Goal: Information Seeking & Learning: Learn about a topic

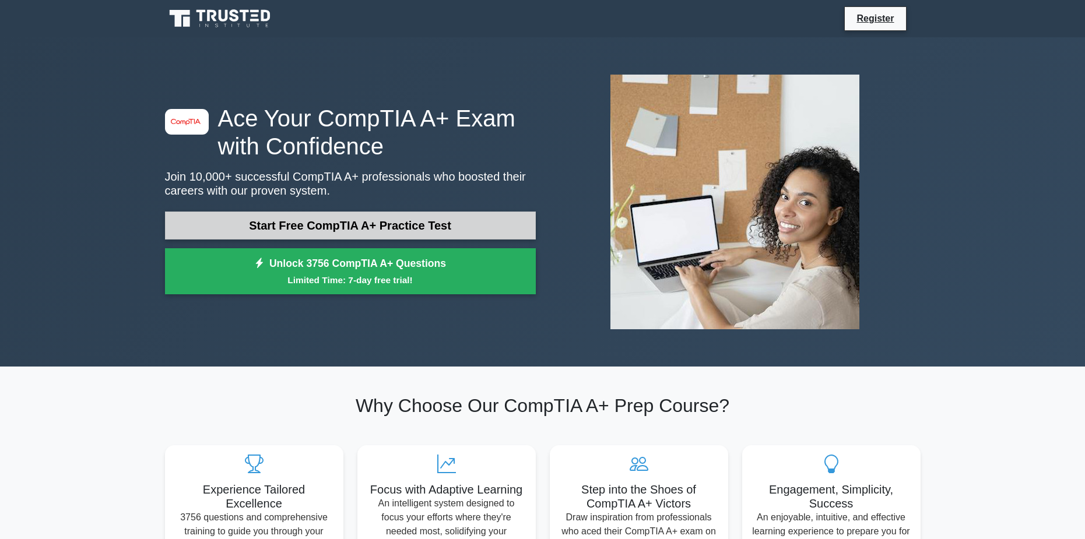
click at [389, 226] on link "Start Free CompTIA A+ Practice Test" at bounding box center [350, 226] width 371 height 28
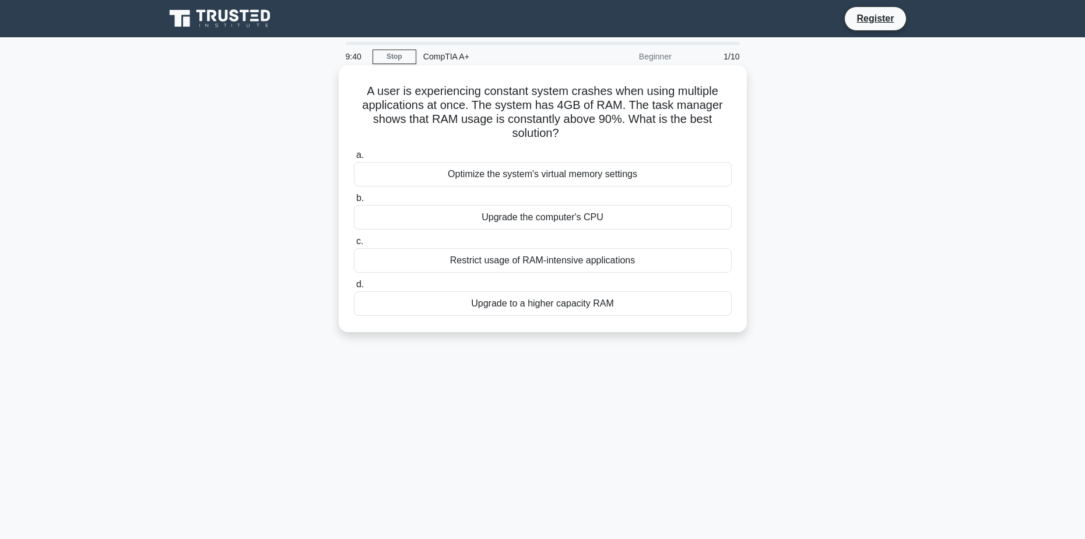
click at [549, 306] on div "Upgrade to a higher capacity RAM" at bounding box center [543, 304] width 378 height 24
click at [354, 289] on input "d. Upgrade to a higher capacity RAM" at bounding box center [354, 285] width 0 height 8
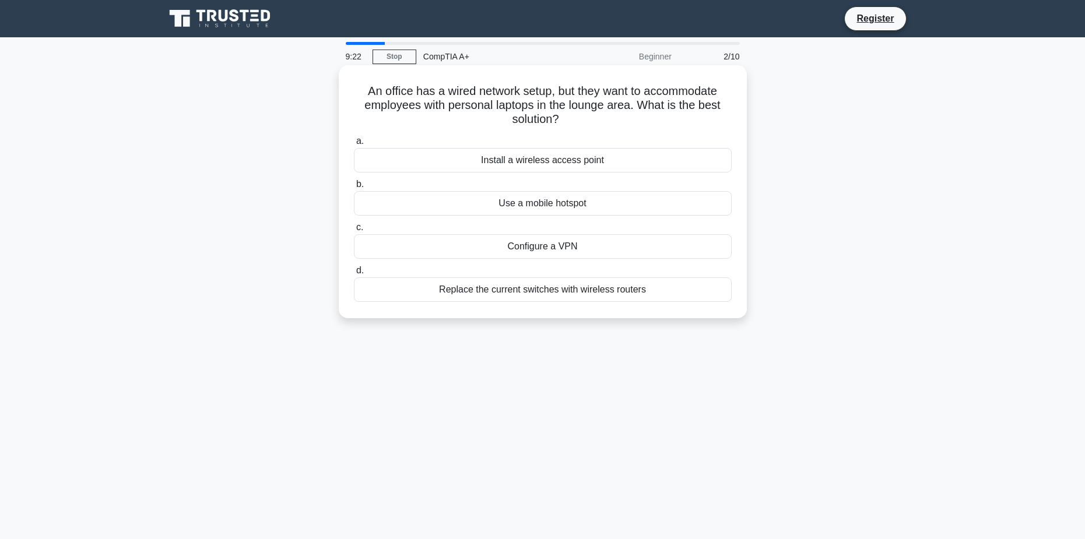
click at [600, 164] on div "Install a wireless access point" at bounding box center [543, 160] width 378 height 24
click at [354, 145] on input "a. Install a wireless access point" at bounding box center [354, 142] width 0 height 8
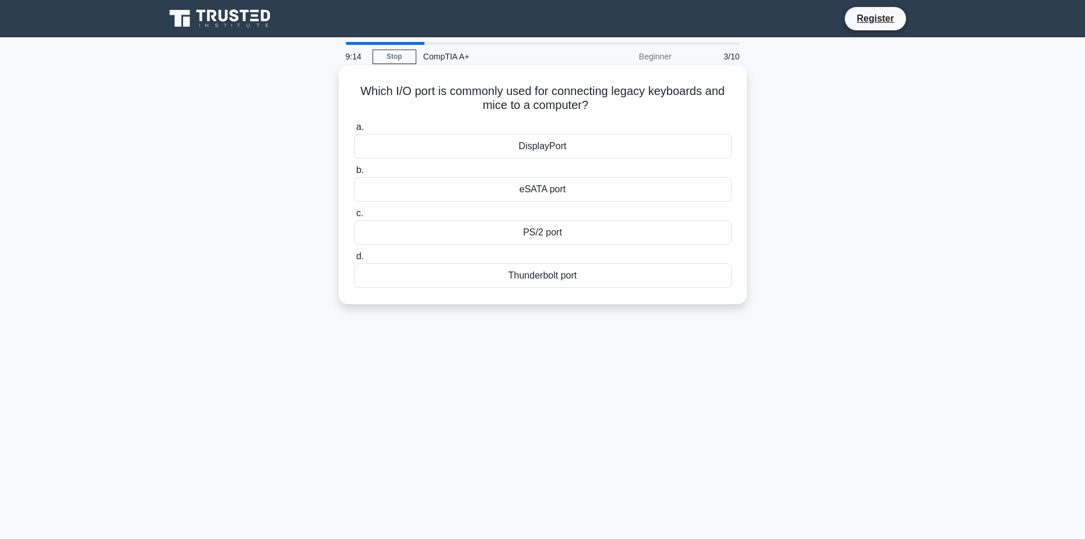
click at [586, 233] on div "PS/2 port" at bounding box center [543, 232] width 378 height 24
click at [354, 218] on input "c. PS/2 port" at bounding box center [354, 214] width 0 height 8
click at [574, 245] on div "Turn off display" at bounding box center [543, 232] width 378 height 24
click at [354, 218] on input "c. Turn off display" at bounding box center [354, 214] width 0 height 8
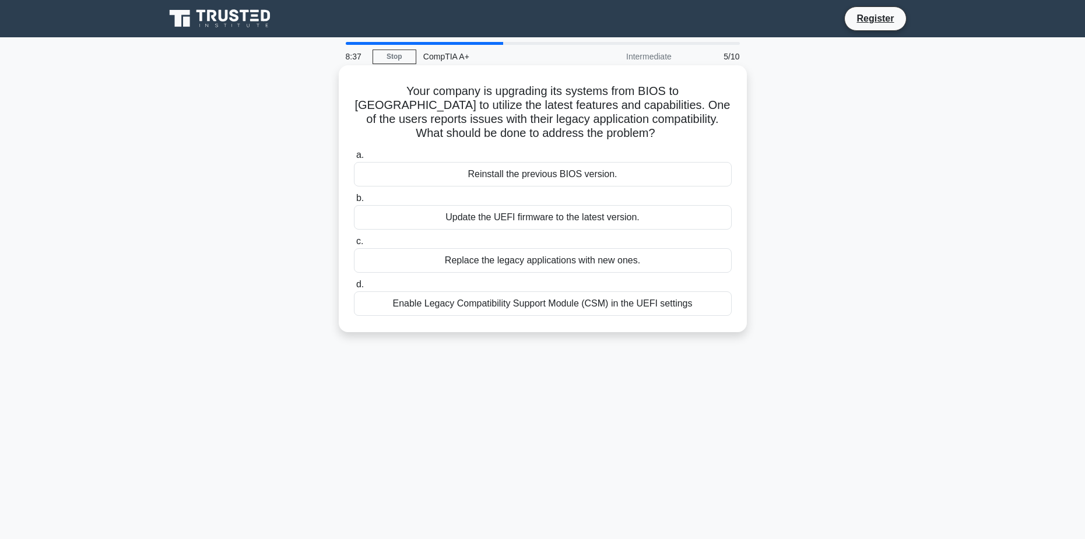
click at [609, 266] on div "Replace the legacy applications with new ones." at bounding box center [543, 260] width 378 height 24
click at [354, 246] on input "c. Replace the legacy applications with new ones." at bounding box center [354, 242] width 0 height 8
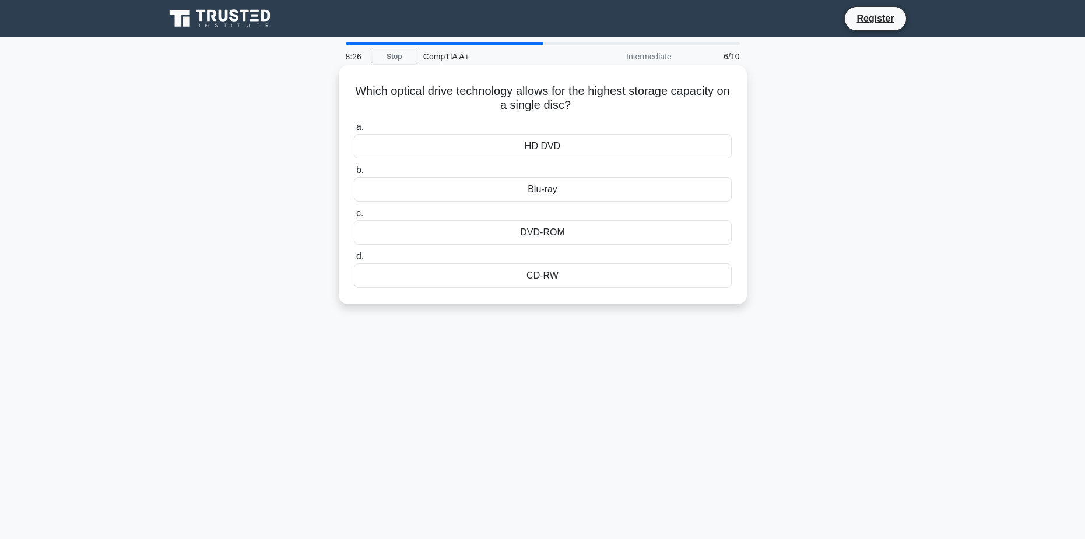
click at [567, 191] on div "Blu-ray" at bounding box center [543, 189] width 378 height 24
click at [354, 174] on input "b. Blu-ray" at bounding box center [354, 171] width 0 height 8
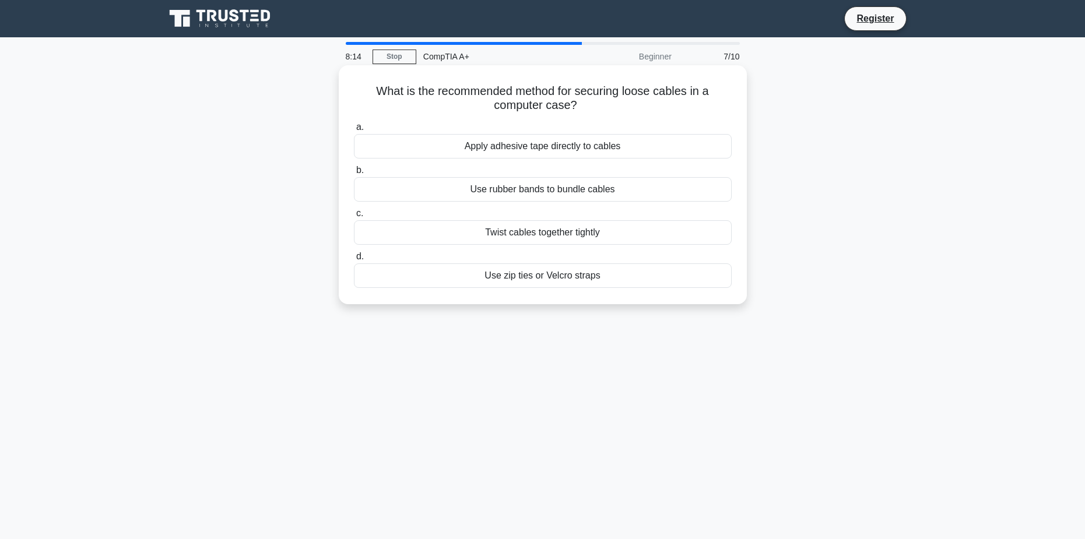
click at [580, 279] on div "Use zip ties or Velcro straps" at bounding box center [543, 276] width 378 height 24
click at [354, 261] on input "d. Use zip ties or Velcro straps" at bounding box center [354, 257] width 0 height 8
click at [595, 275] on div "Replace the CMOS battery" at bounding box center [543, 276] width 378 height 24
click at [354, 261] on input "d. Replace the CMOS battery" at bounding box center [354, 257] width 0 height 8
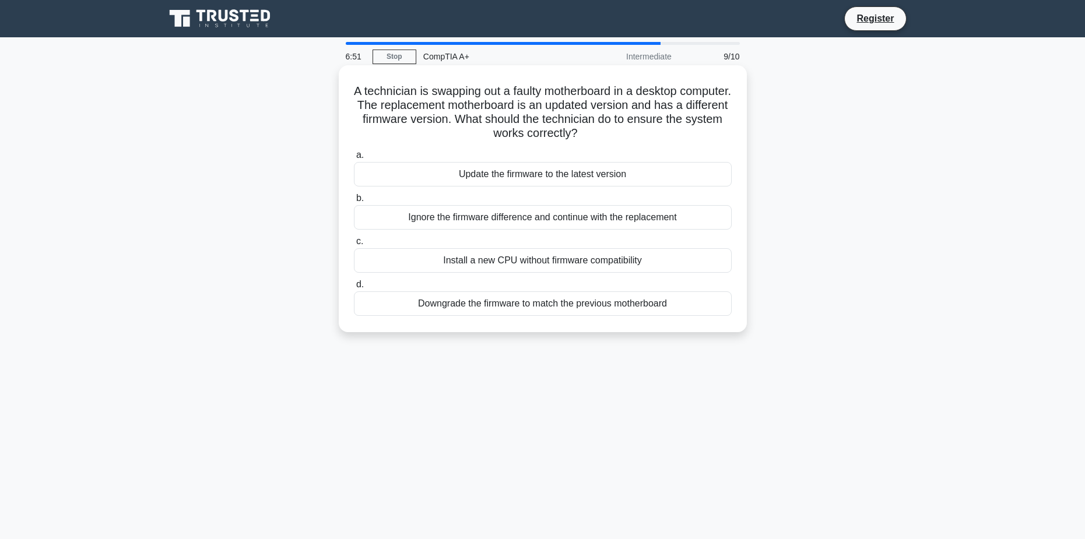
click at [532, 222] on div "Ignore the firmware difference and continue with the replacement" at bounding box center [543, 217] width 378 height 24
click at [354, 202] on input "b. Ignore the firmware difference and continue with the replacement" at bounding box center [354, 199] width 0 height 8
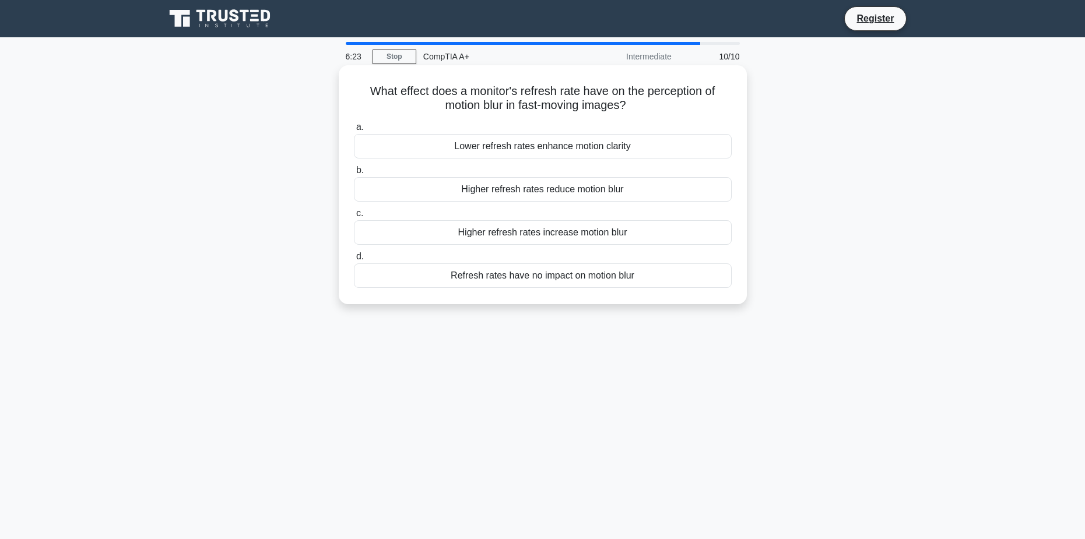
click at [587, 232] on div "Higher refresh rates increase motion blur" at bounding box center [543, 232] width 378 height 24
click at [354, 218] on input "c. Higher refresh rates increase motion blur" at bounding box center [354, 214] width 0 height 8
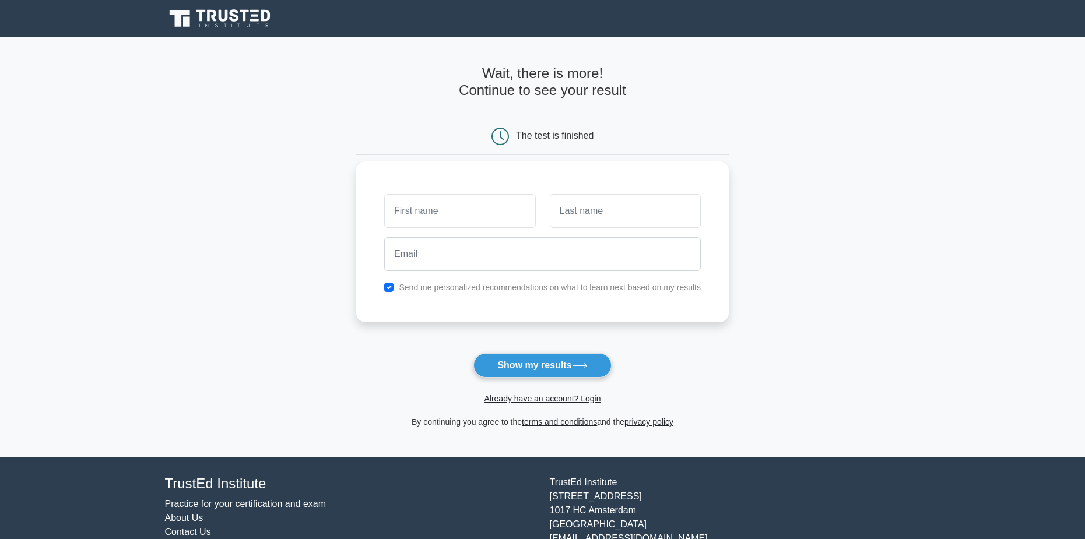
click at [449, 220] on input "text" at bounding box center [459, 211] width 151 height 34
type input "bran"
click at [577, 208] on input "text" at bounding box center [625, 211] width 151 height 34
type input "don"
click at [431, 251] on input "email" at bounding box center [542, 254] width 317 height 34
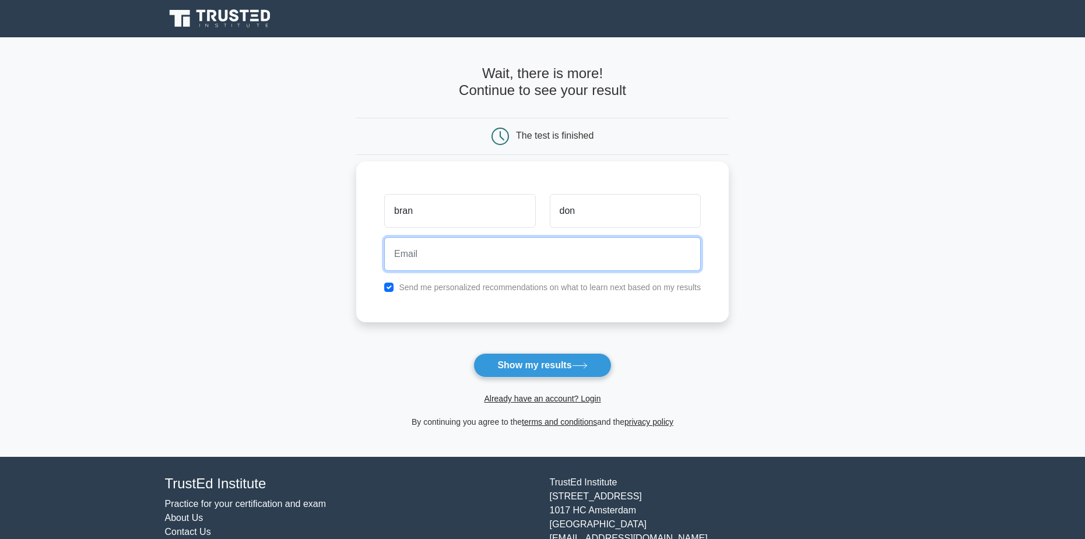
type input "b.traill15@hotmail.com"
click at [566, 289] on label "Send me personalized recommendations on what to learn next based on my results" at bounding box center [550, 287] width 302 height 9
click at [390, 288] on input "checkbox" at bounding box center [388, 287] width 9 height 9
checkbox input "false"
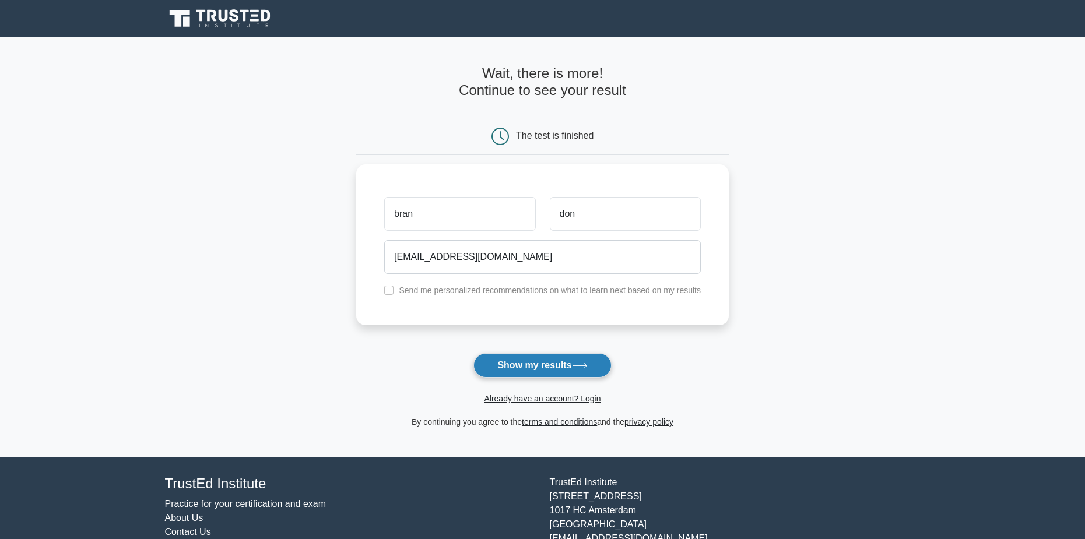
click at [564, 364] on button "Show my results" at bounding box center [543, 365] width 138 height 24
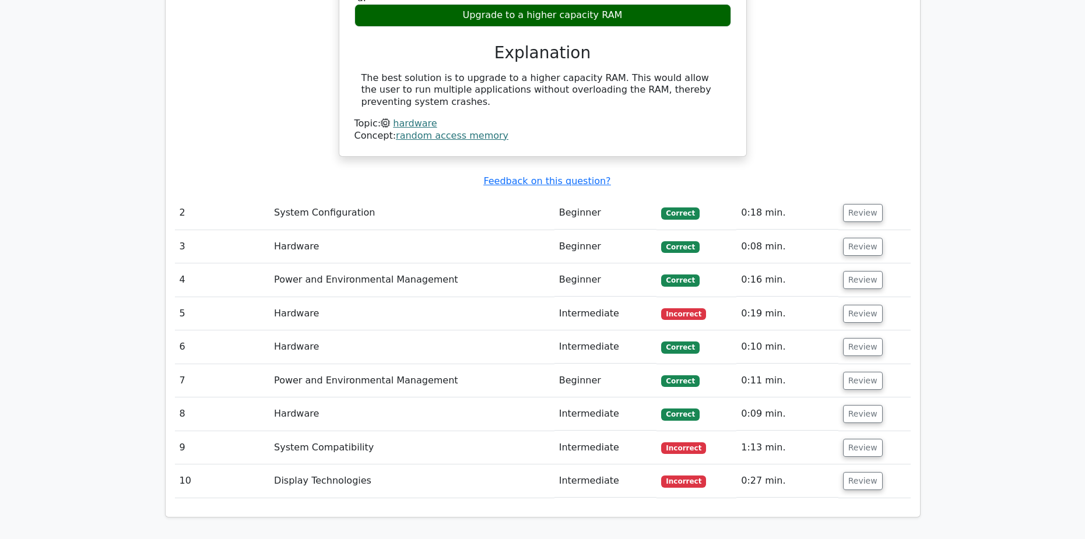
scroll to position [1166, 0]
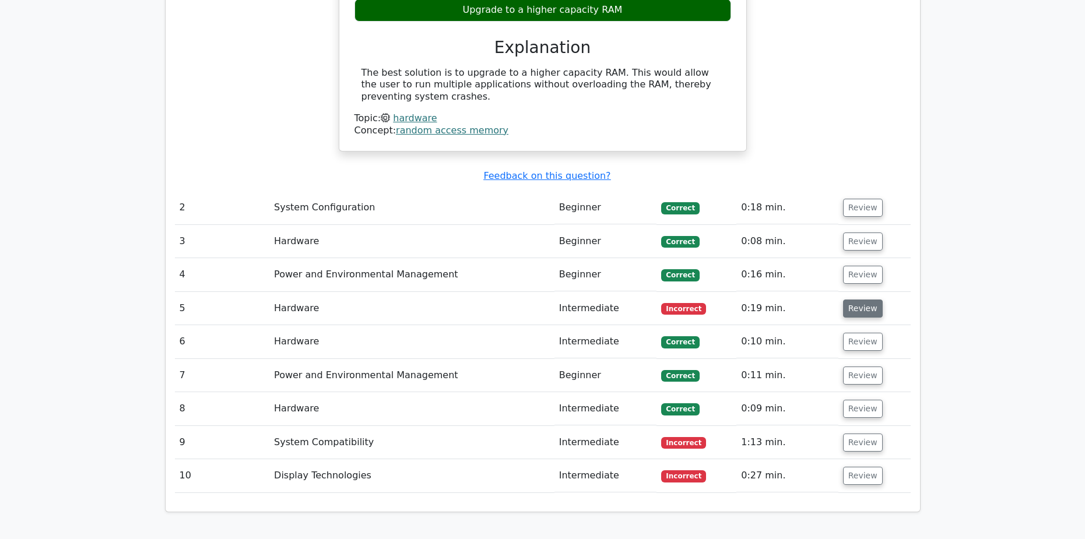
click at [854, 300] on button "Review" at bounding box center [863, 309] width 40 height 18
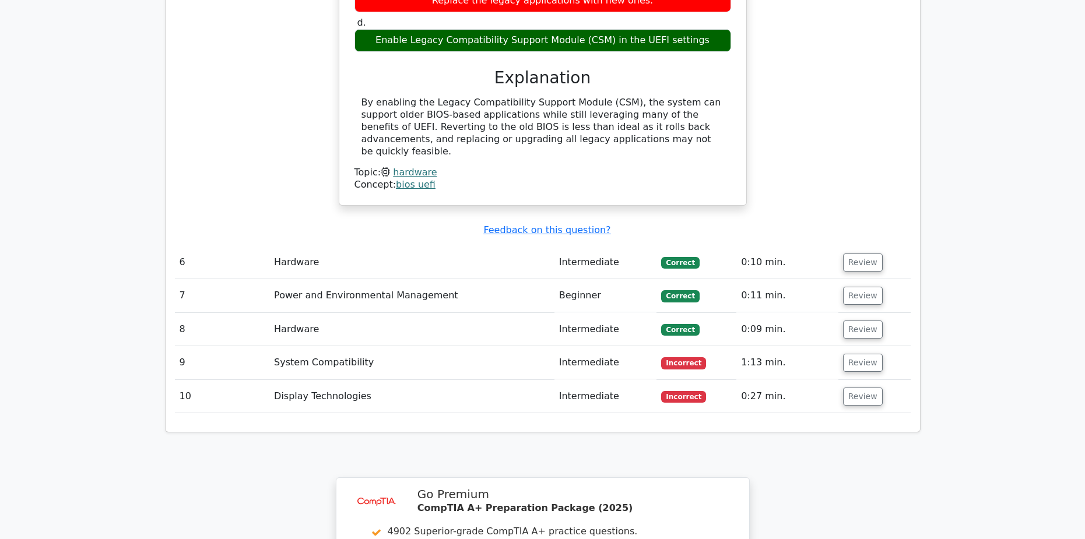
scroll to position [1691, 0]
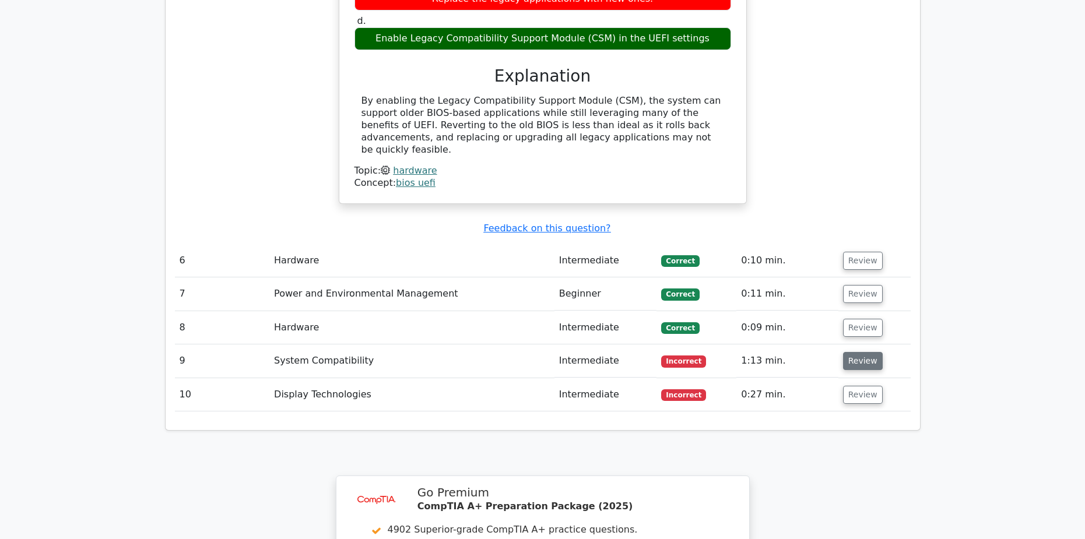
click at [857, 352] on button "Review" at bounding box center [863, 361] width 40 height 18
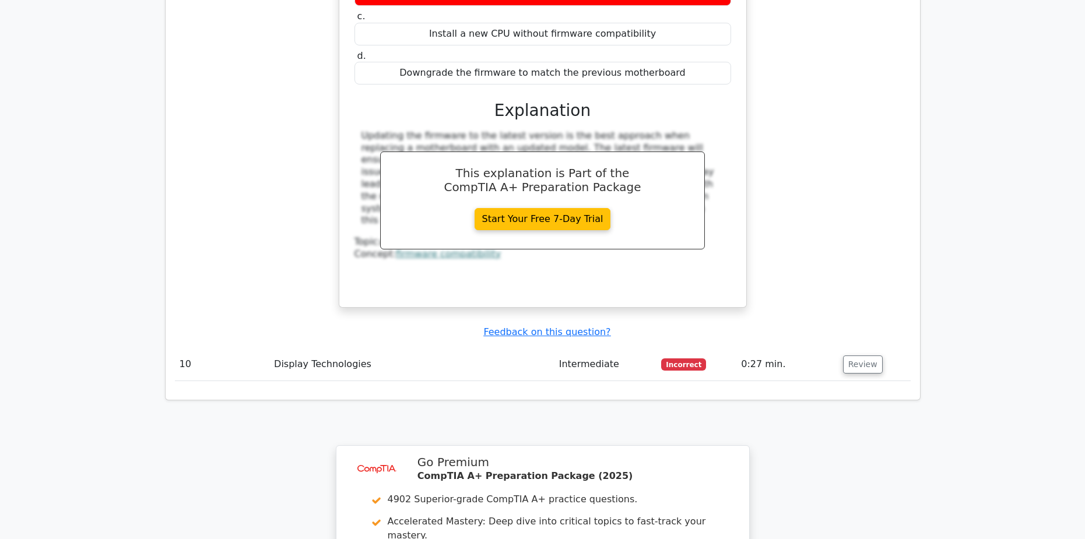
scroll to position [2333, 0]
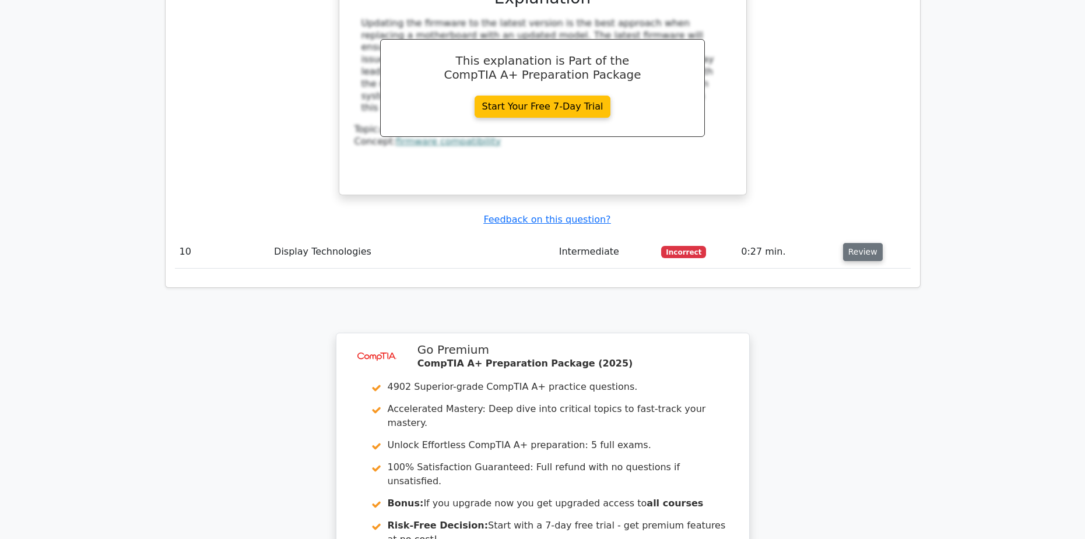
click at [851, 243] on button "Review" at bounding box center [863, 252] width 40 height 18
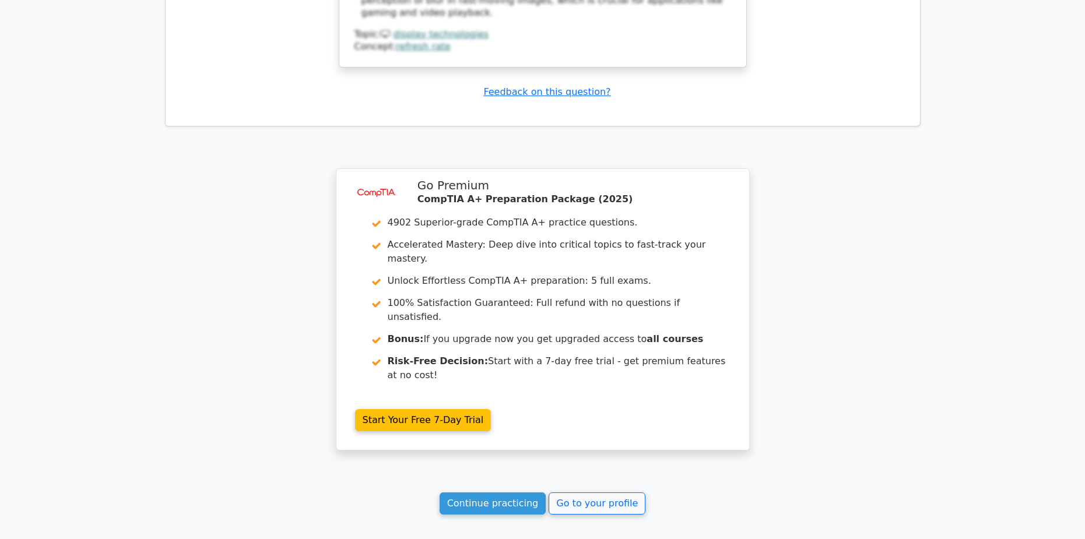
scroll to position [3145, 0]
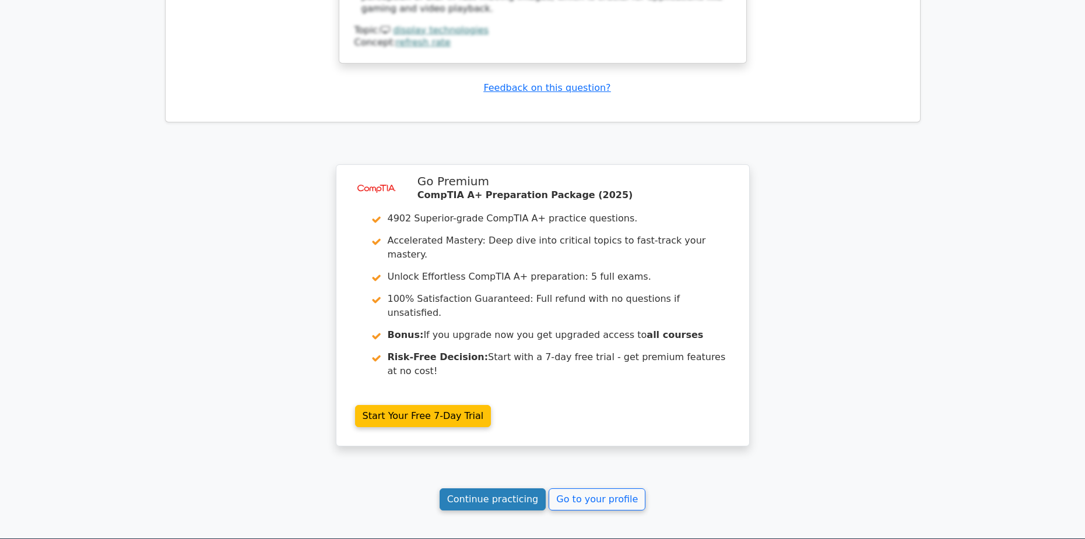
click at [513, 489] on link "Continue practicing" at bounding box center [493, 500] width 107 height 22
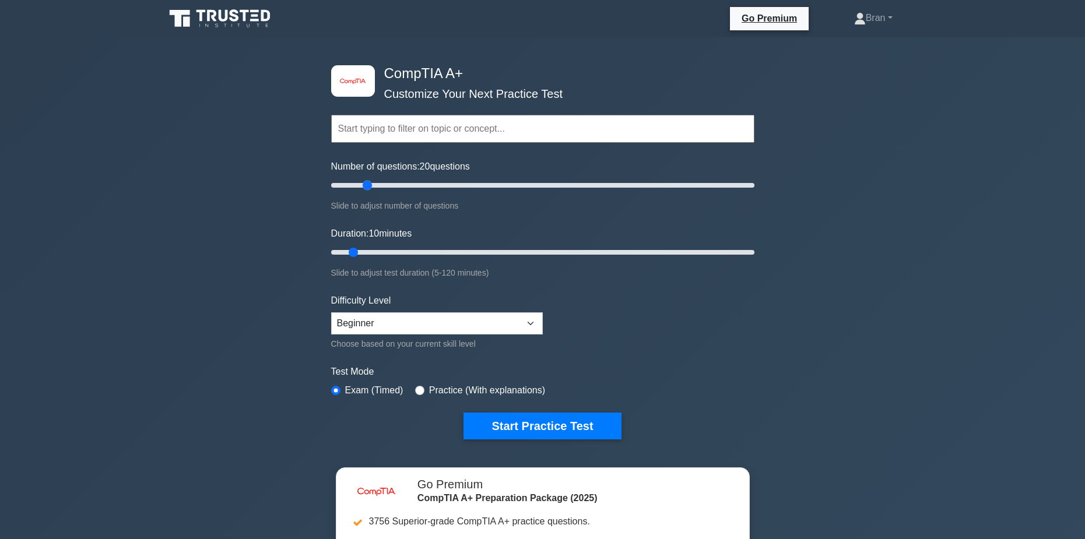
drag, startPoint x: 348, startPoint y: 185, endPoint x: 372, endPoint y: 189, distance: 24.3
type input "20"
click at [372, 189] on input "Number of questions: 20 questions" at bounding box center [542, 185] width 423 height 14
drag, startPoint x: 353, startPoint y: 251, endPoint x: 365, endPoint y: 252, distance: 12.3
type input "15"
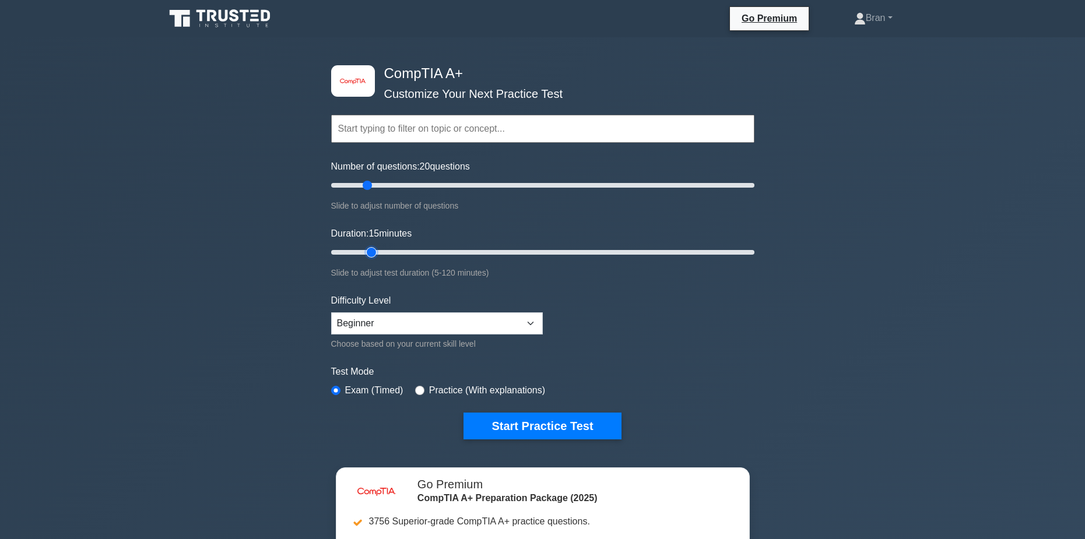
click at [365, 252] on input "Duration: 15 minutes" at bounding box center [542, 253] width 423 height 14
click at [497, 320] on select "Beginner Intermediate Expert" at bounding box center [437, 324] width 212 height 22
select select "intermediate"
click at [331, 313] on select "Beginner Intermediate Expert" at bounding box center [437, 324] width 212 height 22
click at [534, 419] on button "Start Practice Test" at bounding box center [542, 426] width 157 height 27
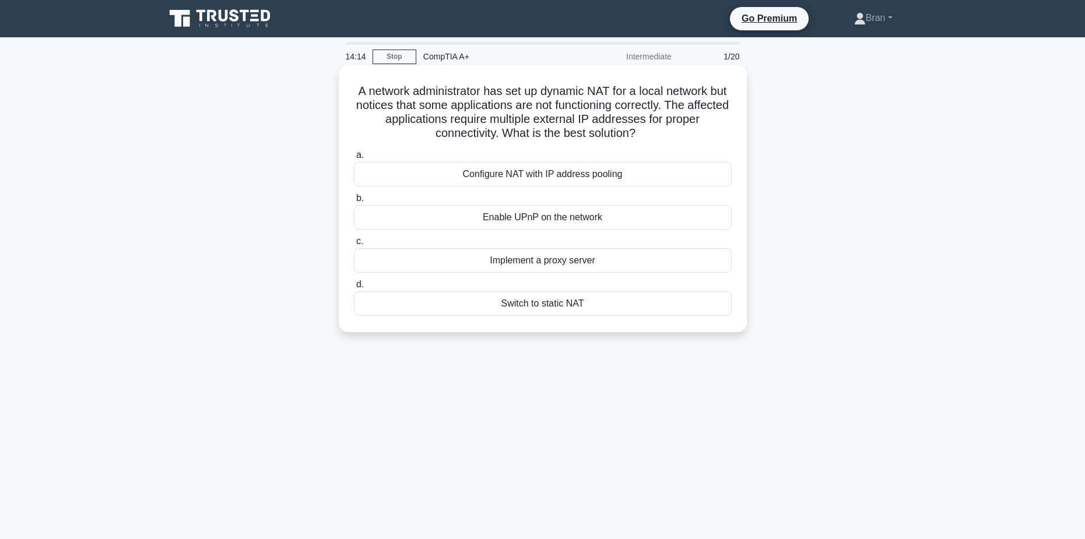
click at [532, 177] on div "Configure NAT with IP address pooling" at bounding box center [543, 174] width 378 height 24
click at [354, 159] on input "a. Configure NAT with IP address pooling" at bounding box center [354, 156] width 0 height 8
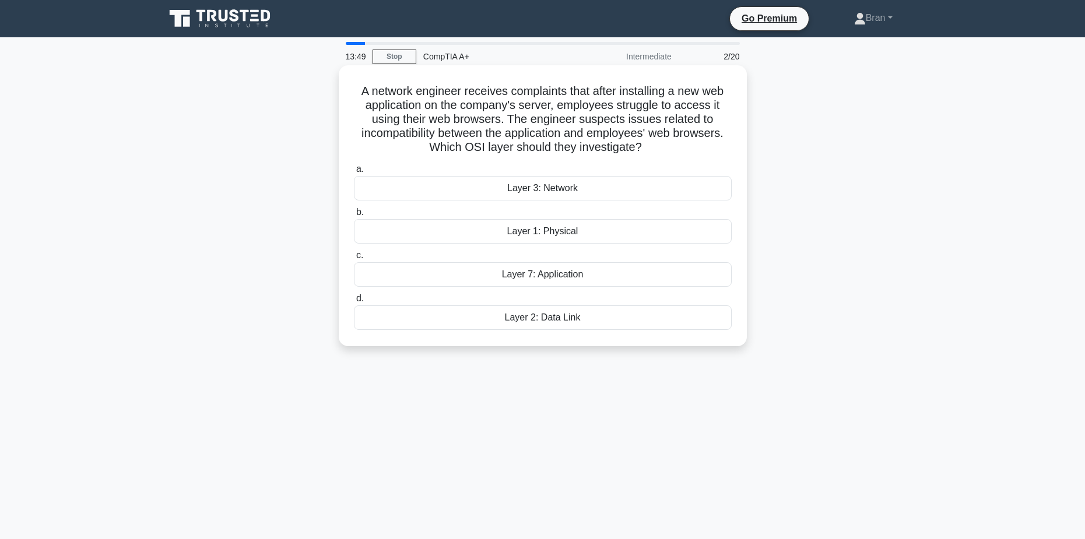
click at [583, 275] on div "Layer 7: Application" at bounding box center [543, 274] width 378 height 24
click at [354, 260] on input "c. Layer 7: Application" at bounding box center [354, 256] width 0 height 8
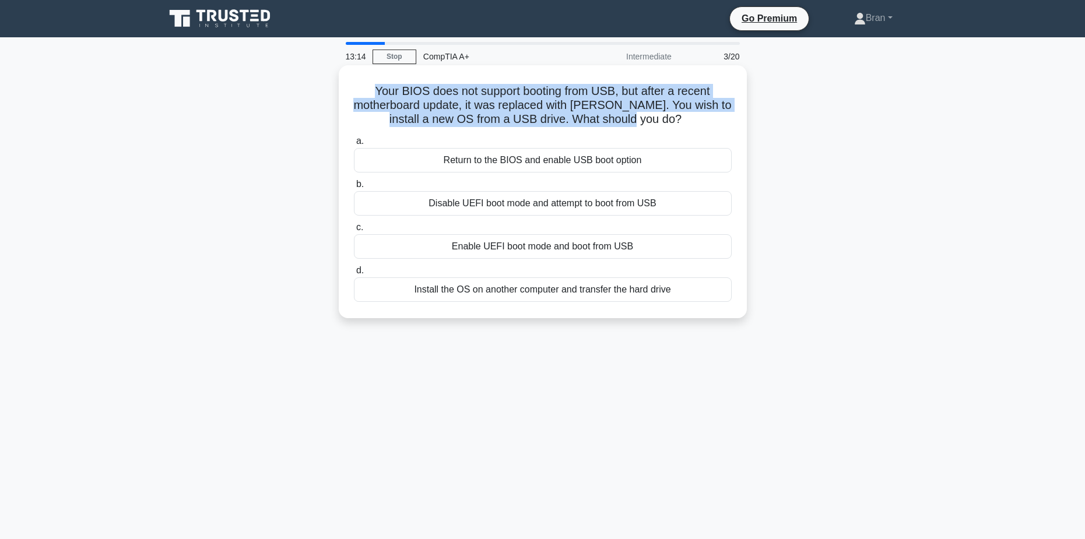
drag, startPoint x: 370, startPoint y: 92, endPoint x: 670, endPoint y: 123, distance: 301.4
click at [670, 123] on h5 "Your BIOS does not support booting from USB, but after a recent motherboard upd…" at bounding box center [543, 105] width 380 height 43
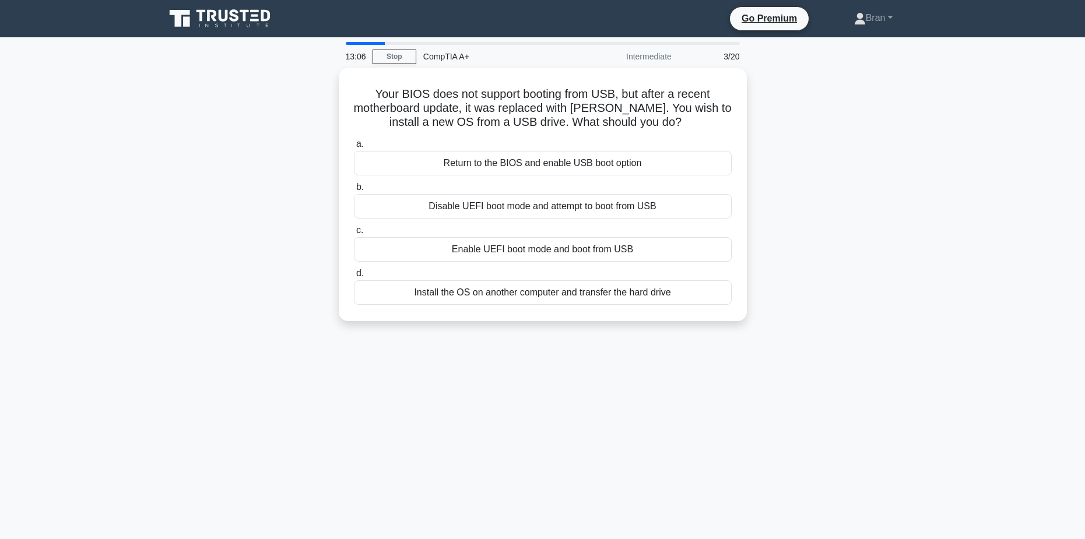
click at [879, 282] on div "Your BIOS does not support booting from USB, but after a recent motherboard upd…" at bounding box center [543, 201] width 770 height 267
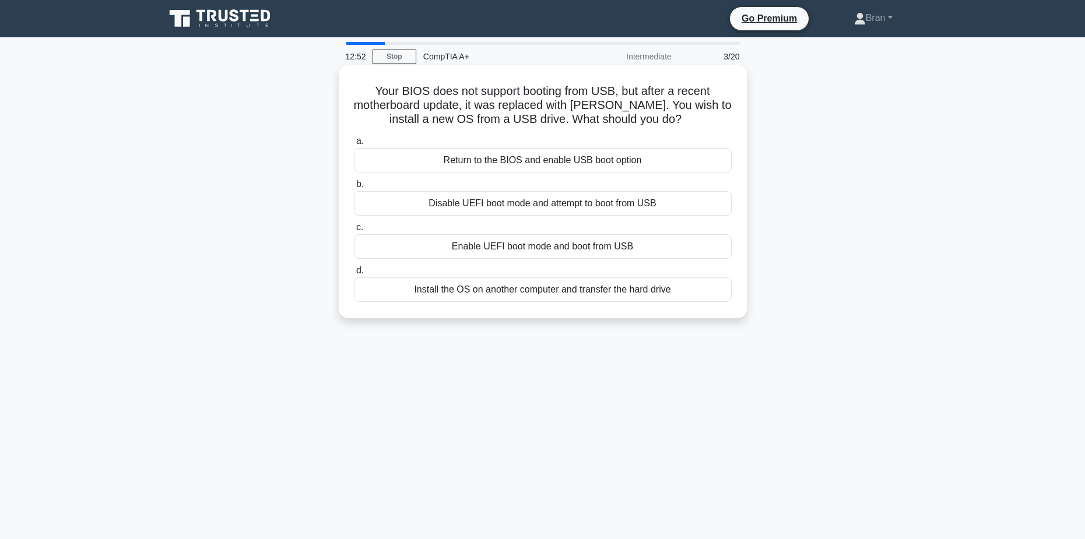
click at [531, 161] on div "Return to the BIOS and enable USB boot option" at bounding box center [543, 160] width 378 height 24
click at [354, 145] on input "a. Return to the BIOS and enable USB boot option" at bounding box center [354, 142] width 0 height 8
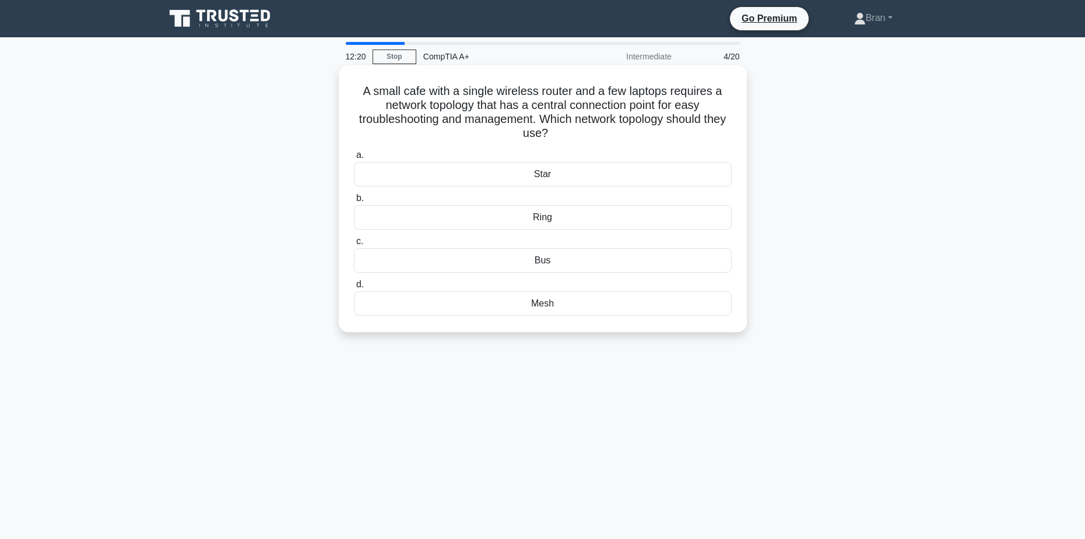
click at [594, 171] on div "Star" at bounding box center [543, 174] width 378 height 24
click at [354, 159] on input "a. Star" at bounding box center [354, 156] width 0 height 8
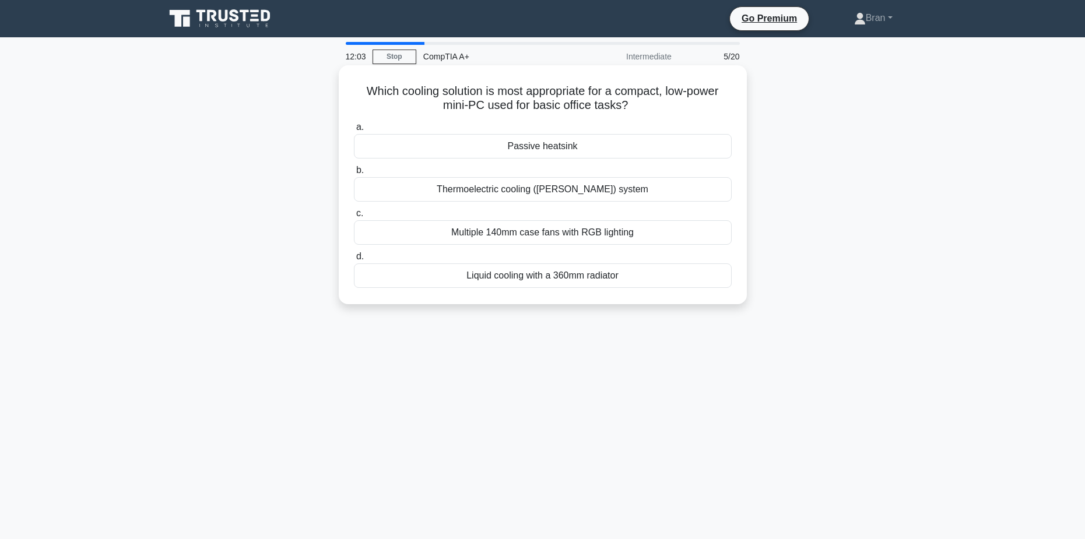
click at [607, 150] on div "Passive heatsink" at bounding box center [543, 146] width 378 height 24
click at [354, 131] on input "a. Passive heatsink" at bounding box center [354, 128] width 0 height 8
click at [606, 278] on div "Increased system downtime" at bounding box center [543, 276] width 378 height 24
click at [354, 261] on input "d. Increased system downtime" at bounding box center [354, 257] width 0 height 8
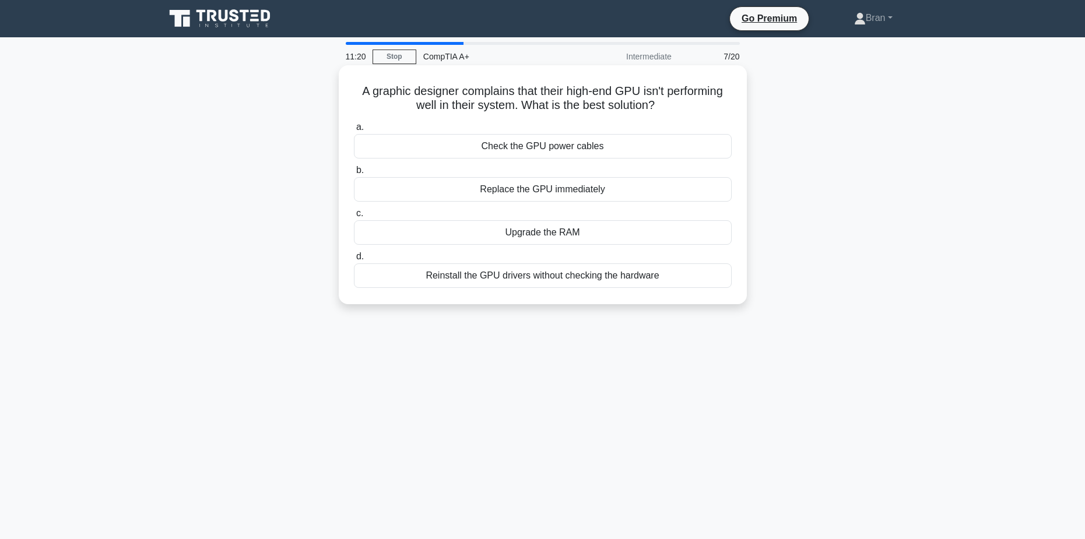
click at [565, 145] on div "Check the GPU power cables" at bounding box center [543, 146] width 378 height 24
click at [354, 131] on input "a. Check the GPU power cables" at bounding box center [354, 128] width 0 height 8
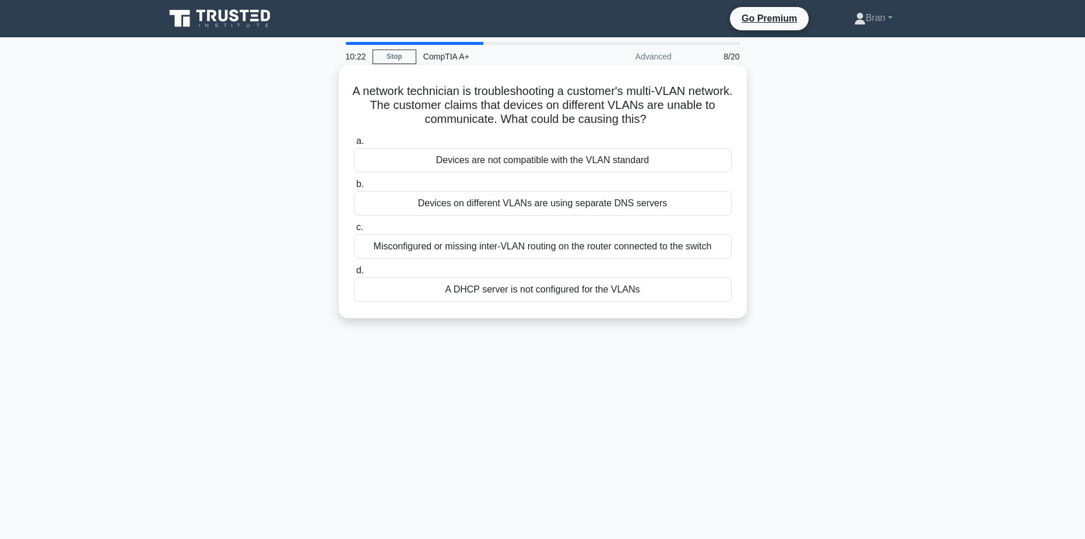
click at [465, 251] on div "Misconfigured or missing inter-VLAN routing on the router connected to the swit…" at bounding box center [543, 246] width 378 height 24
click at [354, 232] on input "c. Misconfigured or missing inter-VLAN routing on the router connected to the s…" at bounding box center [354, 228] width 0 height 8
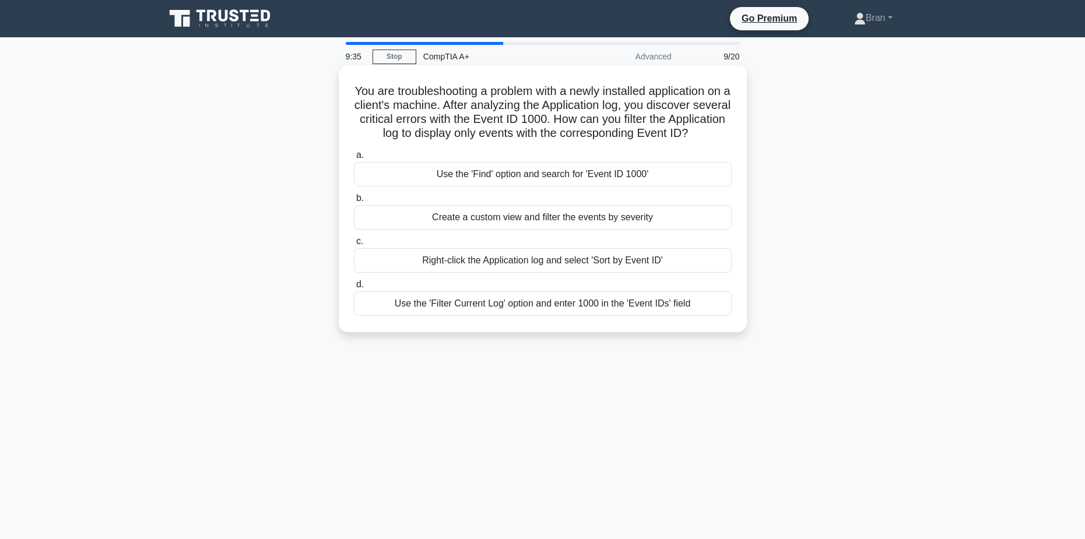
click at [632, 316] on div "Use the 'Filter Current Log' option and enter 1000 in the 'Event IDs' field" at bounding box center [543, 304] width 378 height 24
click at [354, 289] on input "d. Use the 'Filter Current Log' option and enter 1000 in the 'Event IDs' field" at bounding box center [354, 285] width 0 height 8
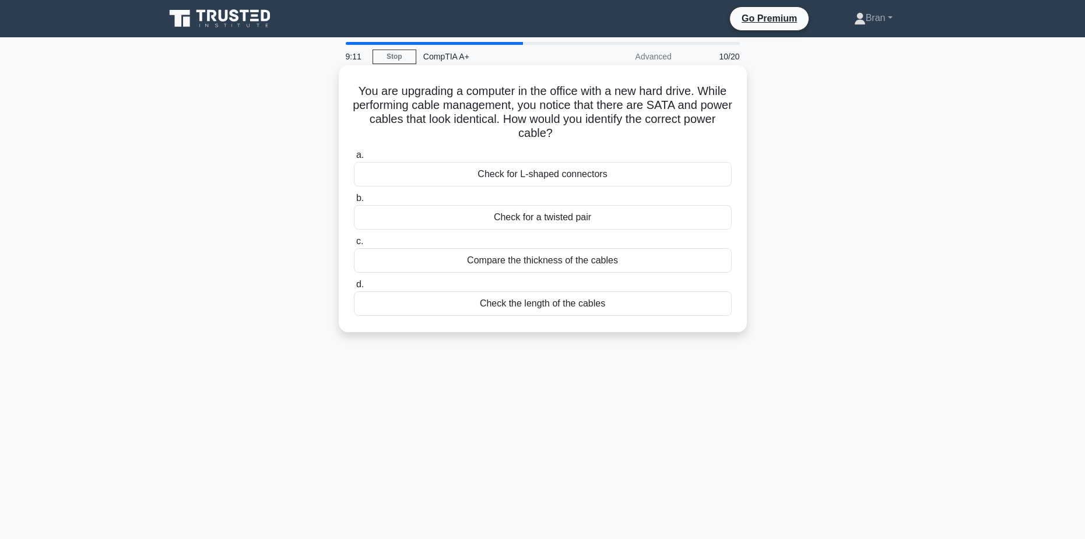
click at [557, 175] on div "Check for L-shaped connectors" at bounding box center [543, 174] width 378 height 24
click at [354, 159] on input "a. Check for L-shaped connectors" at bounding box center [354, 156] width 0 height 8
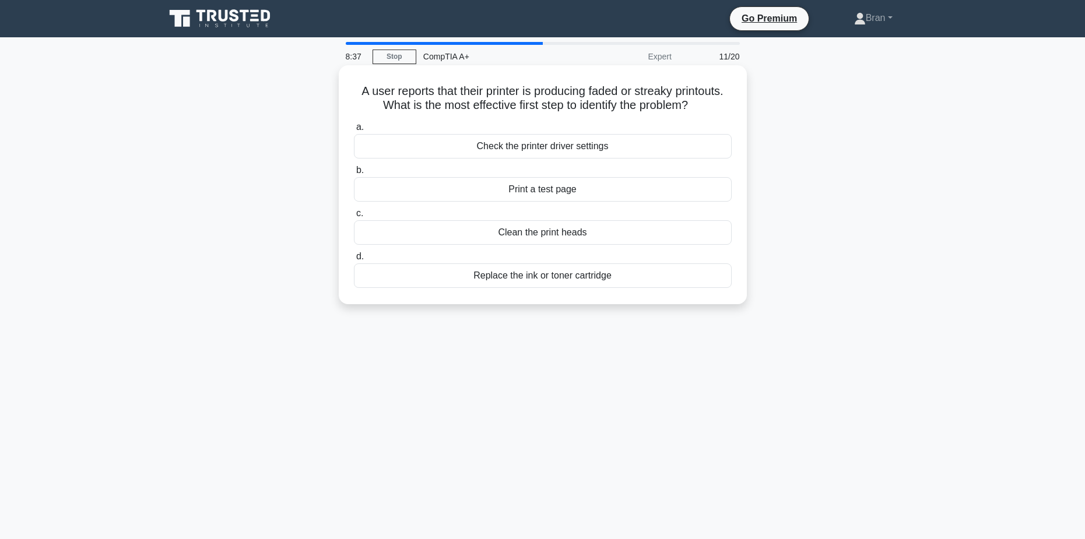
drag, startPoint x: 353, startPoint y: 90, endPoint x: 710, endPoint y: 103, distance: 357.1
click at [710, 103] on h5 "A user reports that their printer is producing faded or streaky printouts. What…" at bounding box center [543, 98] width 380 height 29
click at [544, 282] on div "Replace the ink or toner cartridge" at bounding box center [543, 276] width 378 height 24
click at [354, 261] on input "d. Replace the ink or toner cartridge" at bounding box center [354, 257] width 0 height 8
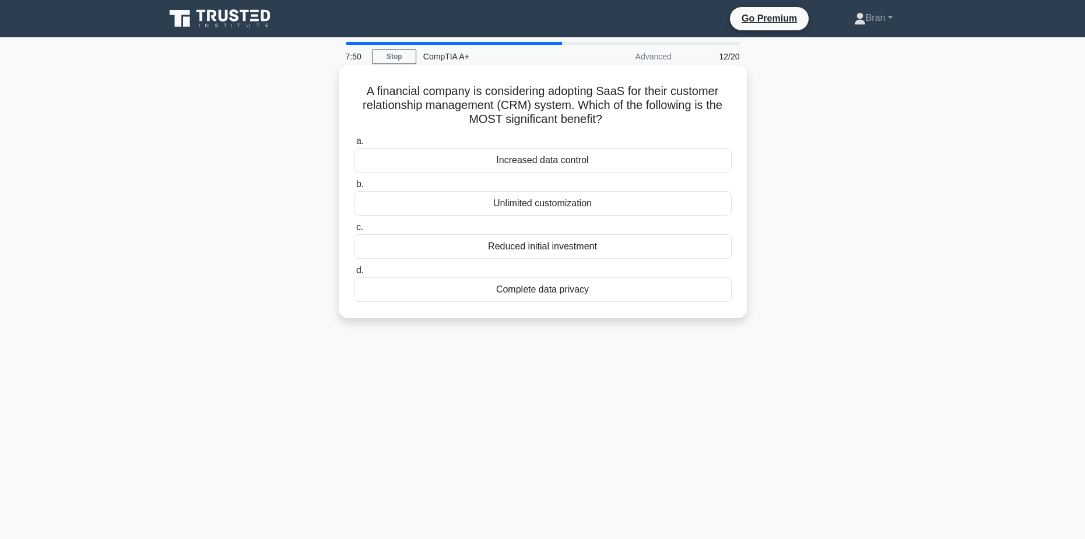
click at [564, 164] on div "Increased data control" at bounding box center [543, 160] width 378 height 24
click at [354, 145] on input "a. Increased data control" at bounding box center [354, 142] width 0 height 8
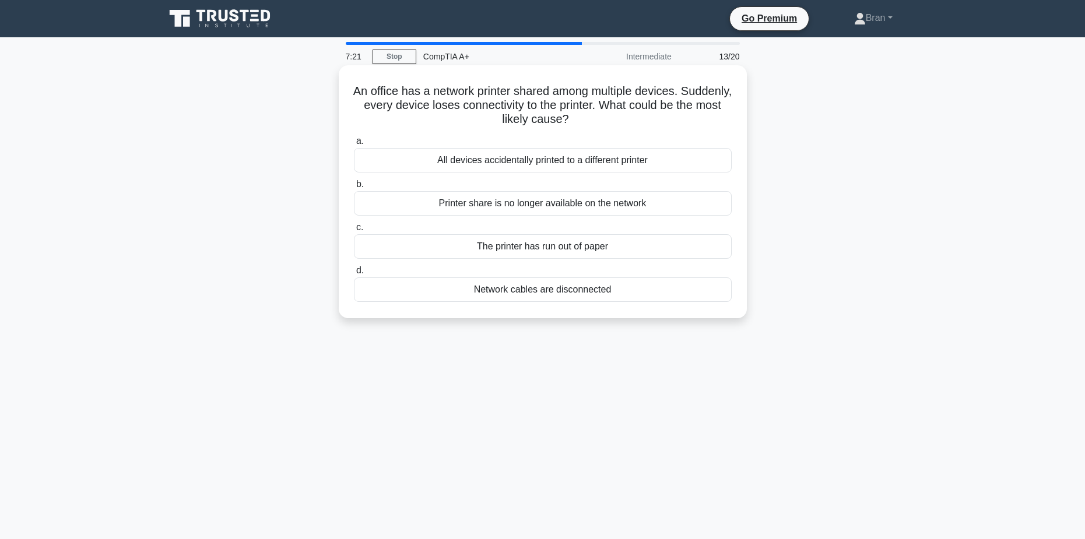
click at [558, 292] on div "Network cables are disconnected" at bounding box center [543, 290] width 378 height 24
click at [354, 275] on input "d. Network cables are disconnected" at bounding box center [354, 271] width 0 height 8
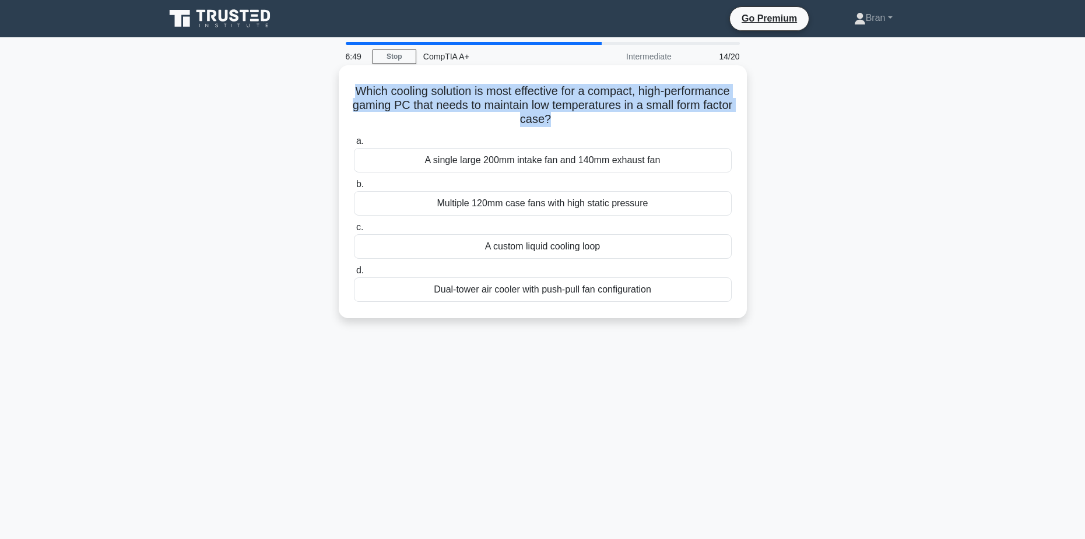
drag, startPoint x: 373, startPoint y: 94, endPoint x: 595, endPoint y: 122, distance: 223.9
click at [595, 122] on h5 "Which cooling solution is most effective for a compact, high-performance gaming…" at bounding box center [543, 105] width 380 height 43
click at [436, 120] on h5 "Which cooling solution is most effective for a compact, high-performance gaming…" at bounding box center [543, 105] width 380 height 43
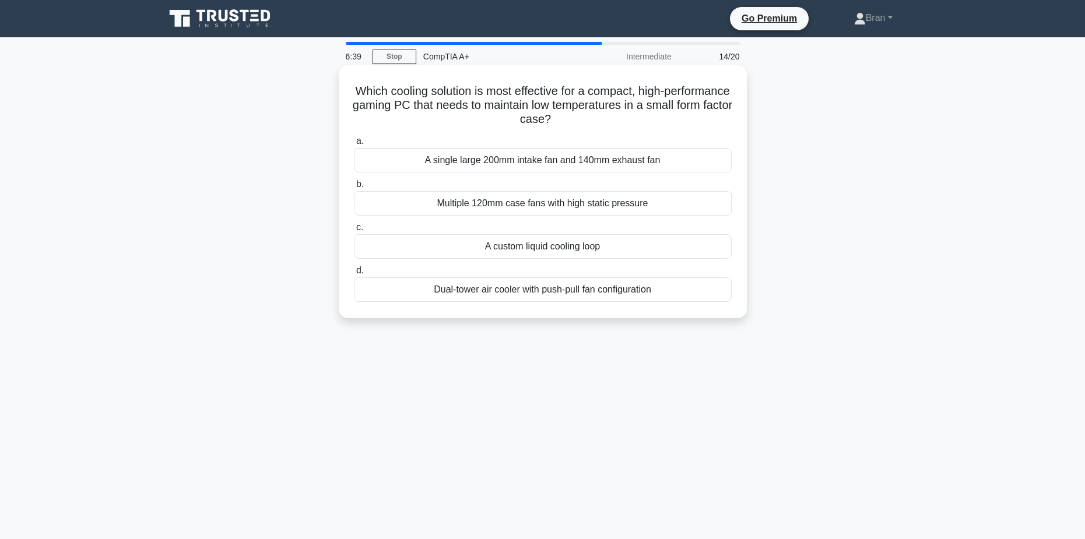
drag, startPoint x: 368, startPoint y: 81, endPoint x: 665, endPoint y: 292, distance: 364.4
click at [665, 292] on div "Which cooling solution is most effective for a compact, high-performance gaming…" at bounding box center [543, 192] width 399 height 244
copy div "Which cooling solution is most effective for a compact, high-performance gaming…"
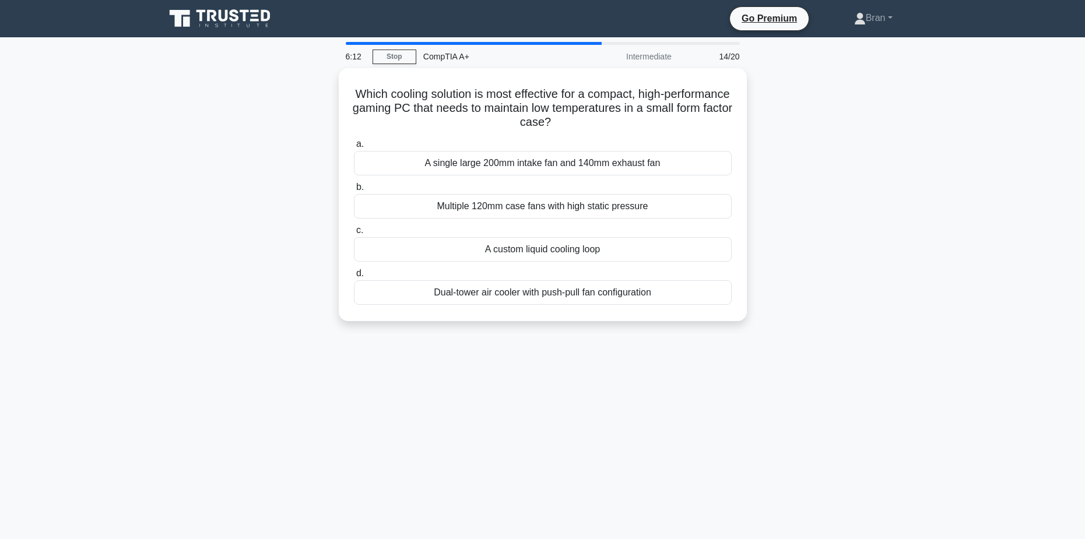
click at [448, 429] on div "6:12 Stop CompTIA A+ Intermediate 14/20 Which cooling solution is most effectiv…" at bounding box center [543, 333] width 770 height 583
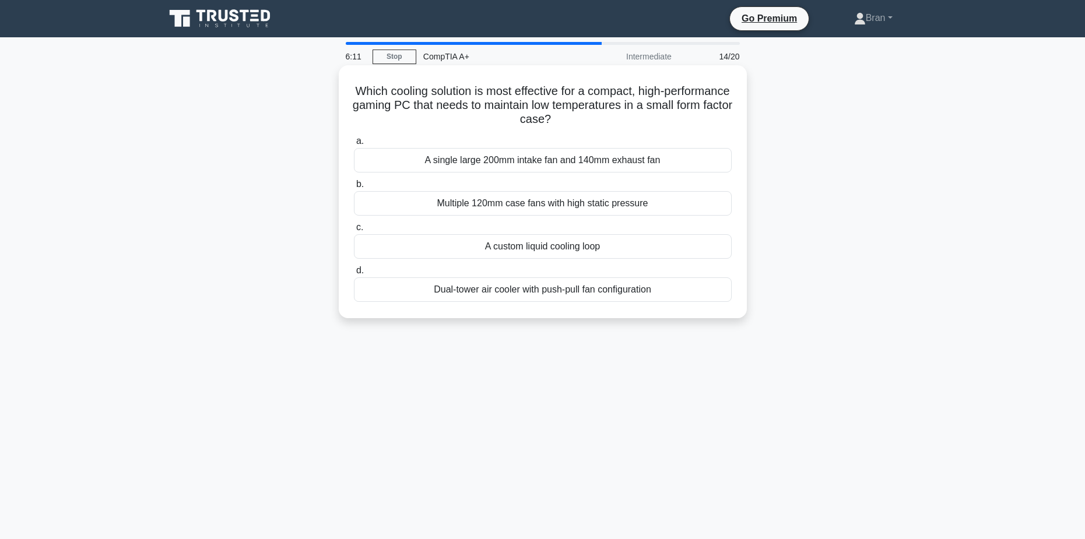
click at [563, 252] on div "A custom liquid cooling loop" at bounding box center [543, 246] width 378 height 24
click at [354, 232] on input "c. A custom liquid cooling loop" at bounding box center [354, 228] width 0 height 8
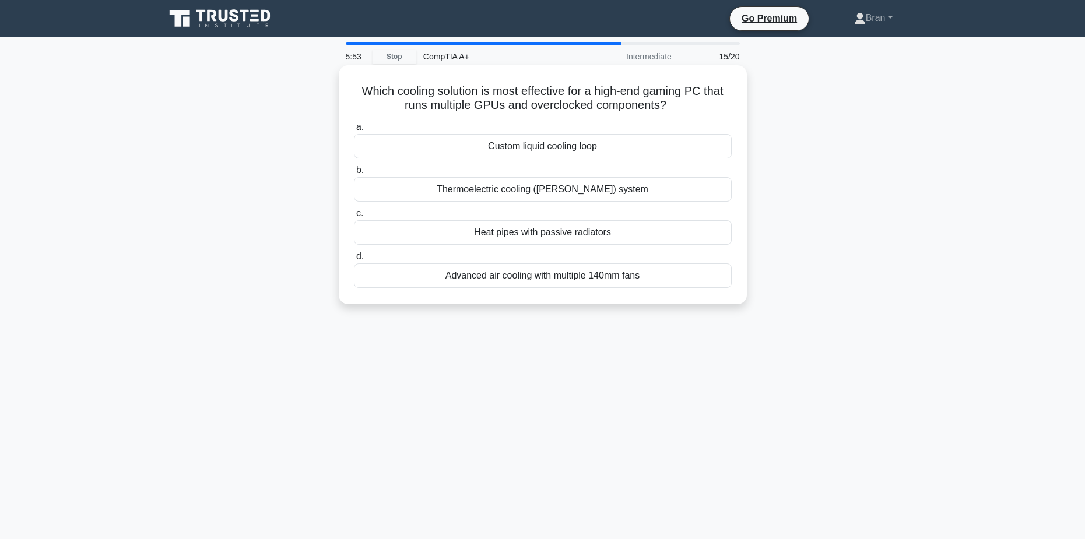
drag, startPoint x: 352, startPoint y: 96, endPoint x: 656, endPoint y: 276, distance: 352.8
click at [656, 276] on div "Which cooling solution is most effective for a high-end gaming PC that runs mul…" at bounding box center [543, 185] width 399 height 230
copy div "Which cooling solution is most effective for a high-end gaming PC that runs mul…"
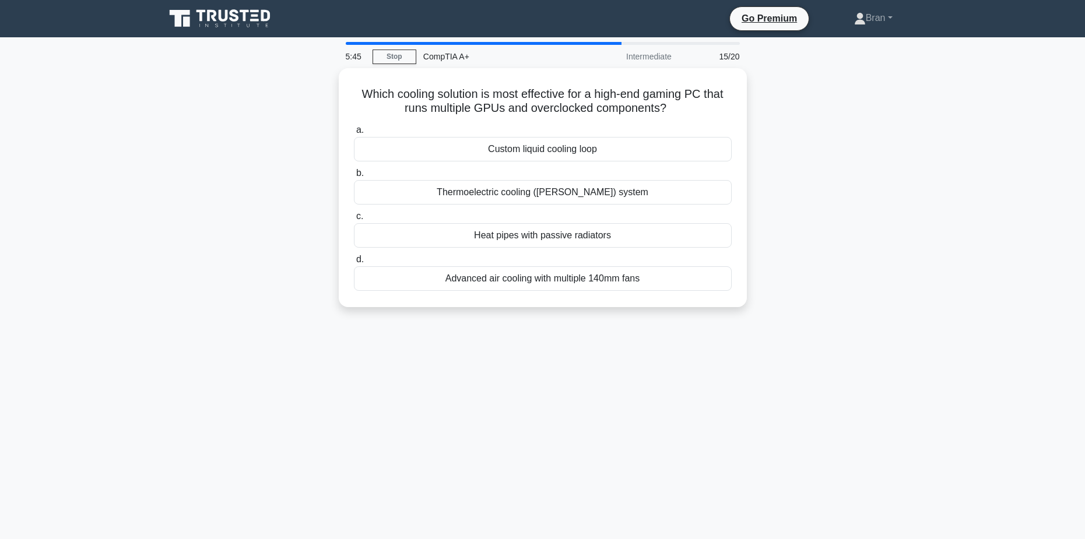
click at [385, 424] on div "5:45 Stop CompTIA A+ Intermediate 15/20 Which cooling solution is most effectiv…" at bounding box center [543, 333] width 770 height 583
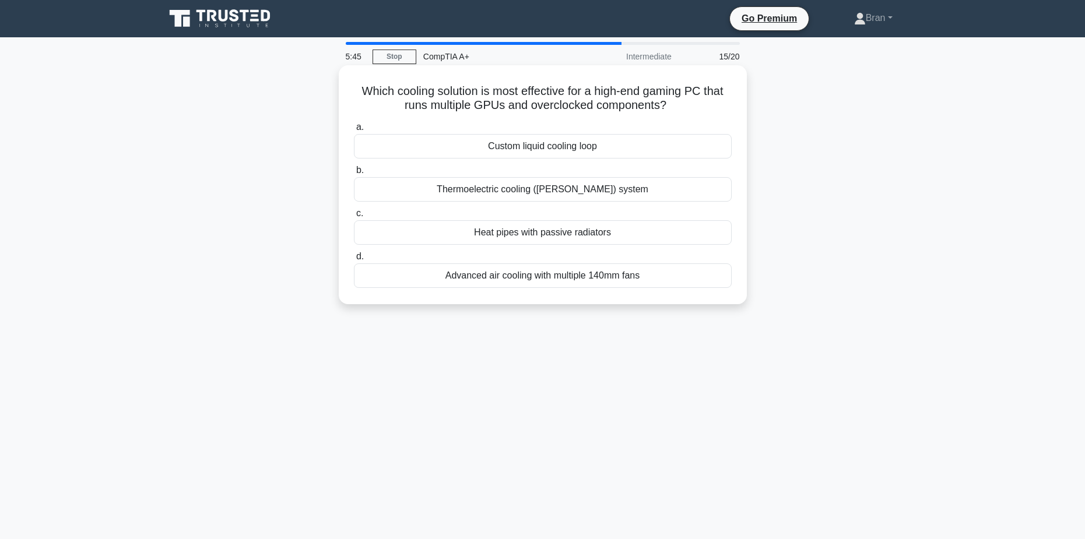
click at [576, 156] on div "Custom liquid cooling loop" at bounding box center [543, 146] width 378 height 24
click at [354, 131] on input "a. Custom liquid cooling loop" at bounding box center [354, 128] width 0 height 8
click at [605, 233] on div "In-built performance monitoring tools and third-party apps" at bounding box center [543, 232] width 378 height 24
click at [354, 218] on input "c. In-built performance monitoring tools and third-party apps" at bounding box center [354, 214] width 0 height 8
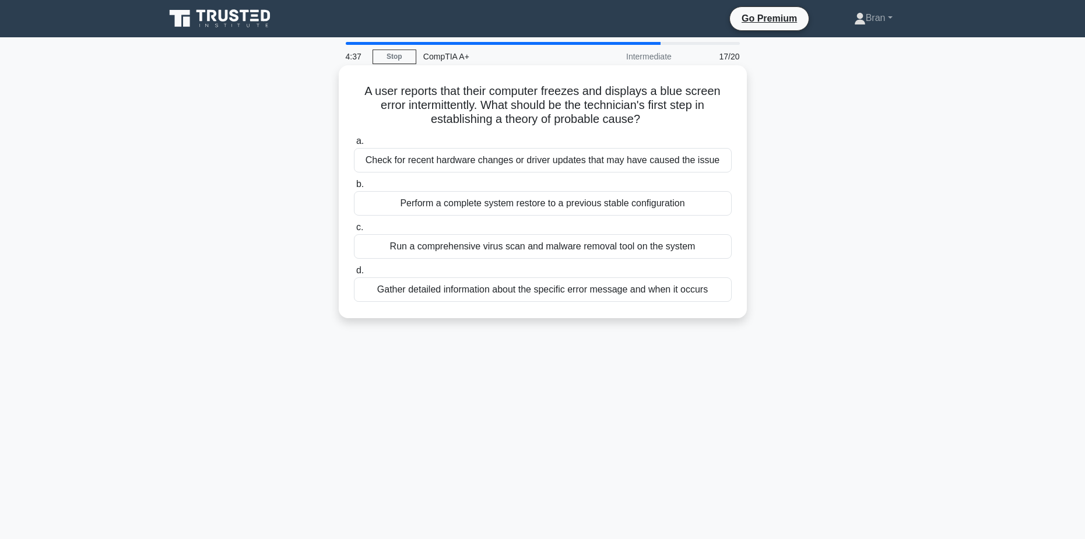
click at [636, 295] on div "Gather detailed information about the specific error message and when it occurs" at bounding box center [543, 290] width 378 height 24
click at [354, 275] on input "d. Gather detailed information about the specific error message and when it occ…" at bounding box center [354, 271] width 0 height 8
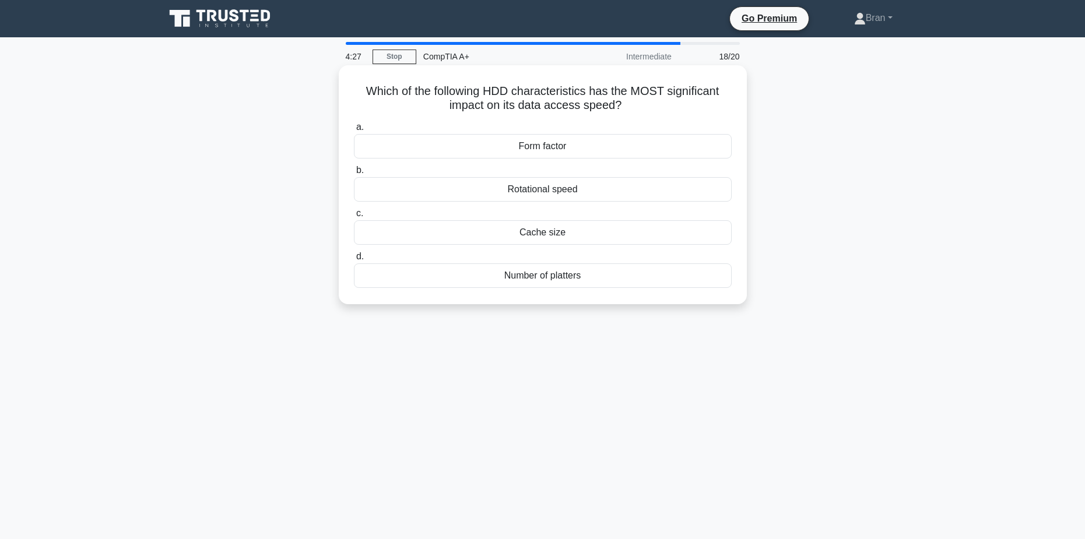
click at [567, 188] on div "Rotational speed" at bounding box center [543, 189] width 378 height 24
click at [354, 174] on input "b. Rotational speed" at bounding box center [354, 171] width 0 height 8
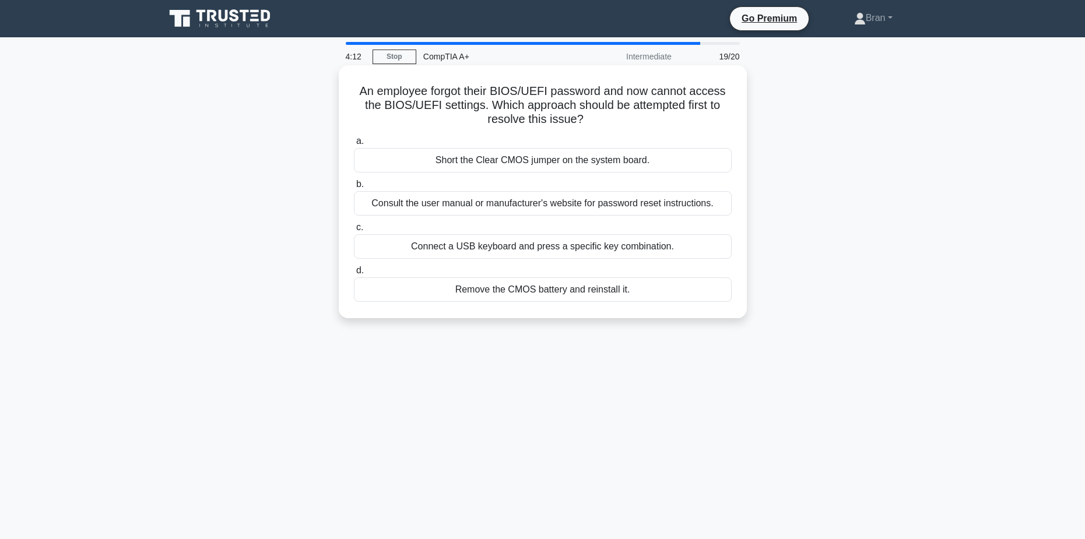
click at [597, 289] on div "Remove the CMOS battery and reinstall it." at bounding box center [543, 290] width 378 height 24
click at [354, 275] on input "d. Remove the CMOS battery and reinstall it." at bounding box center [354, 271] width 0 height 8
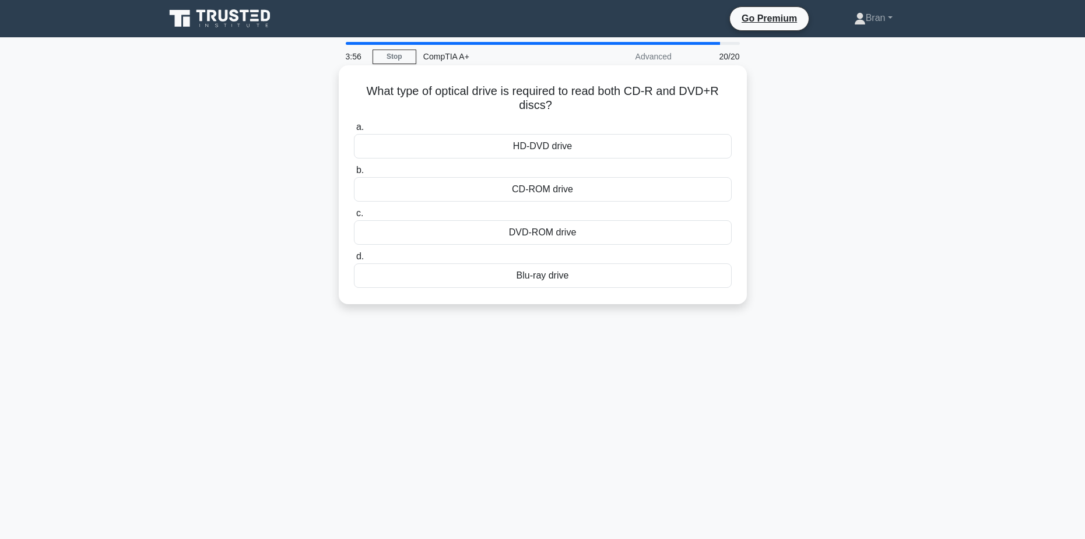
drag, startPoint x: 360, startPoint y: 93, endPoint x: 585, endPoint y: 108, distance: 225.0
click at [585, 108] on h5 "What type of optical drive is required to read both CD-R and DVD+R discs? .spin…" at bounding box center [543, 98] width 380 height 29
click at [895, 289] on div "What type of optical drive is required to read both CD-R and DVD+R discs? .spin…" at bounding box center [543, 194] width 770 height 253
click at [587, 233] on div "DVD-ROM drive" at bounding box center [543, 232] width 378 height 24
click at [354, 218] on input "c. DVD-ROM drive" at bounding box center [354, 214] width 0 height 8
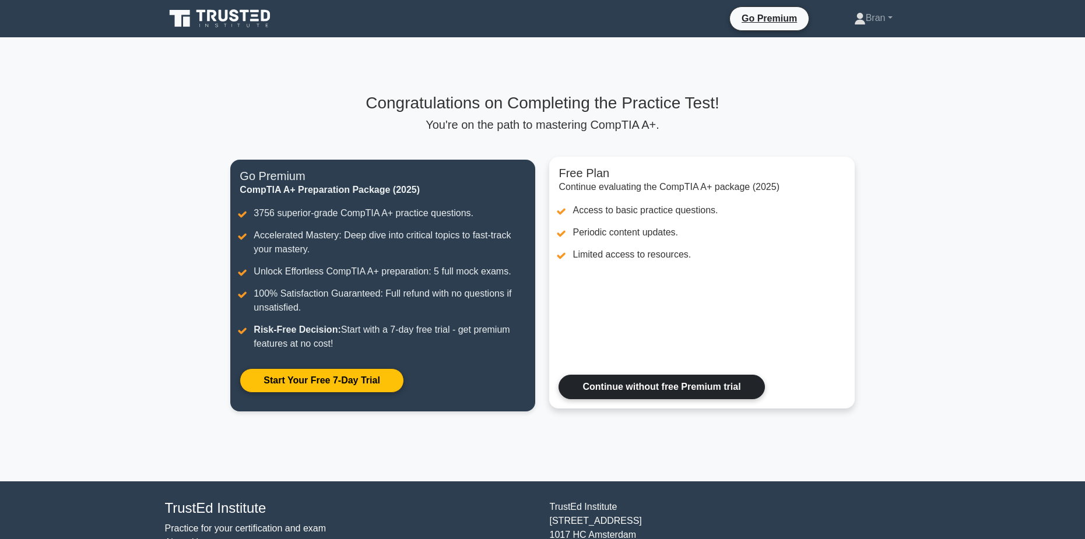
click at [714, 392] on link "Continue without free Premium trial" at bounding box center [662, 387] width 206 height 24
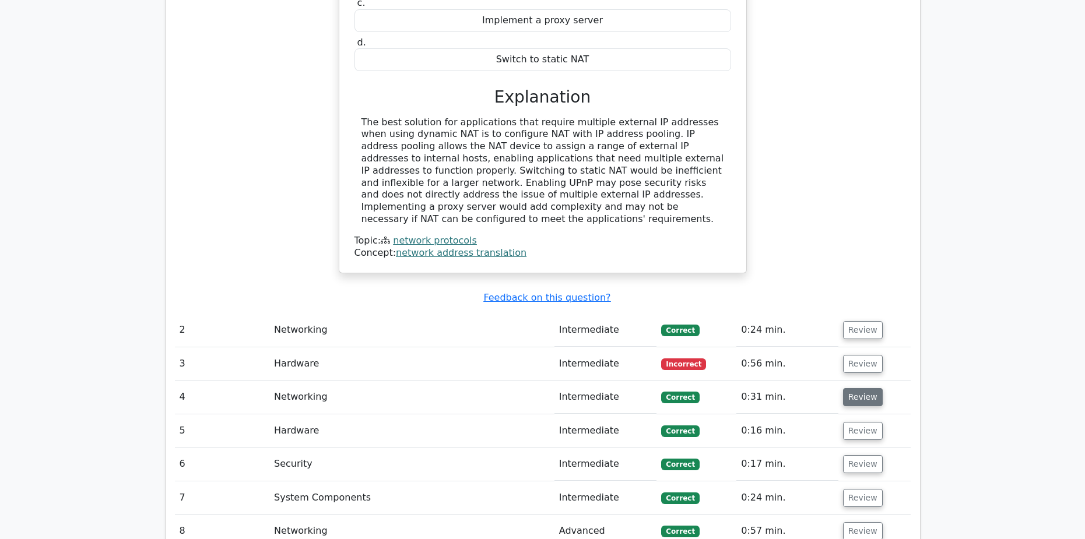
scroll to position [1341, 0]
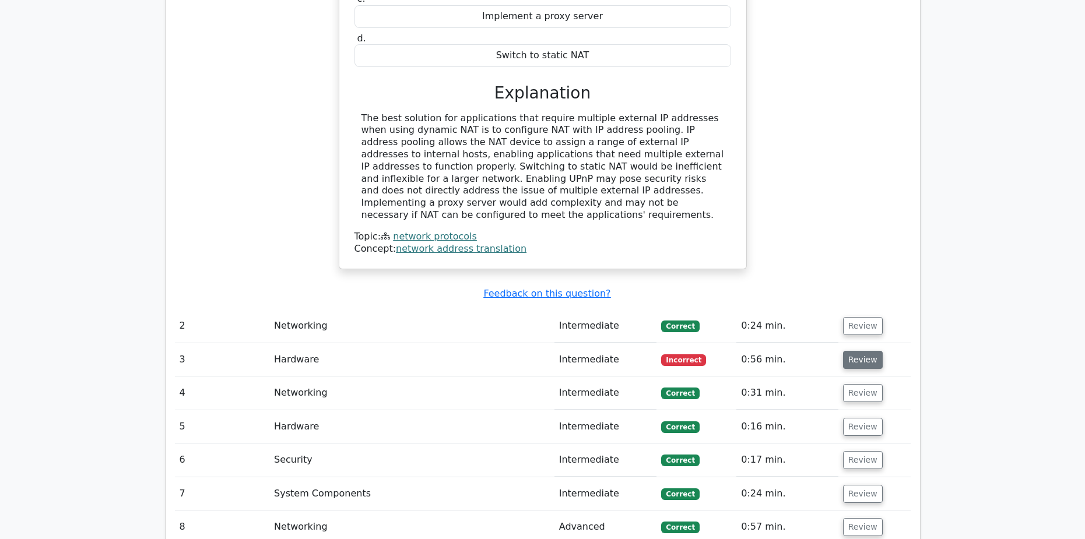
click at [860, 351] on button "Review" at bounding box center [863, 360] width 40 height 18
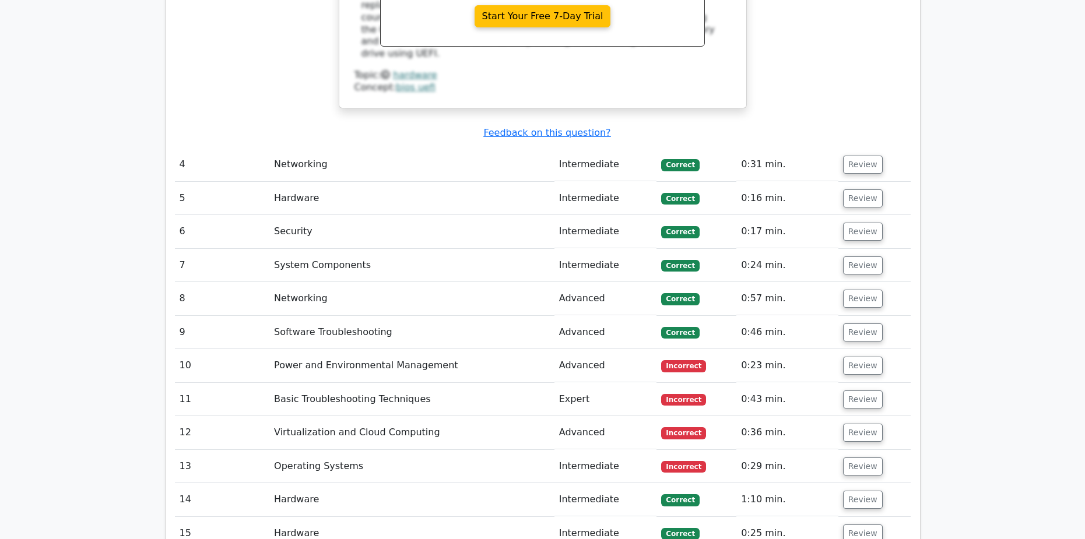
scroll to position [2158, 0]
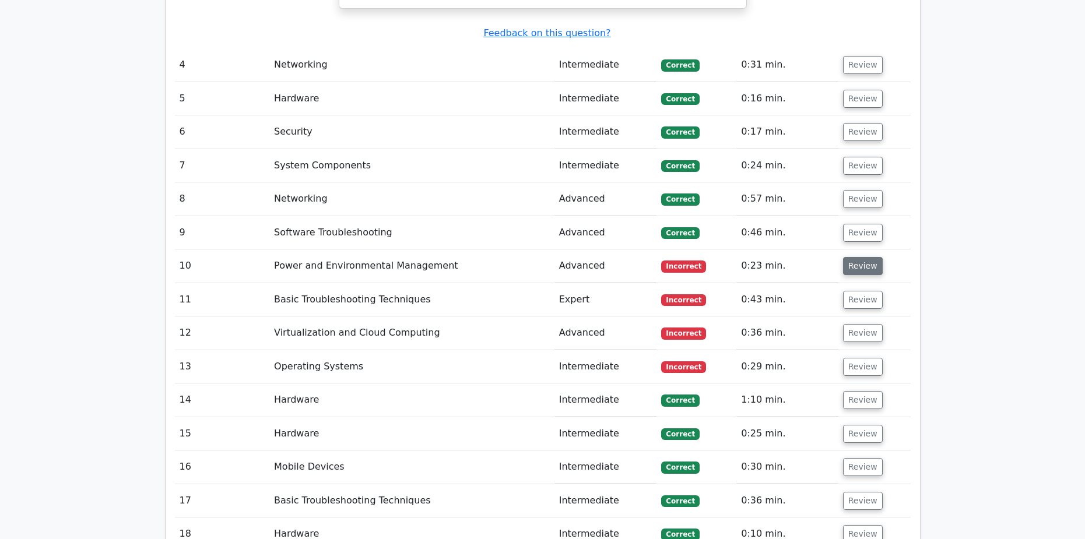
click at [866, 257] on button "Review" at bounding box center [863, 266] width 40 height 18
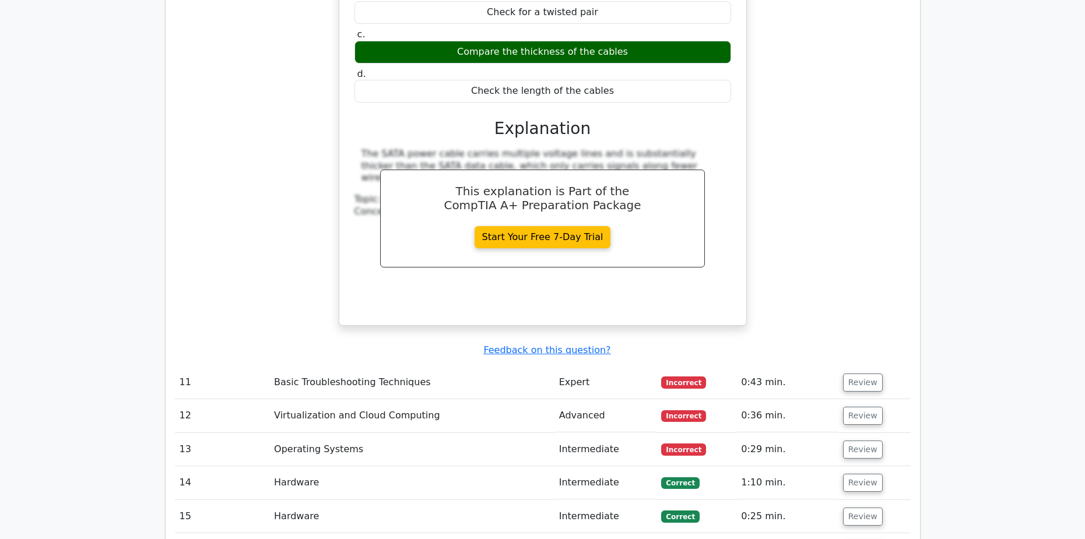
scroll to position [2683, 0]
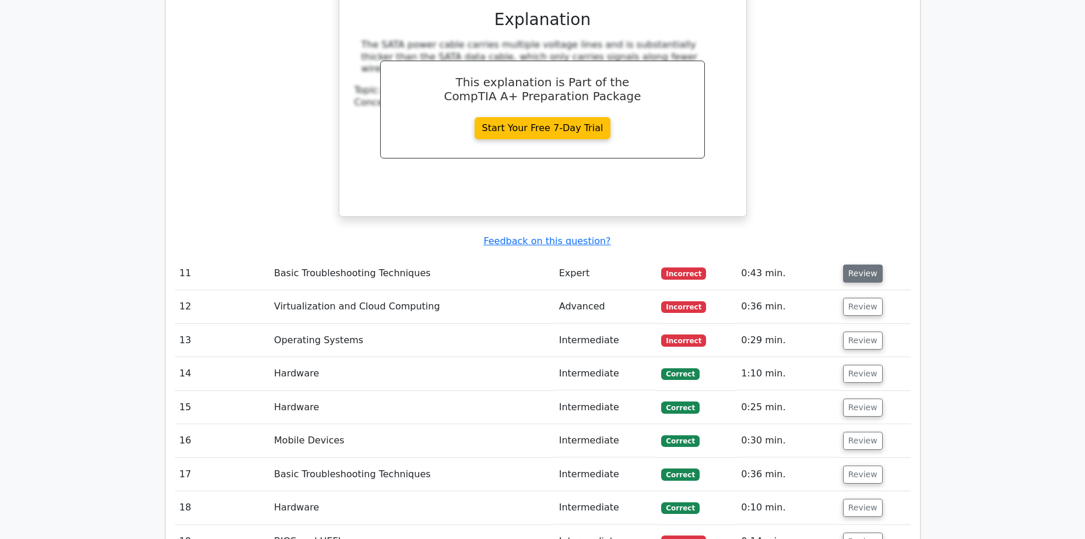
click at [865, 265] on button "Review" at bounding box center [863, 274] width 40 height 18
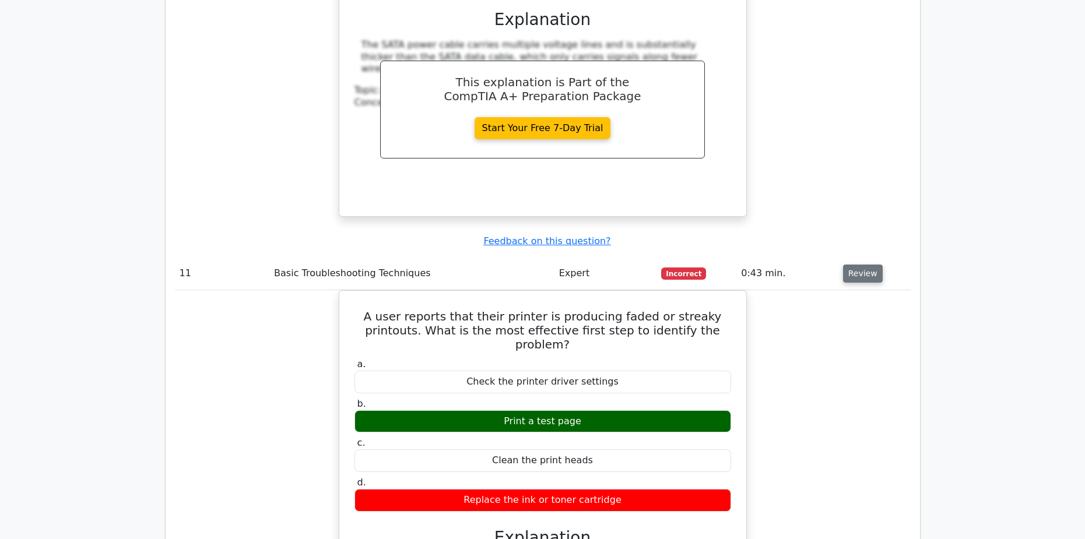
click at [856, 265] on button "Review" at bounding box center [863, 274] width 40 height 18
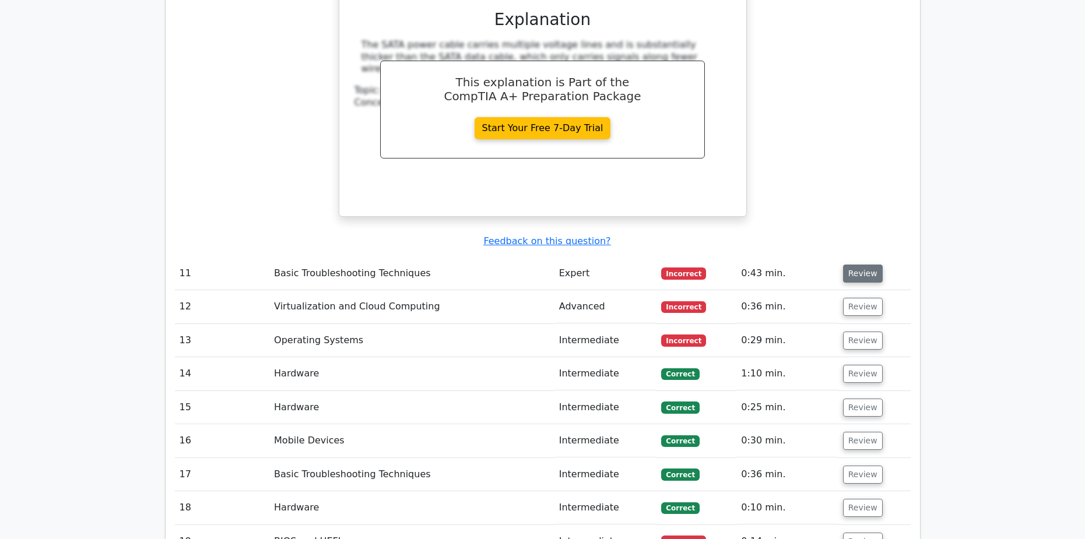
click at [861, 265] on button "Review" at bounding box center [863, 274] width 40 height 18
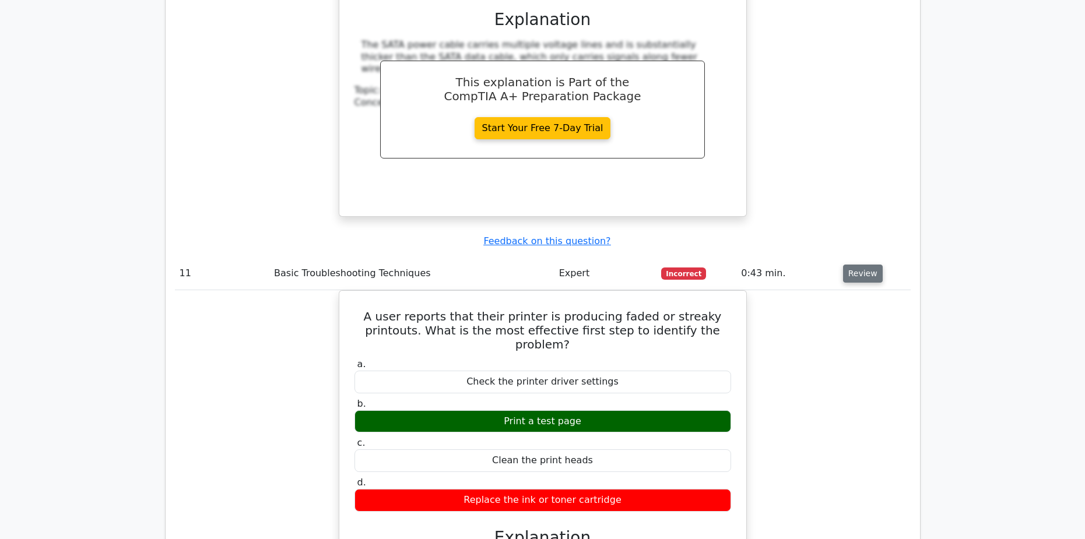
click at [861, 265] on button "Review" at bounding box center [863, 274] width 40 height 18
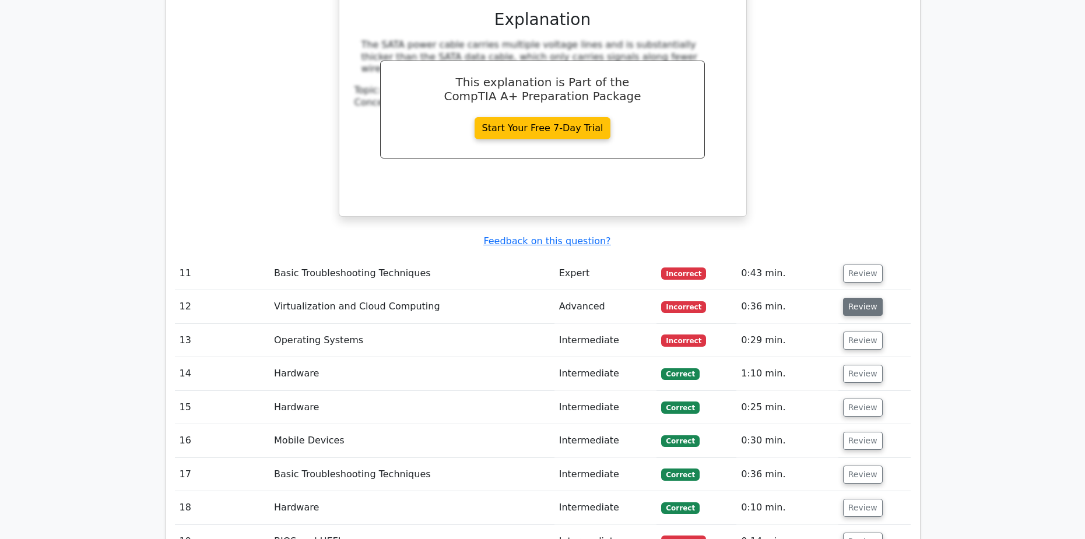
click at [863, 298] on button "Review" at bounding box center [863, 307] width 40 height 18
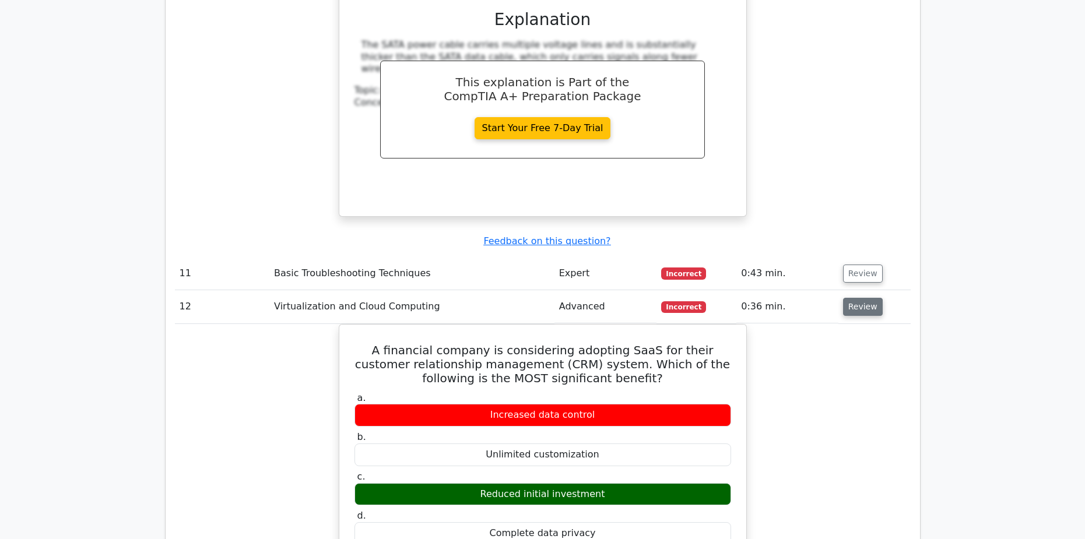
click at [853, 298] on button "Review" at bounding box center [863, 307] width 40 height 18
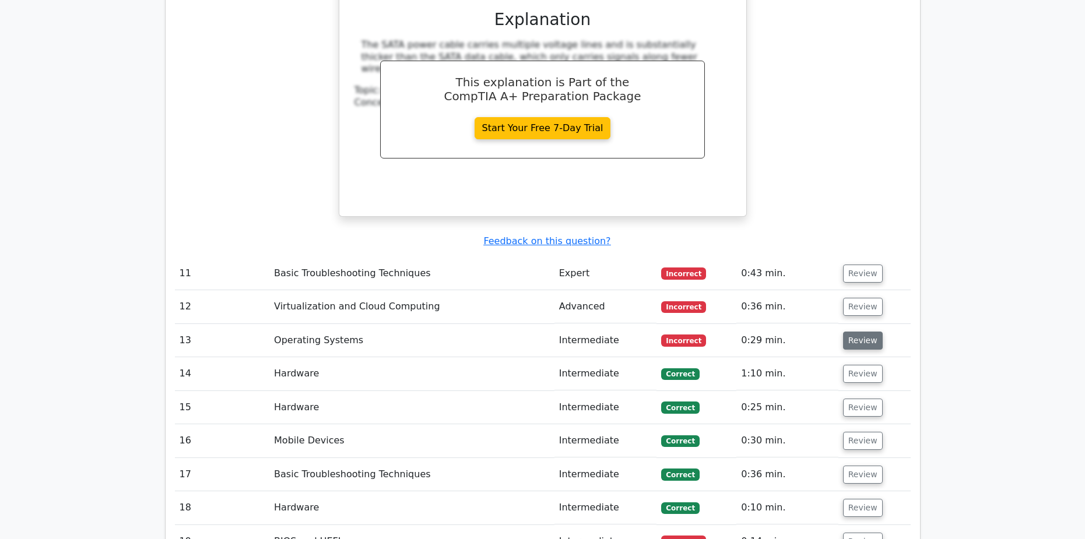
click at [869, 332] on button "Review" at bounding box center [863, 341] width 40 height 18
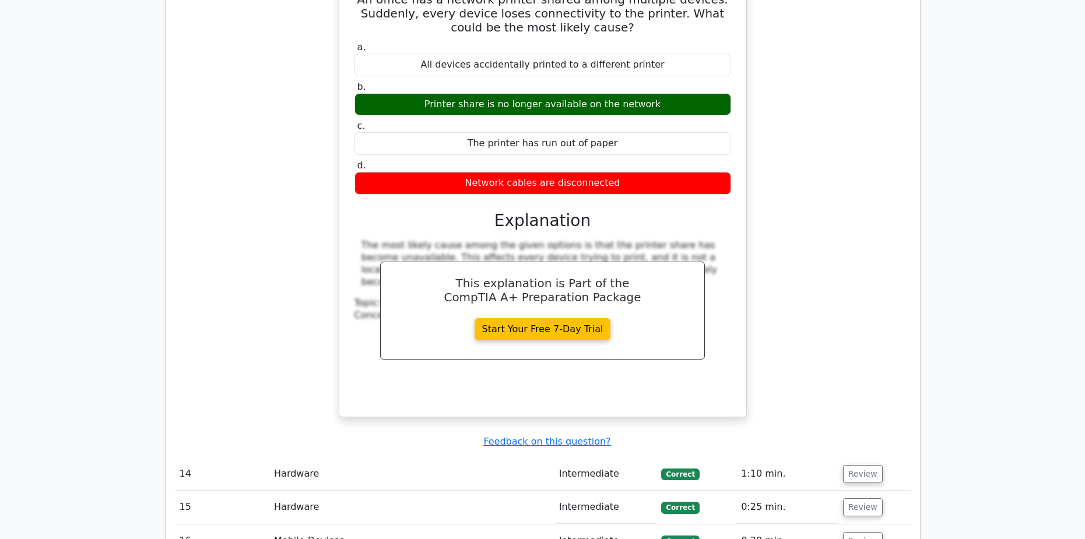
scroll to position [3266, 0]
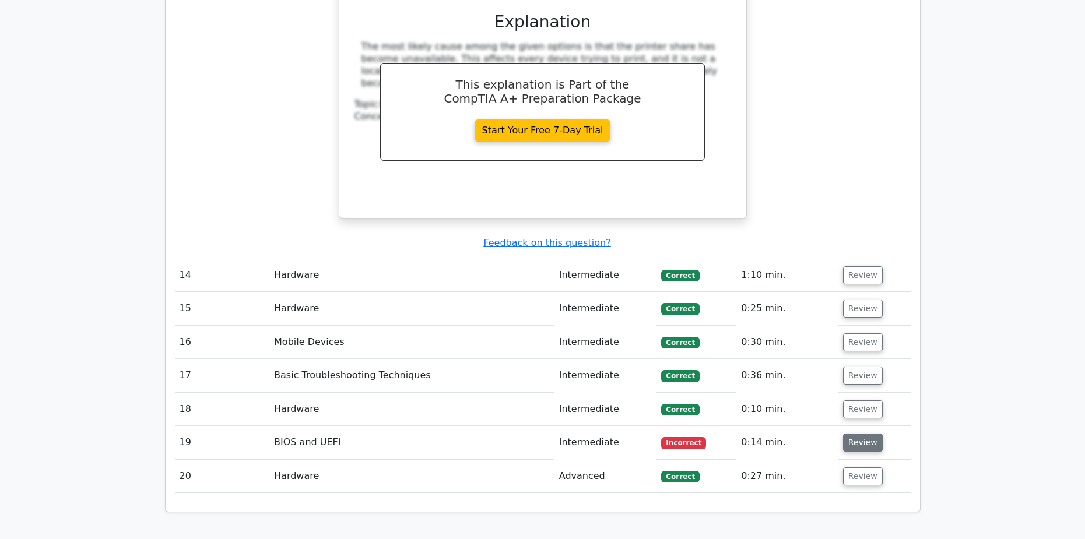
click at [854, 434] on button "Review" at bounding box center [863, 443] width 40 height 18
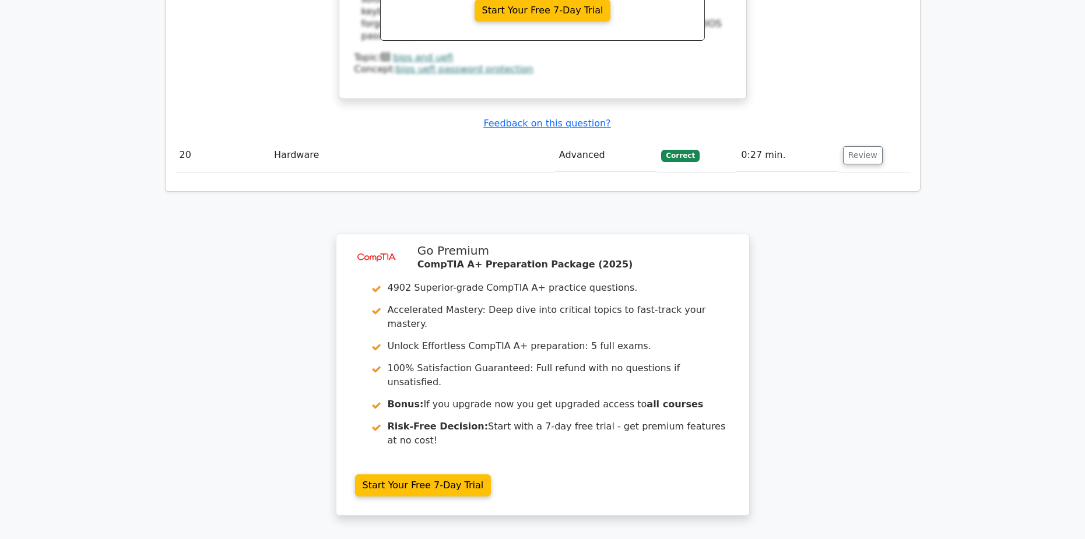
scroll to position [4190, 0]
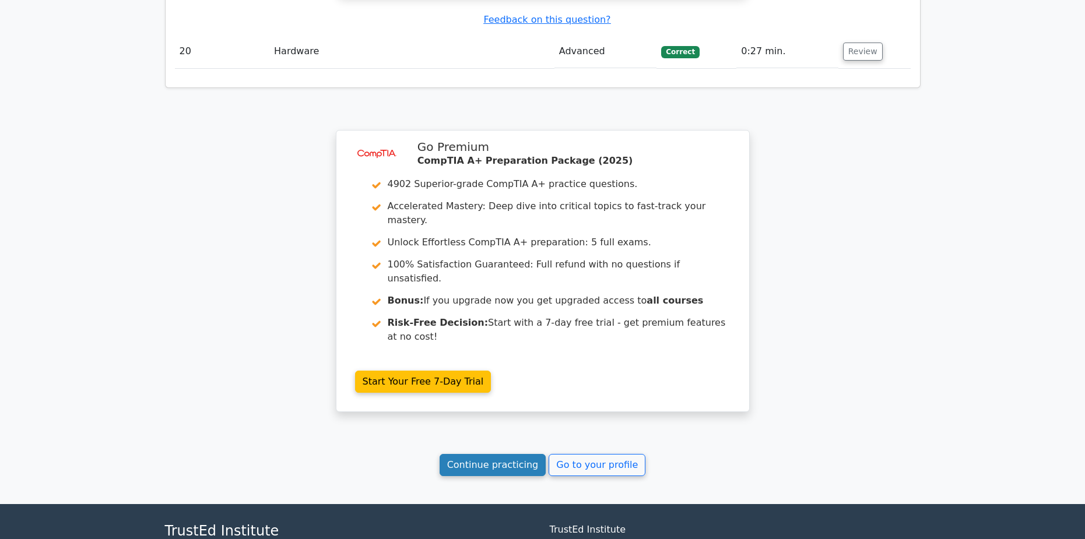
click at [503, 454] on link "Continue practicing" at bounding box center [493, 465] width 107 height 22
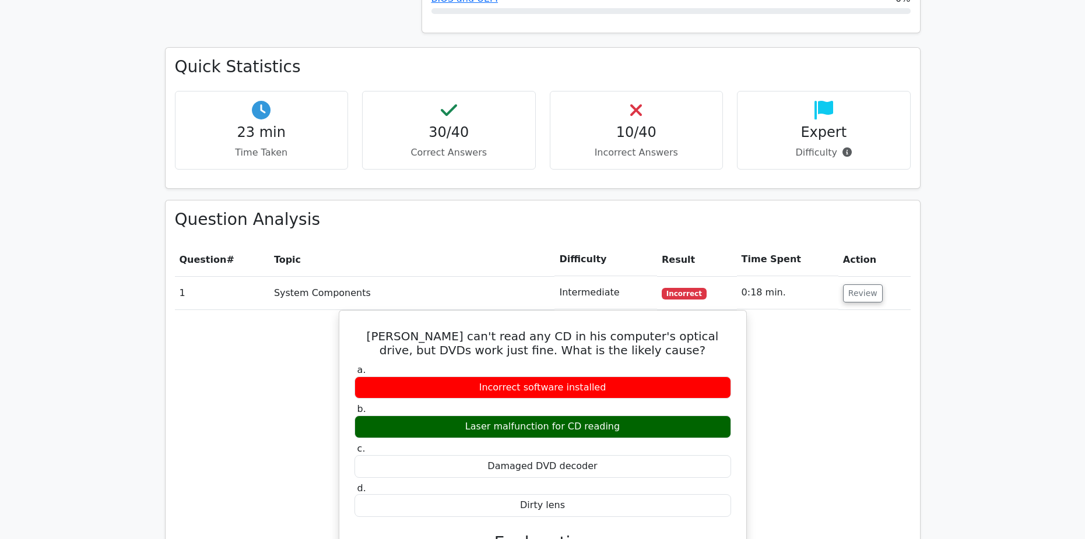
scroll to position [991, 0]
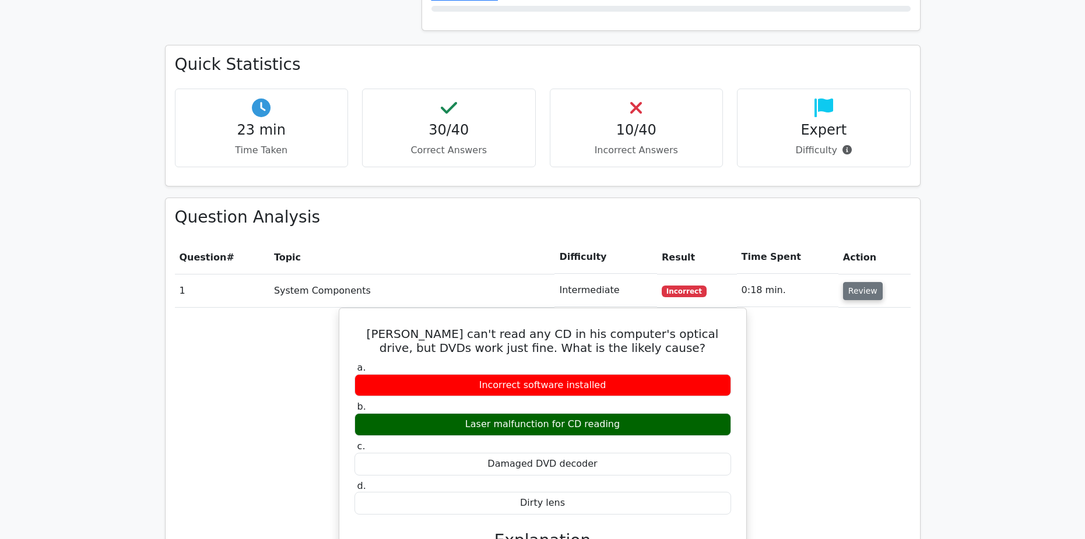
click at [855, 282] on button "Review" at bounding box center [863, 291] width 40 height 18
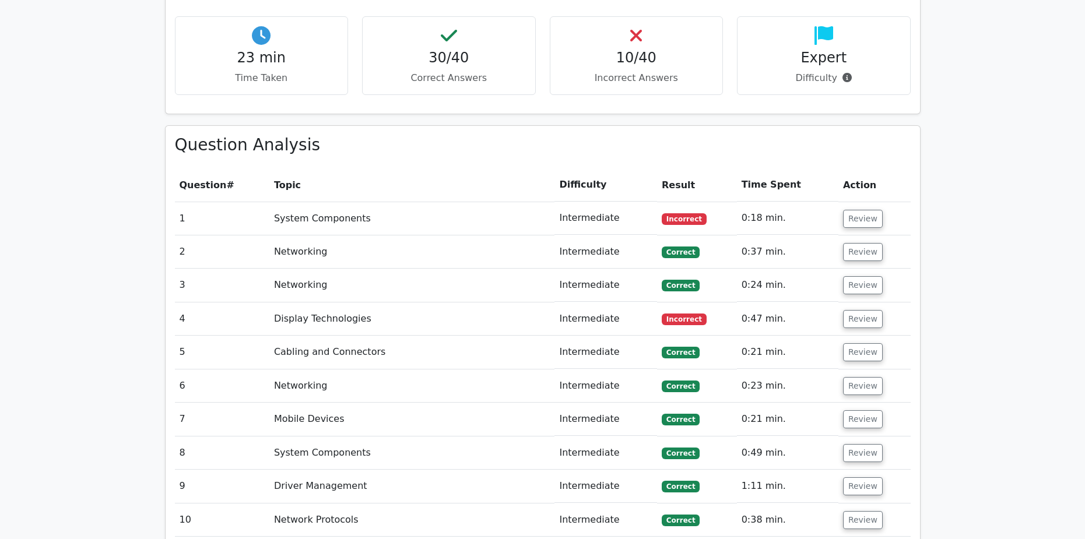
scroll to position [1050, 0]
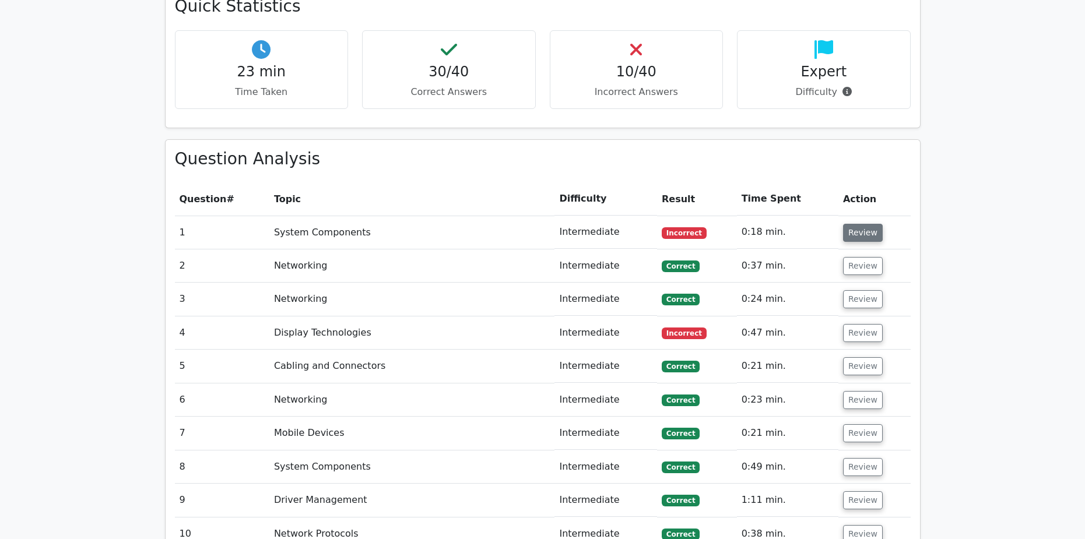
click at [860, 224] on button "Review" at bounding box center [863, 233] width 40 height 18
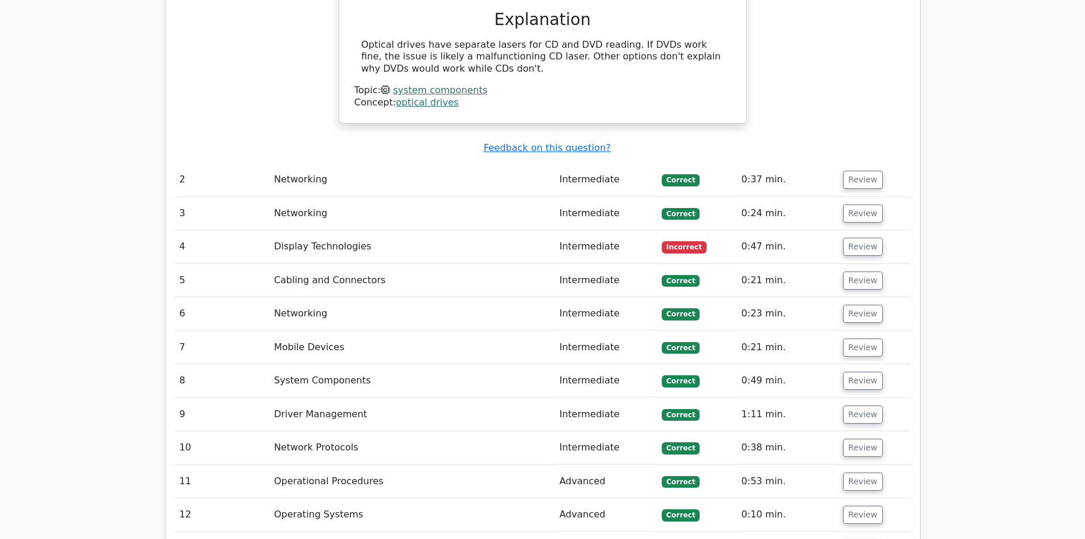
scroll to position [1516, 0]
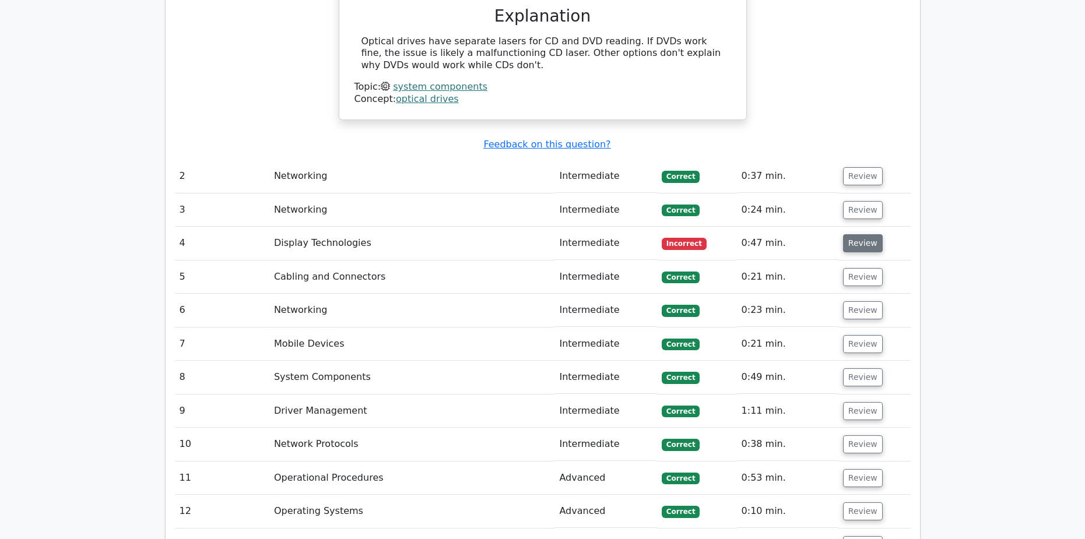
click at [861, 234] on button "Review" at bounding box center [863, 243] width 40 height 18
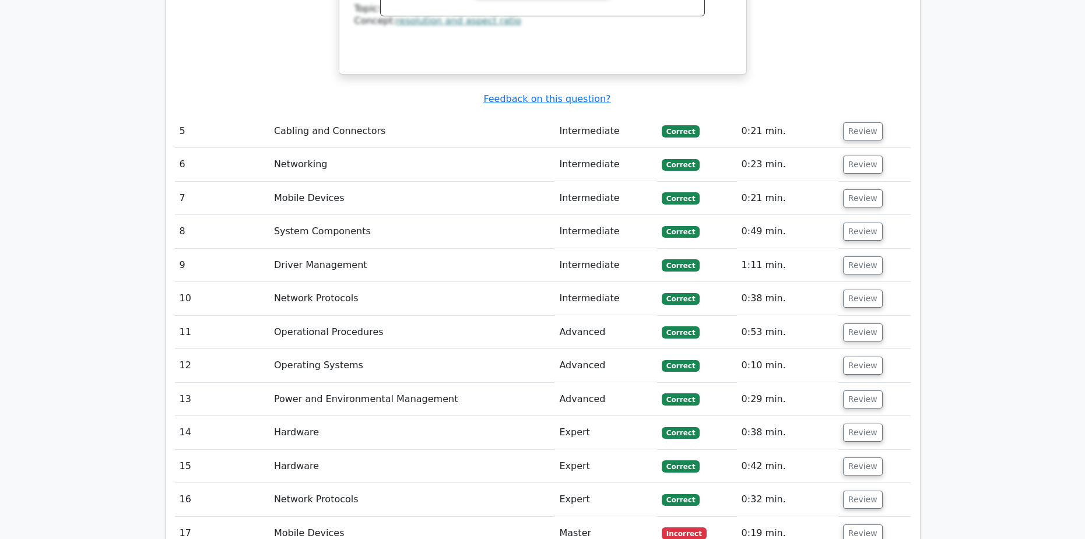
scroll to position [2333, 0]
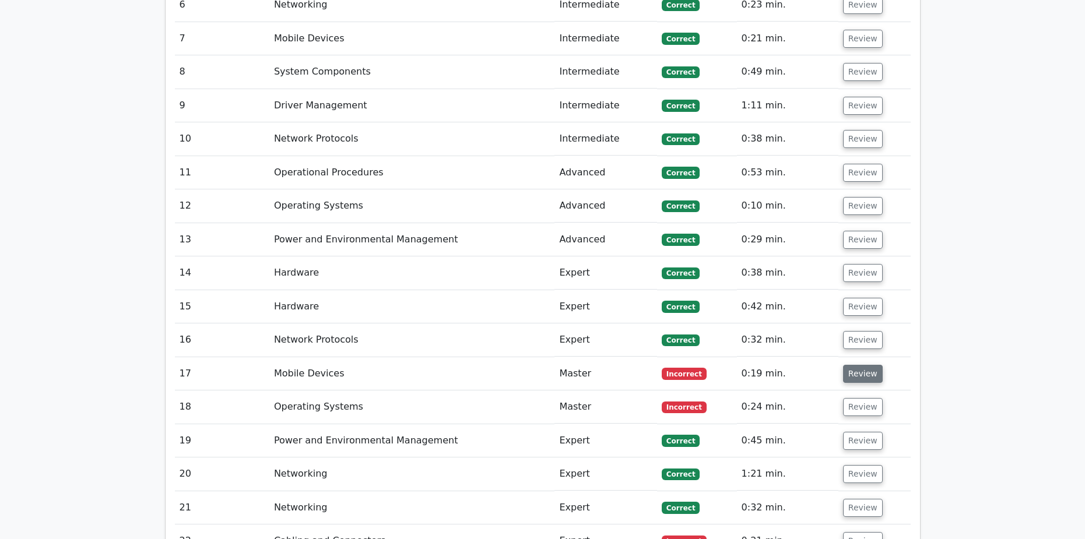
click at [858, 365] on button "Review" at bounding box center [863, 374] width 40 height 18
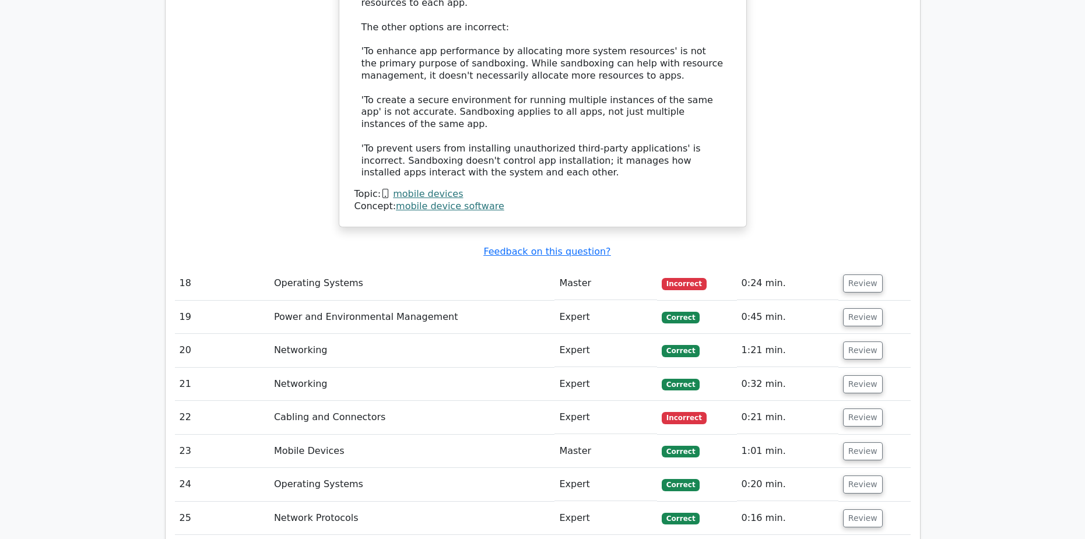
scroll to position [3208, 0]
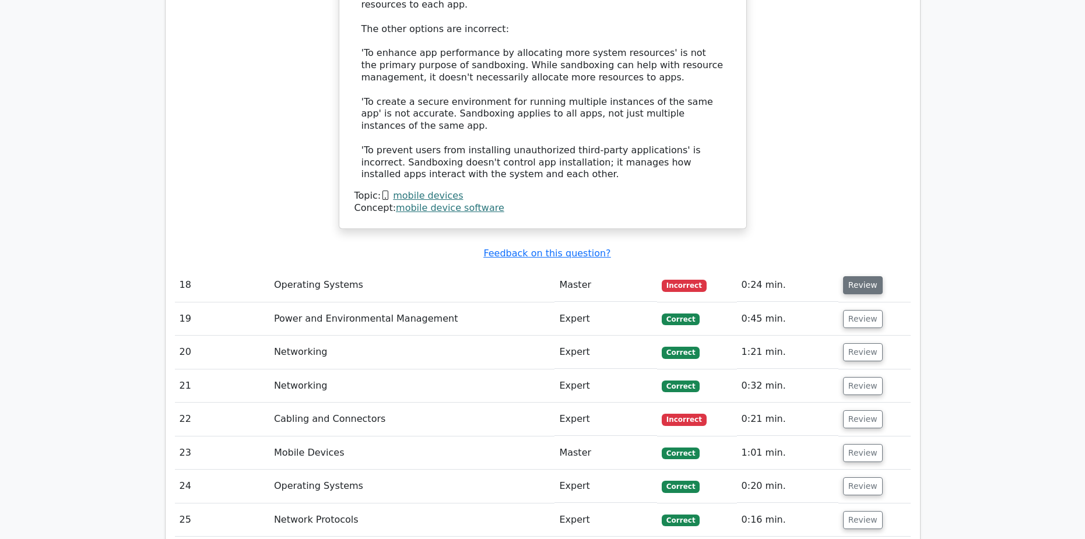
click at [855, 276] on button "Review" at bounding box center [863, 285] width 40 height 18
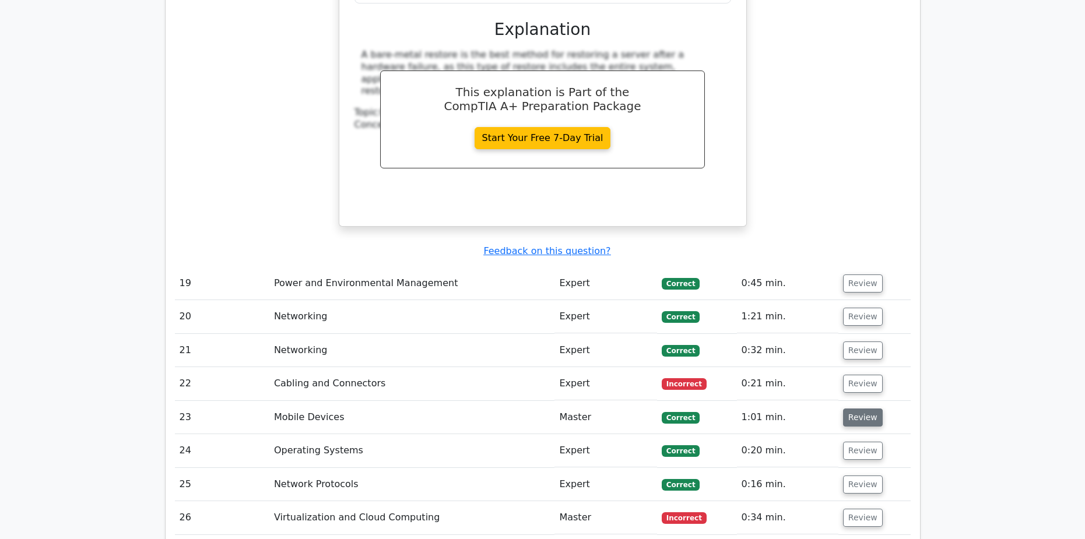
scroll to position [3732, 0]
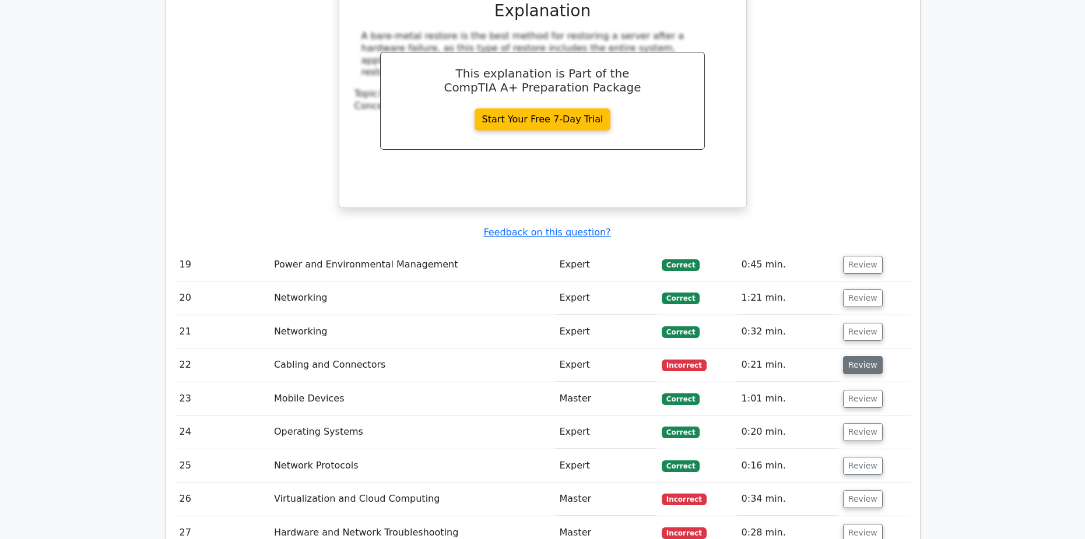
click at [859, 356] on button "Review" at bounding box center [863, 365] width 40 height 18
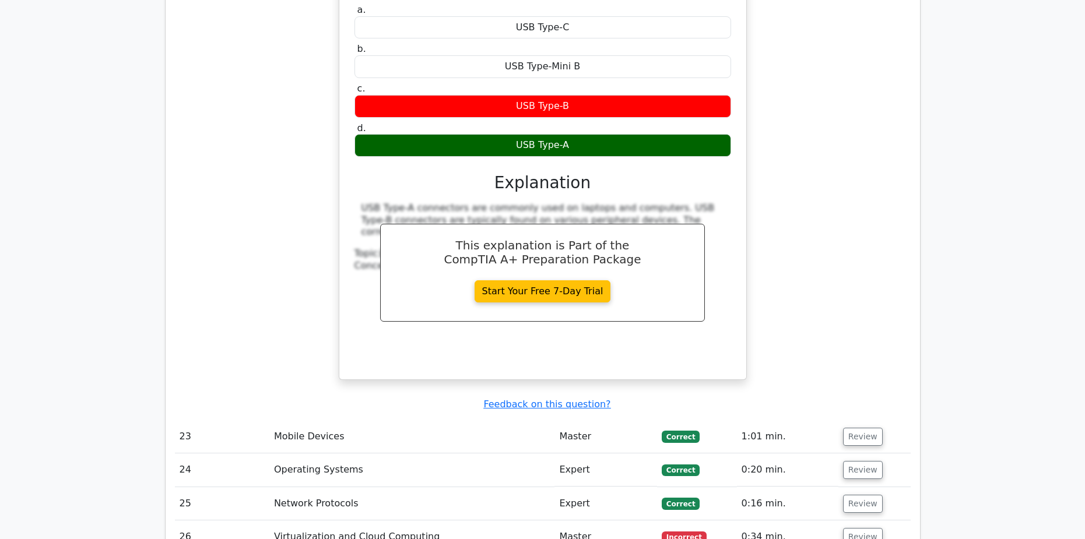
scroll to position [4199, 0]
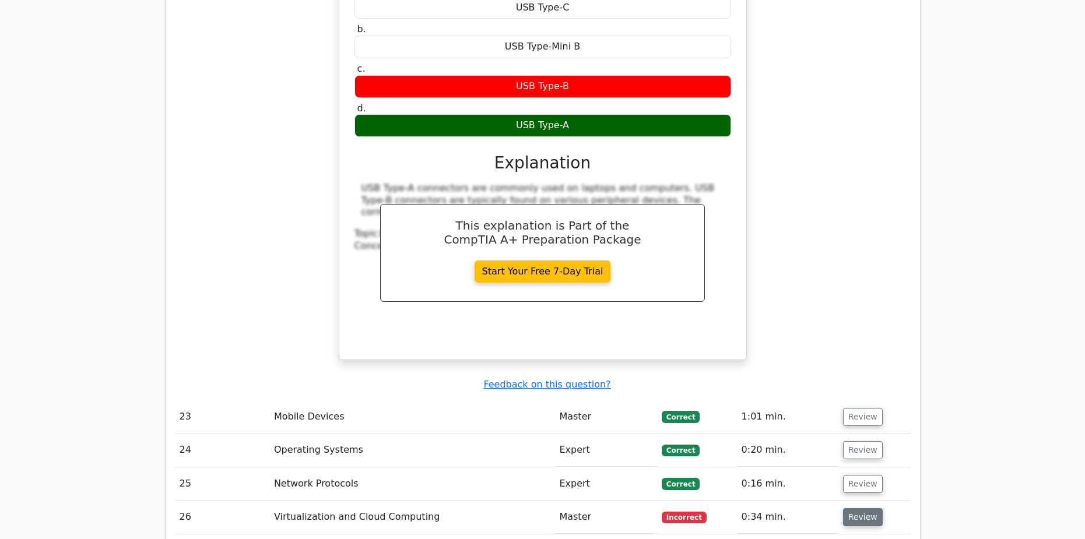
click at [869, 509] on button "Review" at bounding box center [863, 518] width 40 height 18
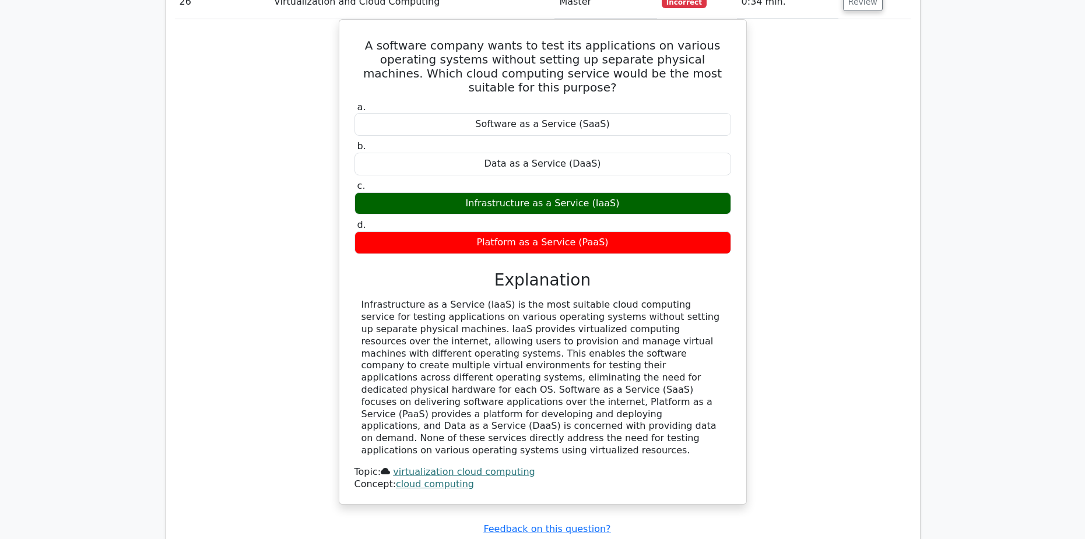
scroll to position [4841, 0]
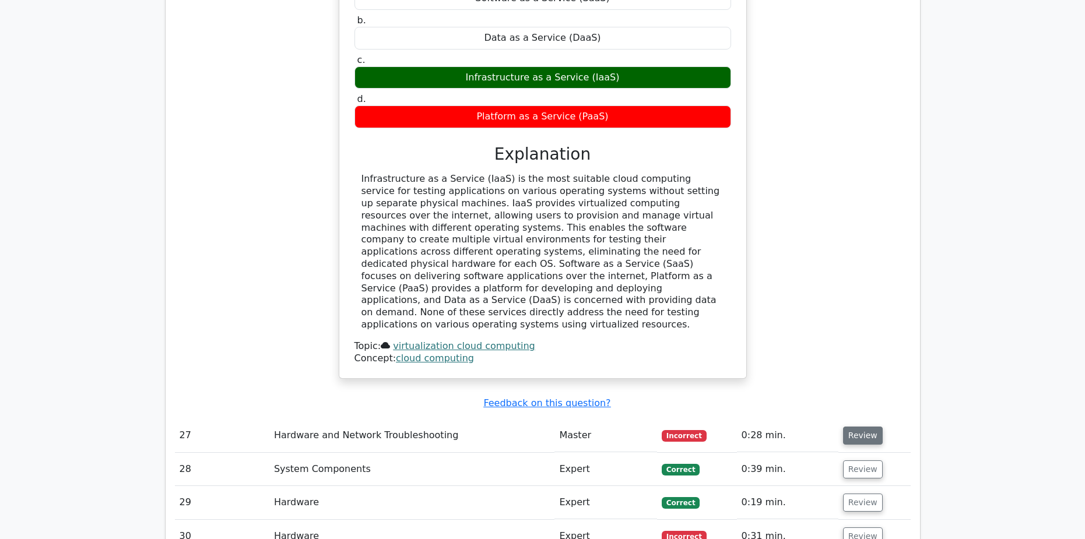
click at [862, 427] on button "Review" at bounding box center [863, 436] width 40 height 18
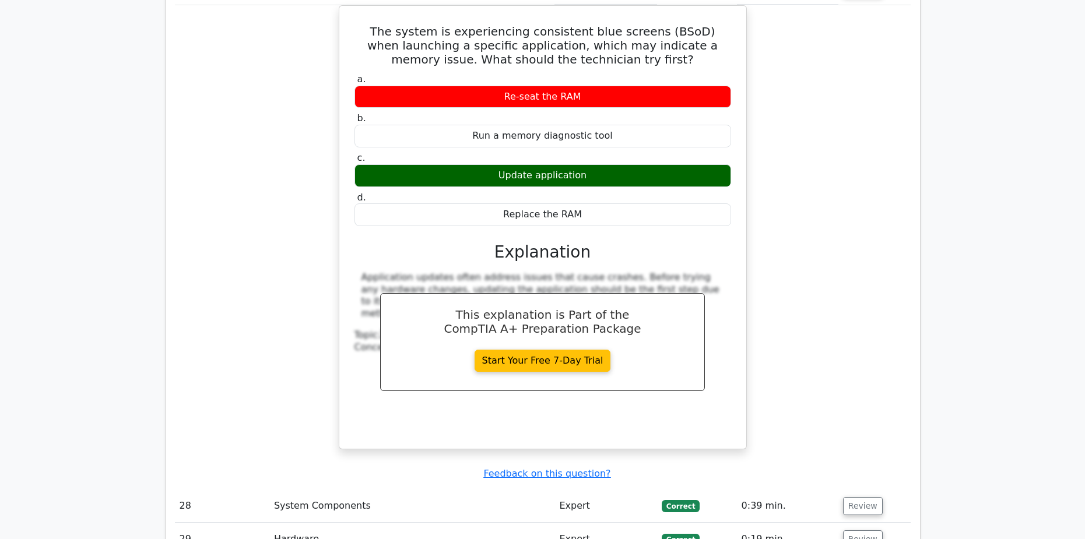
scroll to position [5307, 0]
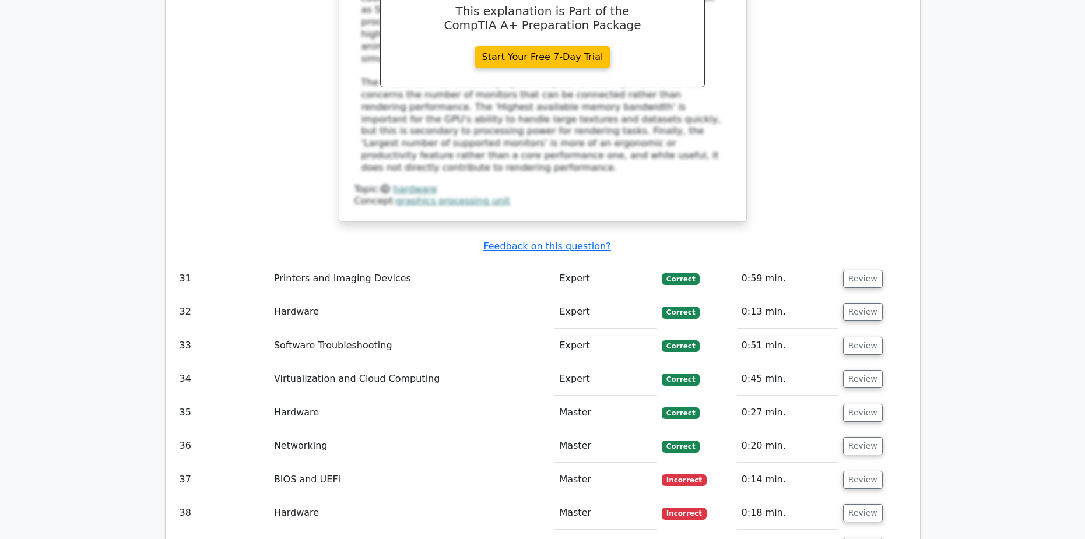
scroll to position [6182, 0]
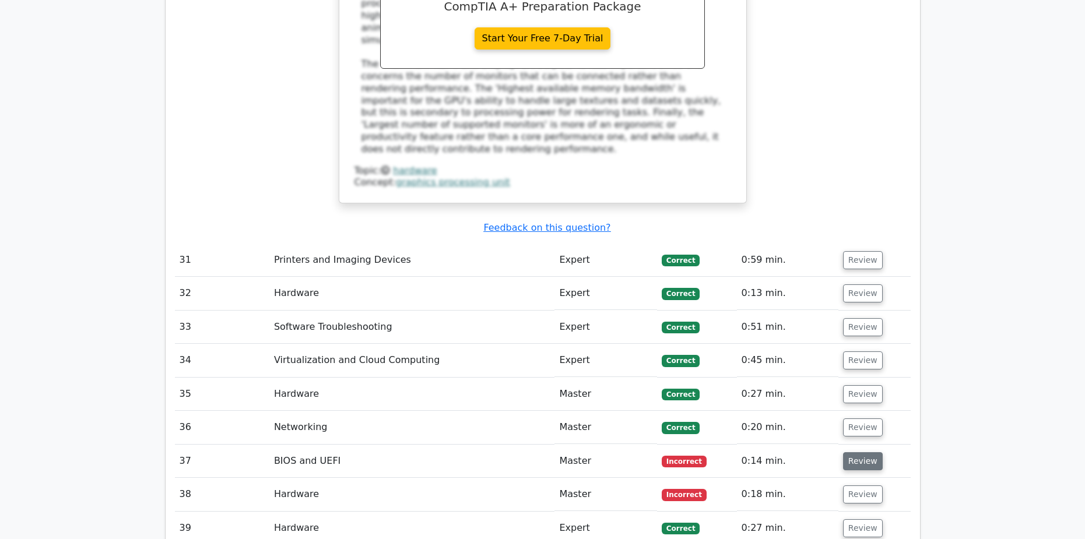
click at [863, 453] on button "Review" at bounding box center [863, 462] width 40 height 18
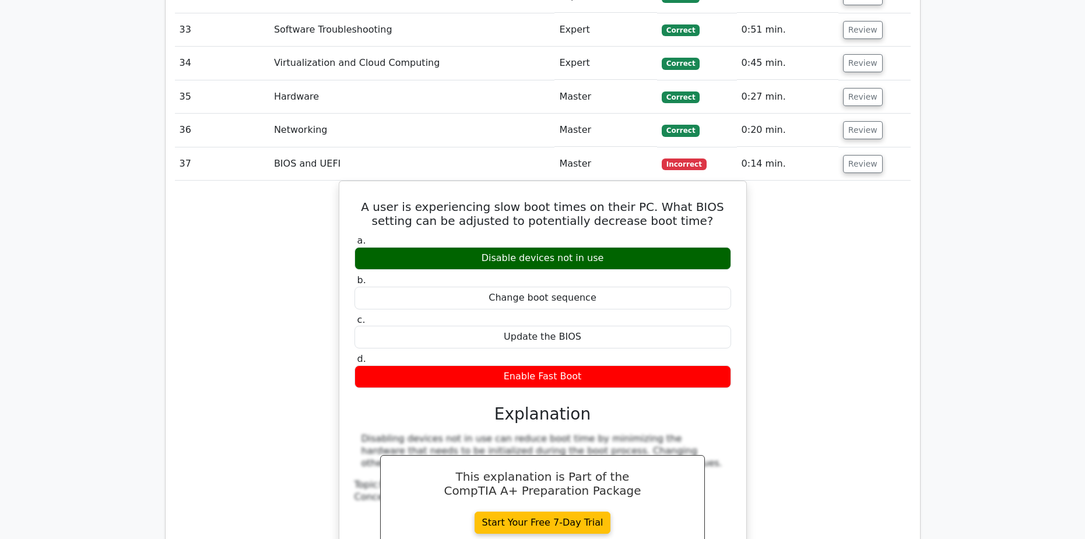
scroll to position [6648, 0]
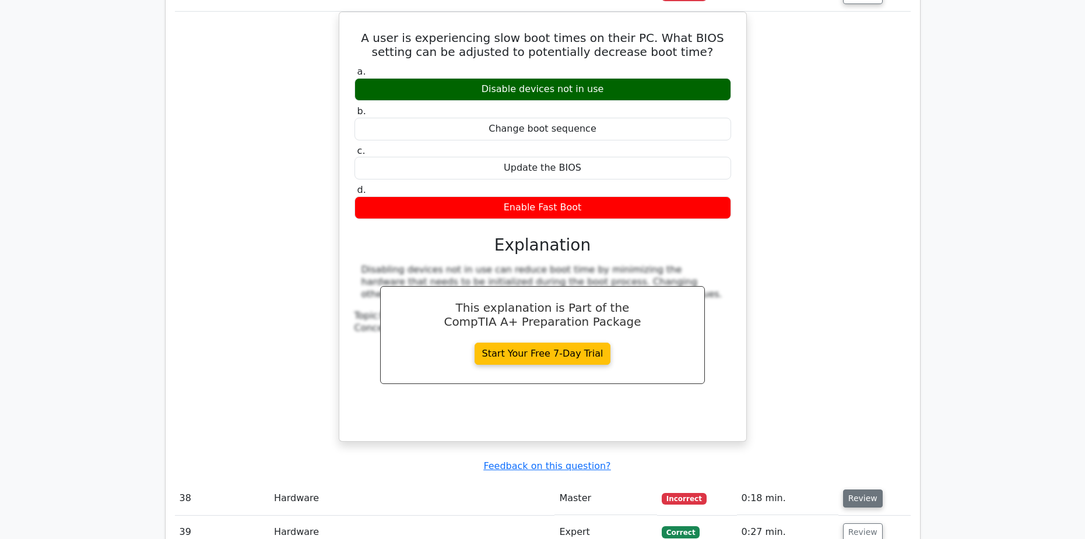
click at [857, 490] on button "Review" at bounding box center [863, 499] width 40 height 18
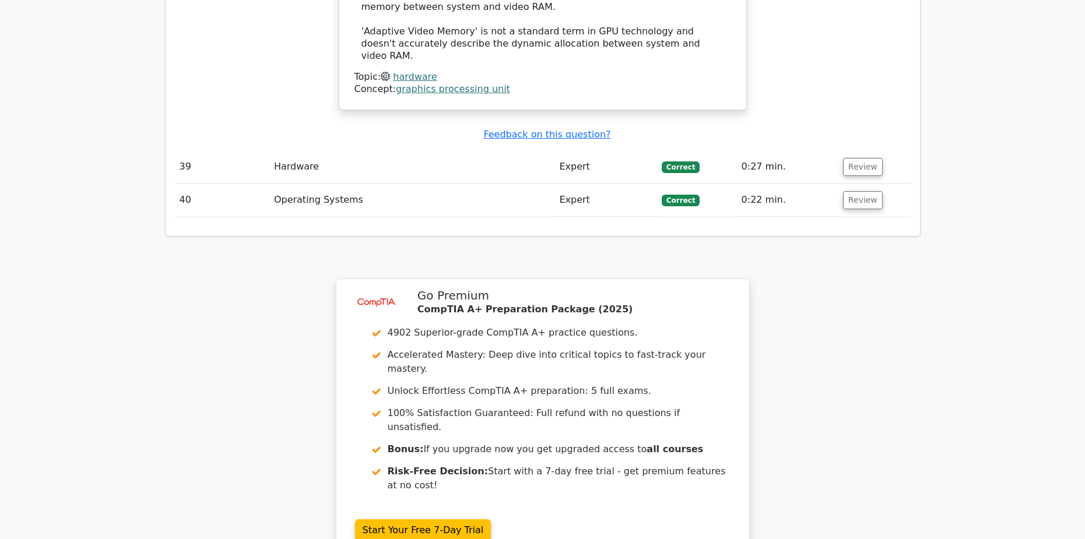
scroll to position [7628, 0]
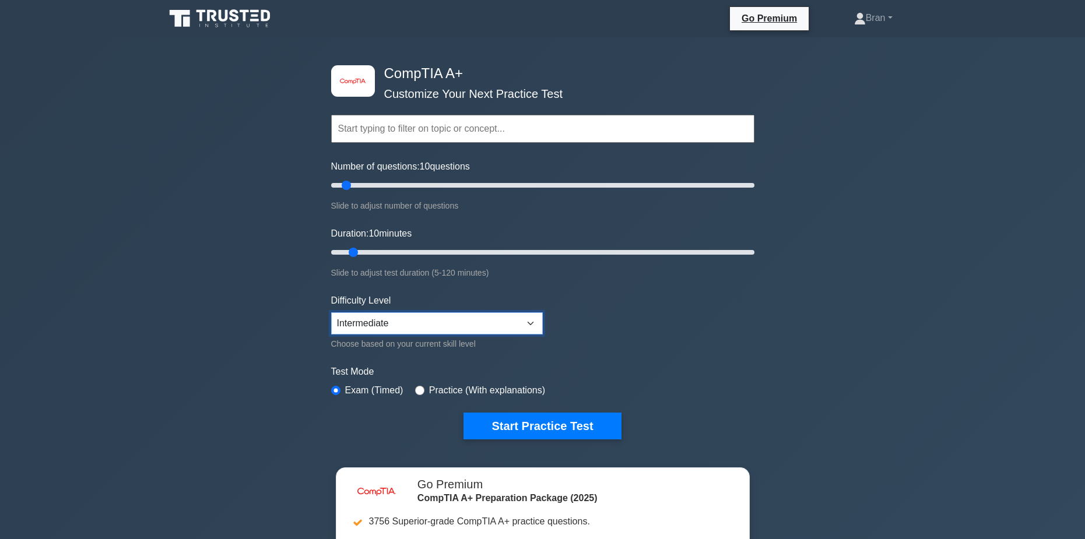
click at [436, 322] on select "Beginner Intermediate Expert" at bounding box center [437, 324] width 212 height 22
select select "expert"
click at [331, 313] on select "Beginner Intermediate Expert" at bounding box center [437, 324] width 212 height 22
click at [552, 428] on button "Start Practice Test" at bounding box center [542, 426] width 157 height 27
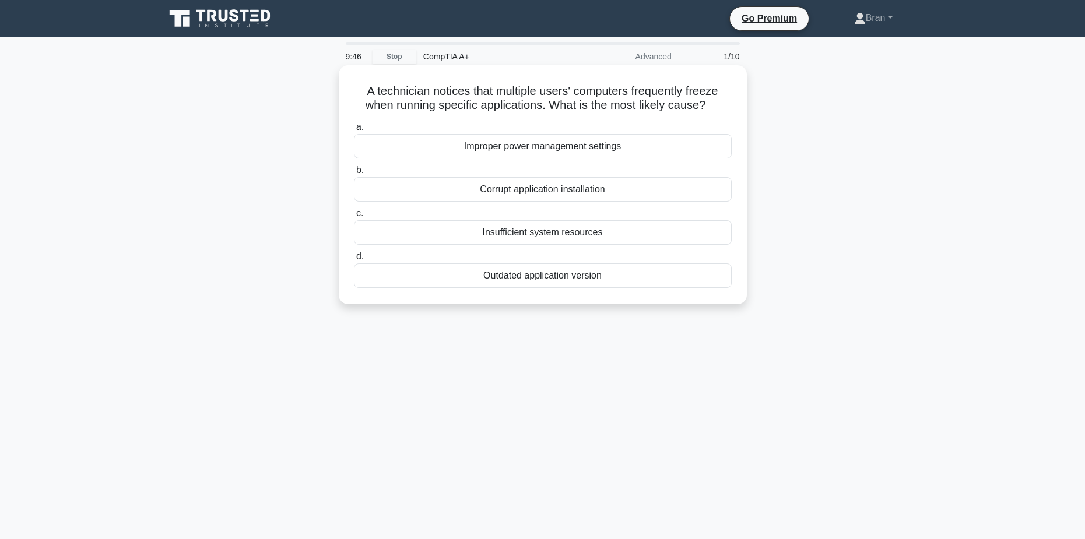
click at [559, 190] on div "Corrupt application installation" at bounding box center [543, 189] width 378 height 24
click at [354, 174] on input "b. Corrupt application installation" at bounding box center [354, 171] width 0 height 8
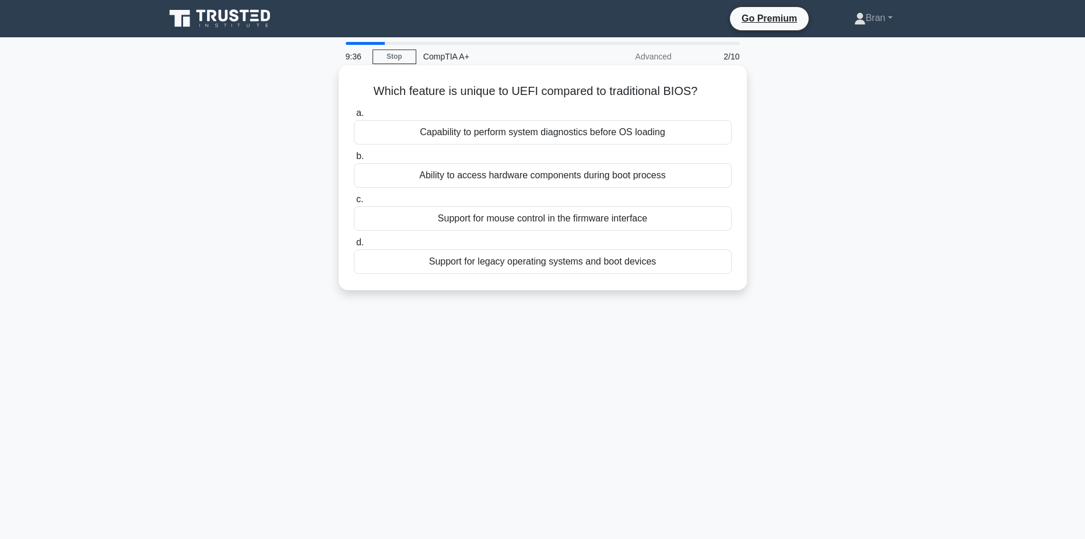
click at [632, 266] on div "Support for legacy operating systems and boot devices" at bounding box center [543, 262] width 378 height 24
click at [354, 247] on input "d. Support for legacy operating systems and boot devices" at bounding box center [354, 243] width 0 height 8
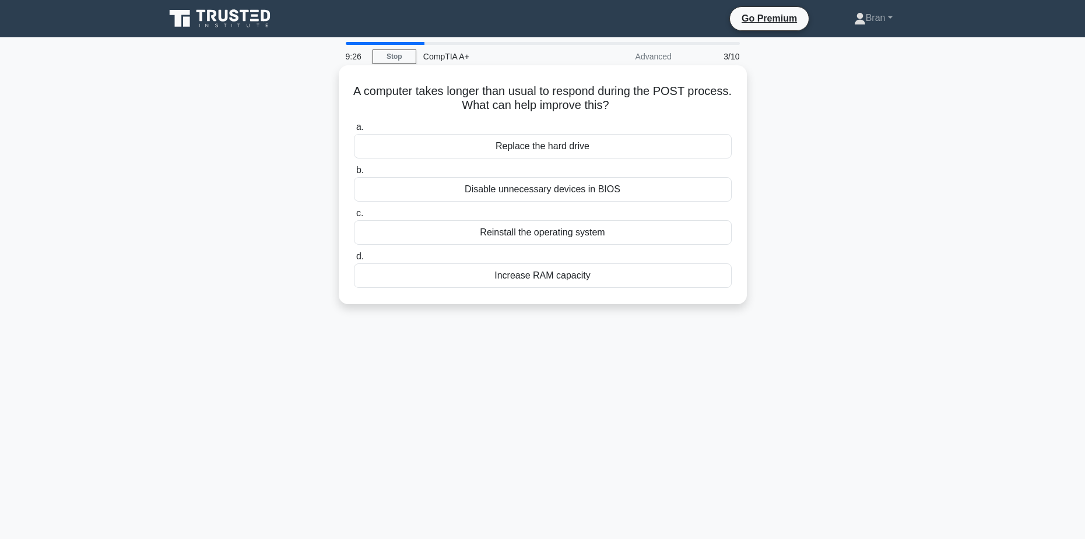
click at [575, 191] on div "Disable unnecessary devices in BIOS" at bounding box center [543, 189] width 378 height 24
click at [354, 174] on input "b. Disable unnecessary devices in BIOS" at bounding box center [354, 171] width 0 height 8
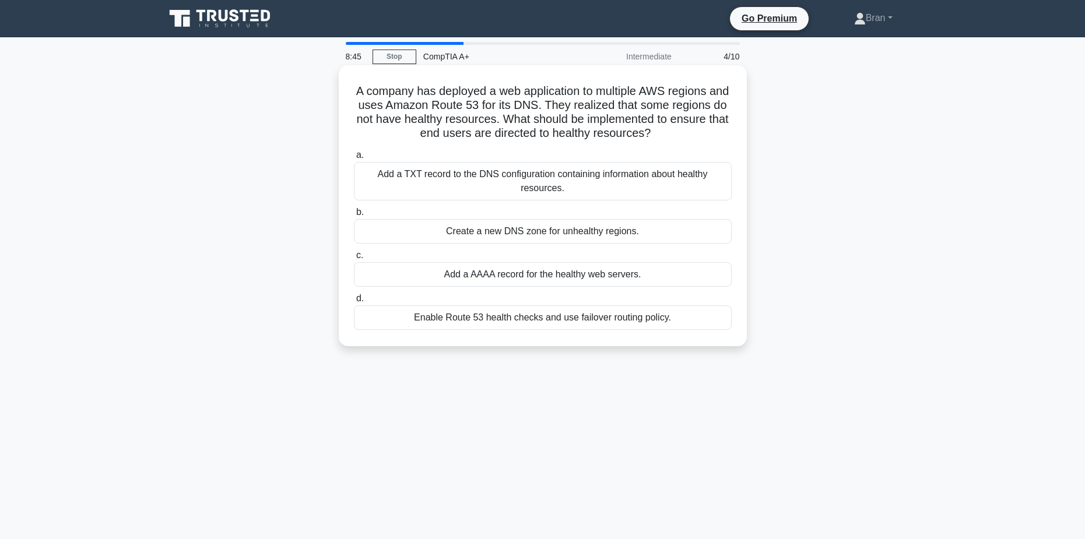
click at [508, 321] on div "Enable Route 53 health checks and use failover routing policy." at bounding box center [543, 318] width 378 height 24
click at [354, 303] on input "d. Enable Route 53 health checks and use failover routing policy." at bounding box center [354, 299] width 0 height 8
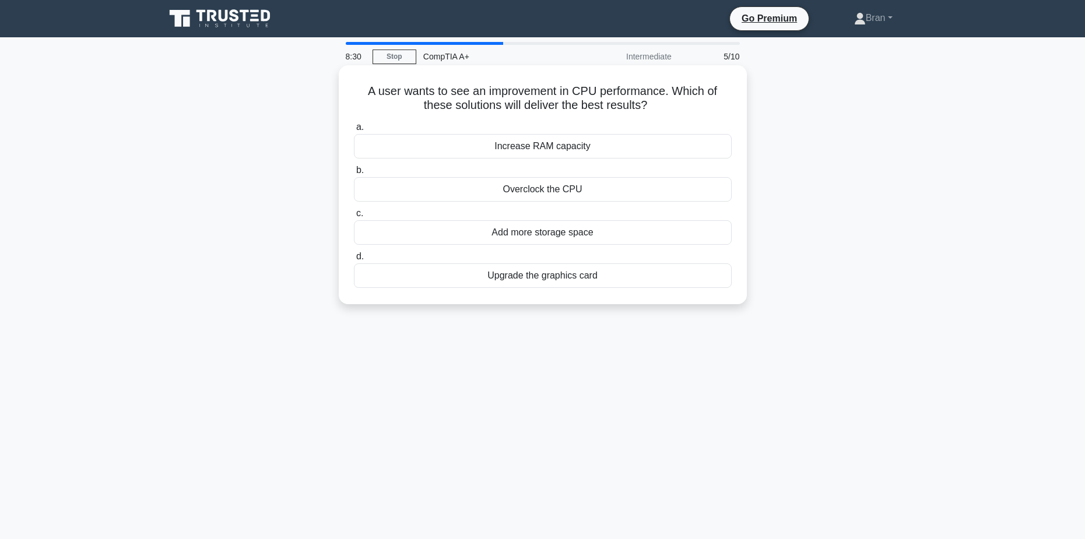
click at [595, 194] on div "Overclock the CPU" at bounding box center [543, 189] width 378 height 24
click at [354, 174] on input "b. Overclock the CPU" at bounding box center [354, 171] width 0 height 8
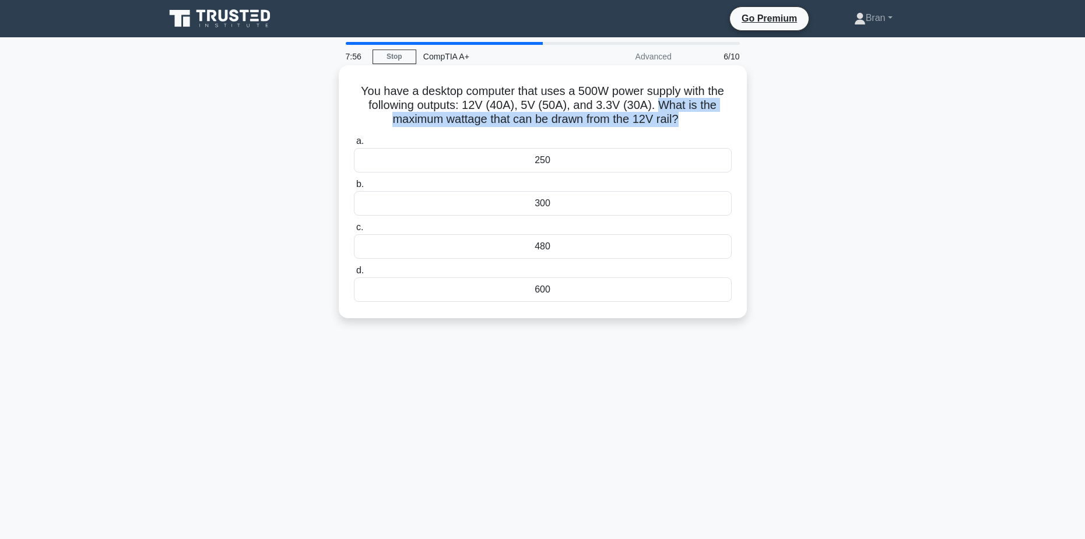
drag, startPoint x: 658, startPoint y: 104, endPoint x: 681, endPoint y: 121, distance: 29.2
click at [681, 121] on h5 "You have a desktop computer that uses a 500W power supply with the following ou…" at bounding box center [543, 105] width 380 height 43
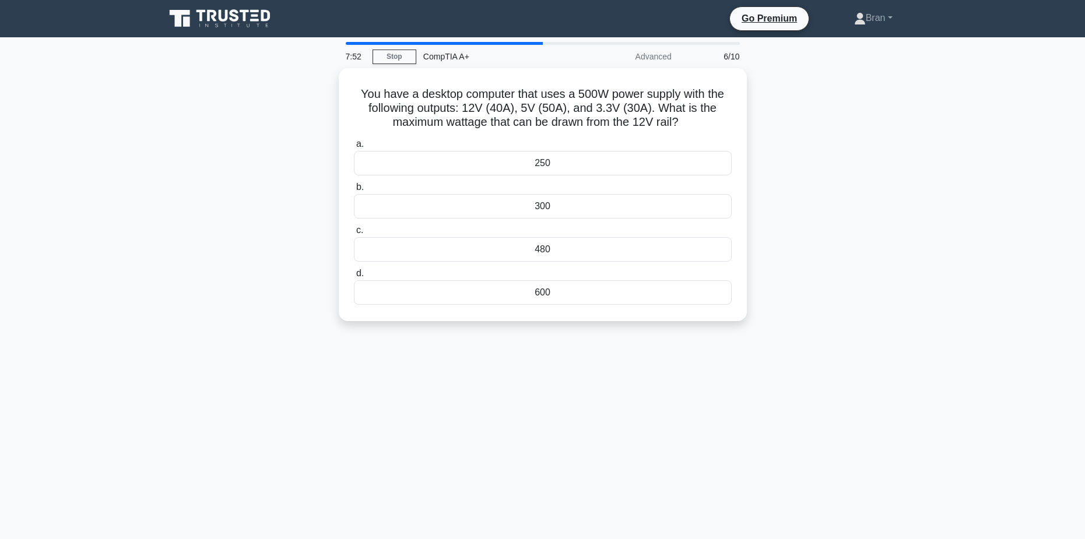
click at [894, 313] on div "You have a desktop computer that uses a 500W power supply with the following ou…" at bounding box center [543, 201] width 770 height 267
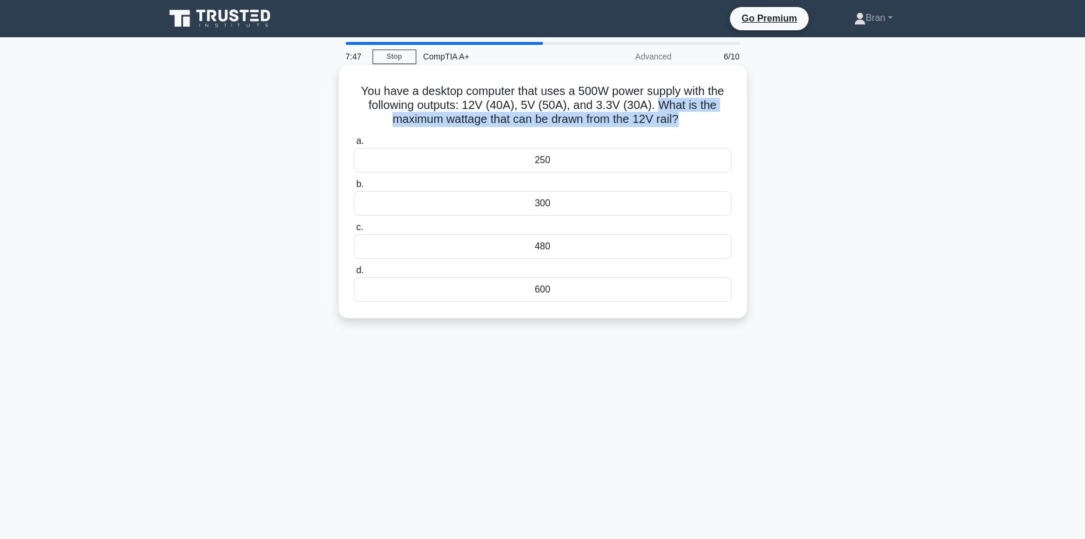
drag, startPoint x: 659, startPoint y: 107, endPoint x: 682, endPoint y: 124, distance: 28.3
click at [682, 124] on h5 "You have a desktop computer that uses a 500W power supply with the following ou…" at bounding box center [543, 105] width 380 height 43
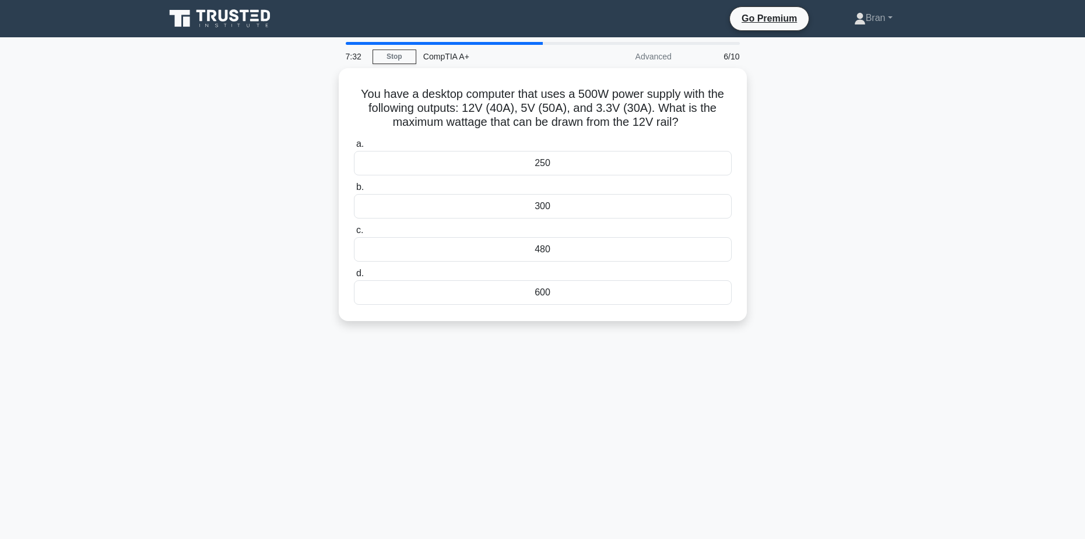
click at [815, 250] on div "You have a desktop computer that uses a 500W power supply with the following ou…" at bounding box center [543, 201] width 770 height 267
drag, startPoint x: 368, startPoint y: 96, endPoint x: 687, endPoint y: 114, distance: 319.5
click at [687, 114] on h5 "You have a desktop computer that uses a 500W power supply with the following ou…" at bounding box center [543, 105] width 380 height 43
click at [963, 247] on main "7:13 Stop CompTIA A+ Advanced 6/10 You have a desktop computer that uses a 500W…" at bounding box center [542, 333] width 1085 height 593
click at [553, 250] on div "480" at bounding box center [543, 246] width 378 height 24
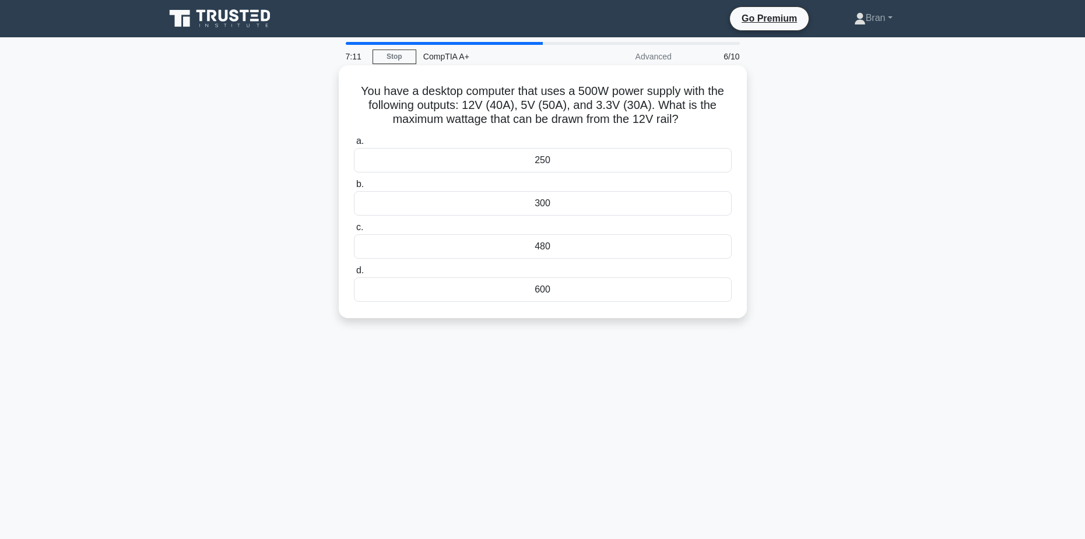
click at [354, 232] on input "c. 480" at bounding box center [354, 228] width 0 height 8
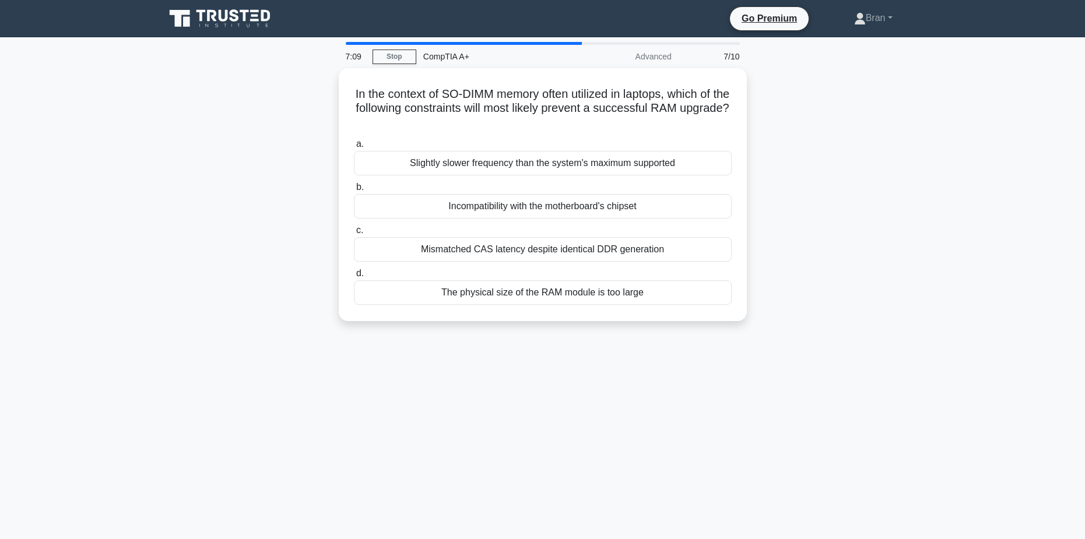
click at [828, 190] on div "In the context of SO-DIMM memory often utilized in laptops, which of the follow…" at bounding box center [543, 201] width 770 height 267
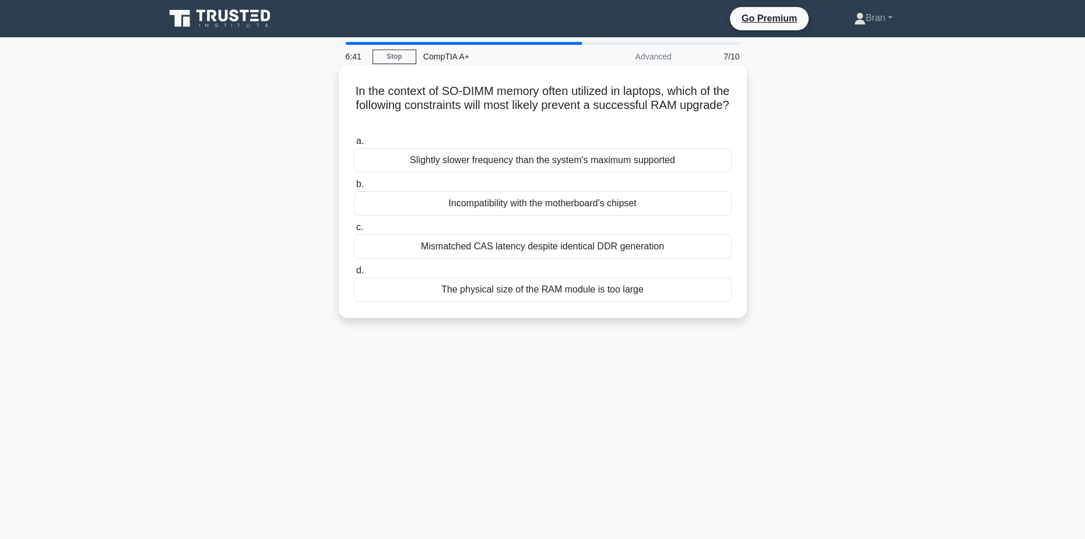
click at [507, 295] on div "The physical size of the RAM module is too large" at bounding box center [543, 290] width 378 height 24
click at [354, 275] on input "d. The physical size of the RAM module is too large" at bounding box center [354, 271] width 0 height 8
click at [528, 247] on div "Escalate to a higher-level support technician" at bounding box center [543, 246] width 378 height 24
click at [354, 232] on input "c. Escalate to a higher-level support technician" at bounding box center [354, 228] width 0 height 8
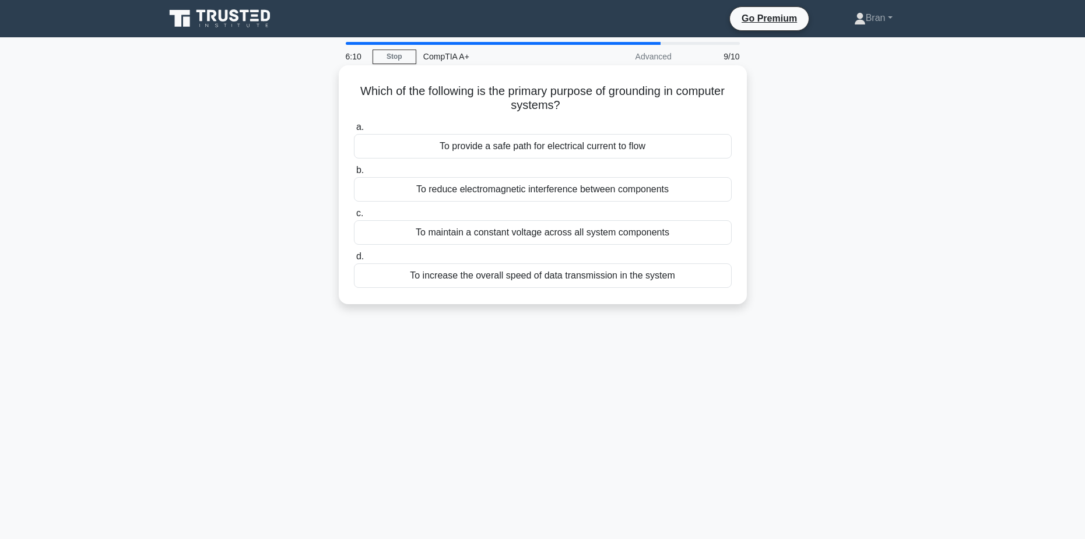
click at [542, 152] on div "To provide a safe path for electrical current to flow" at bounding box center [543, 146] width 378 height 24
click at [354, 131] on input "a. To provide a safe path for electrical current to flow" at bounding box center [354, 128] width 0 height 8
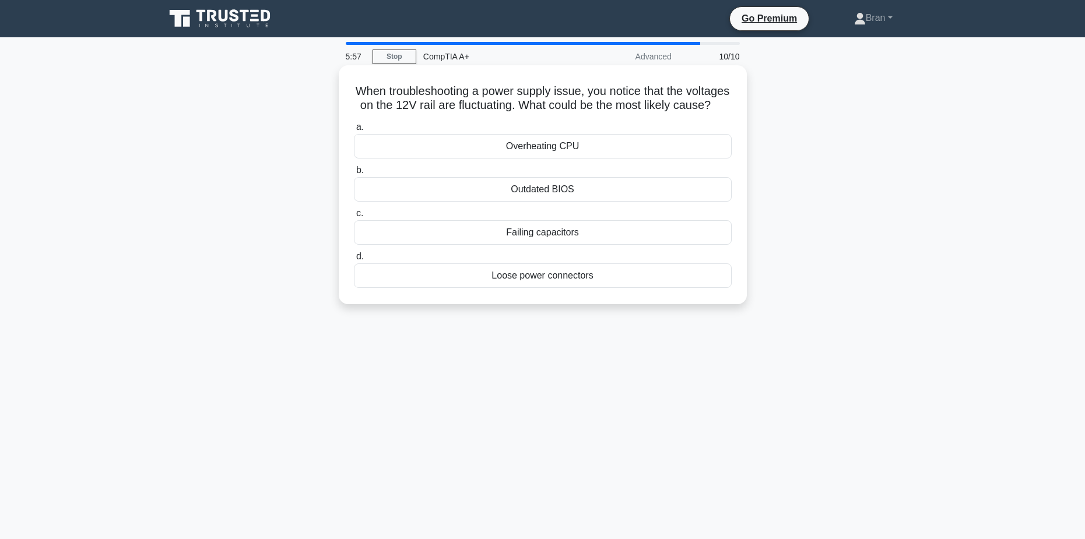
click at [625, 245] on div "Failing capacitors" at bounding box center [543, 232] width 378 height 24
click at [354, 218] on input "c. Failing capacitors" at bounding box center [354, 214] width 0 height 8
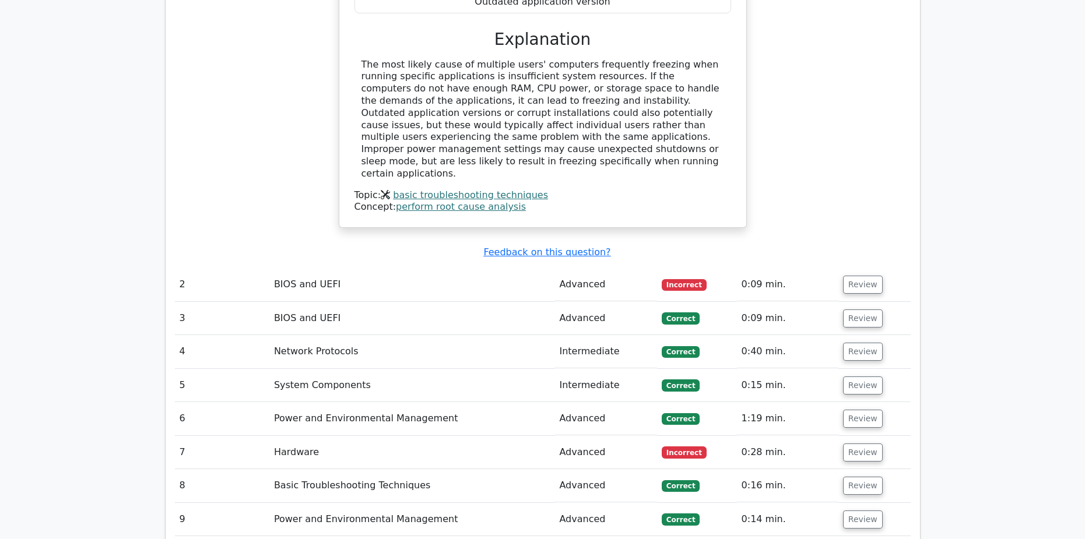
scroll to position [1225, 0]
click at [852, 275] on button "Review" at bounding box center [863, 284] width 40 height 18
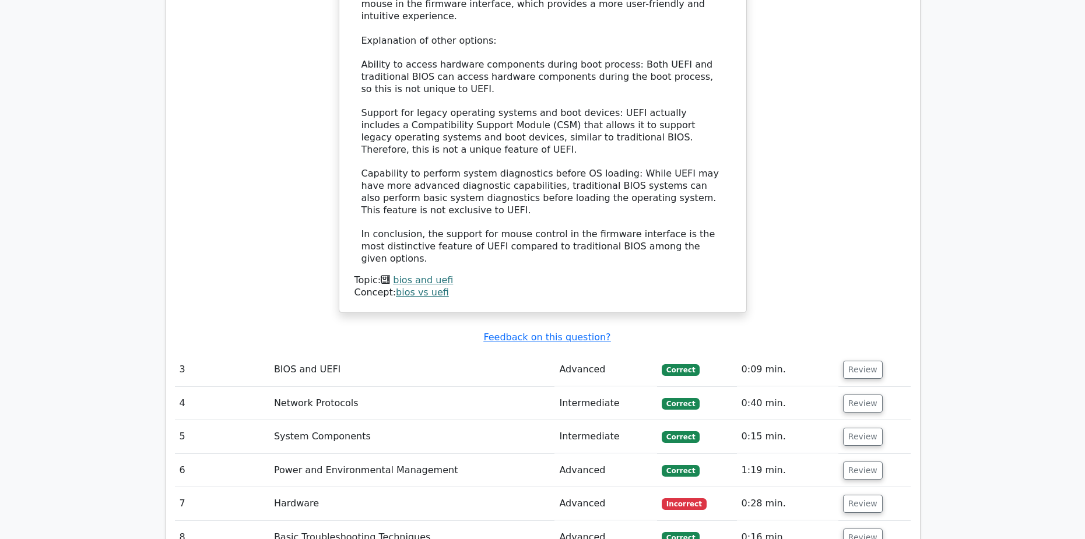
scroll to position [1983, 0]
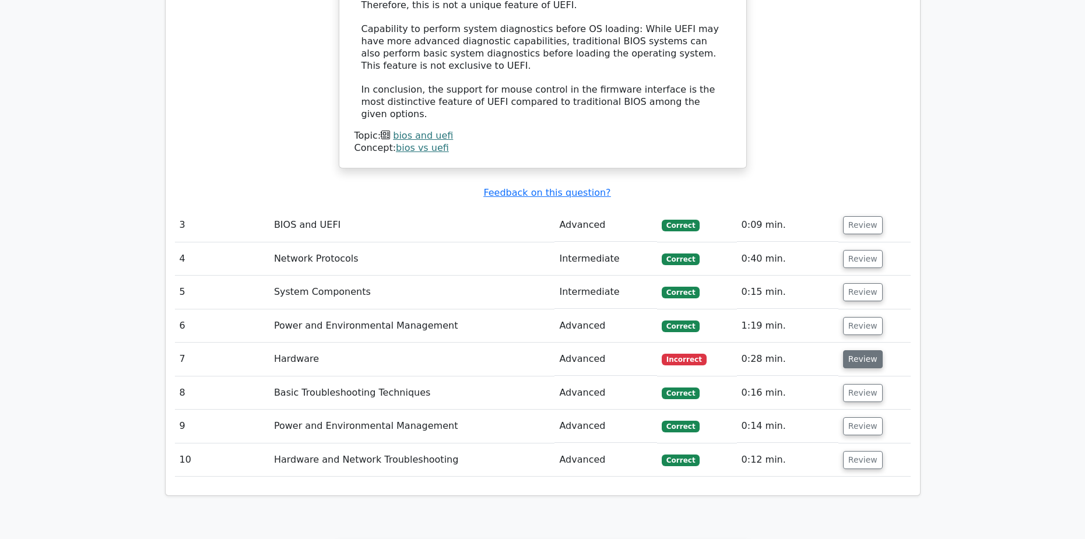
click at [845, 351] on button "Review" at bounding box center [863, 360] width 40 height 18
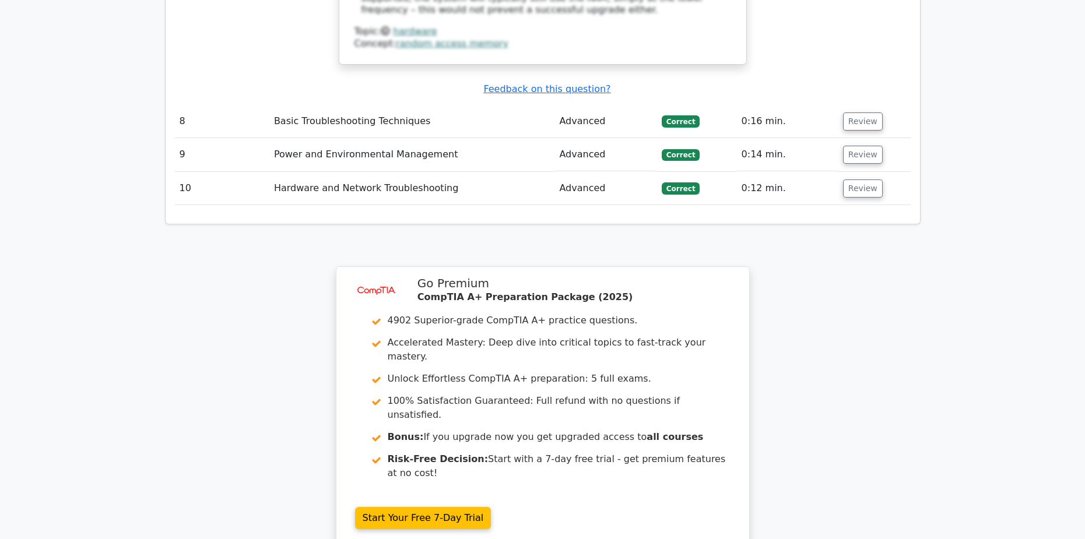
scroll to position [2908, 0]
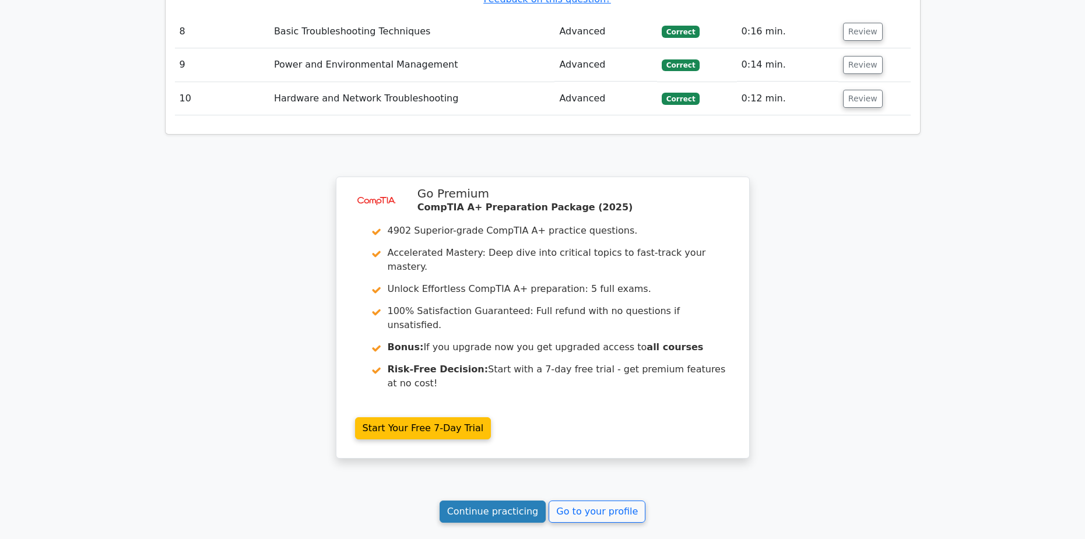
click at [506, 501] on link "Continue practicing" at bounding box center [493, 512] width 107 height 22
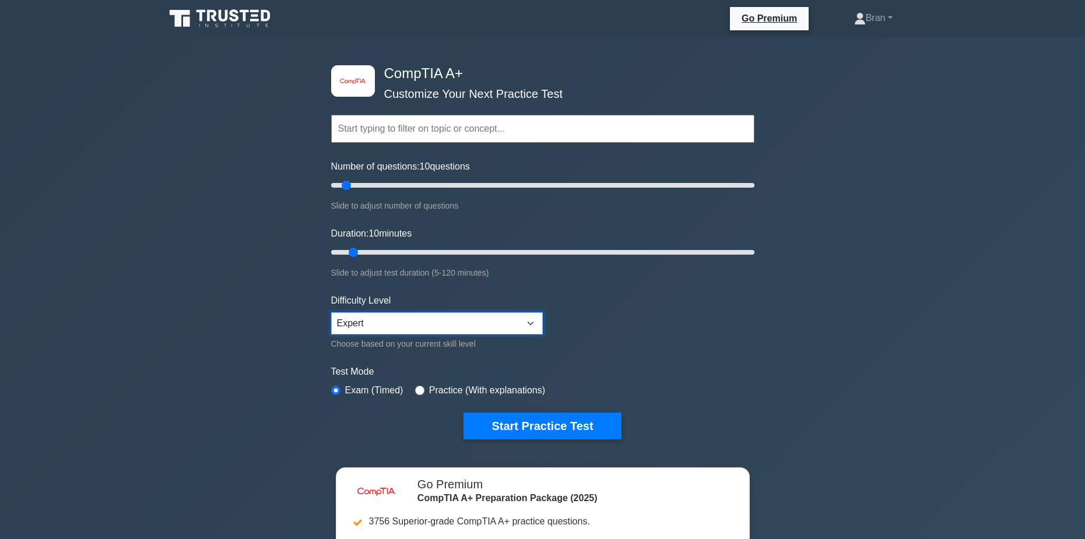
click at [397, 325] on select "Beginner Intermediate Expert" at bounding box center [437, 324] width 212 height 22
click at [411, 129] on input "text" at bounding box center [542, 129] width 423 height 28
click at [896, 296] on div "image/svg+xml CompTIA A+ Customize Your Next Practice Test Topics Hardware Oper…" at bounding box center [542, 380] width 1085 height 687
click at [560, 428] on button "Start Practice Test" at bounding box center [542, 426] width 157 height 27
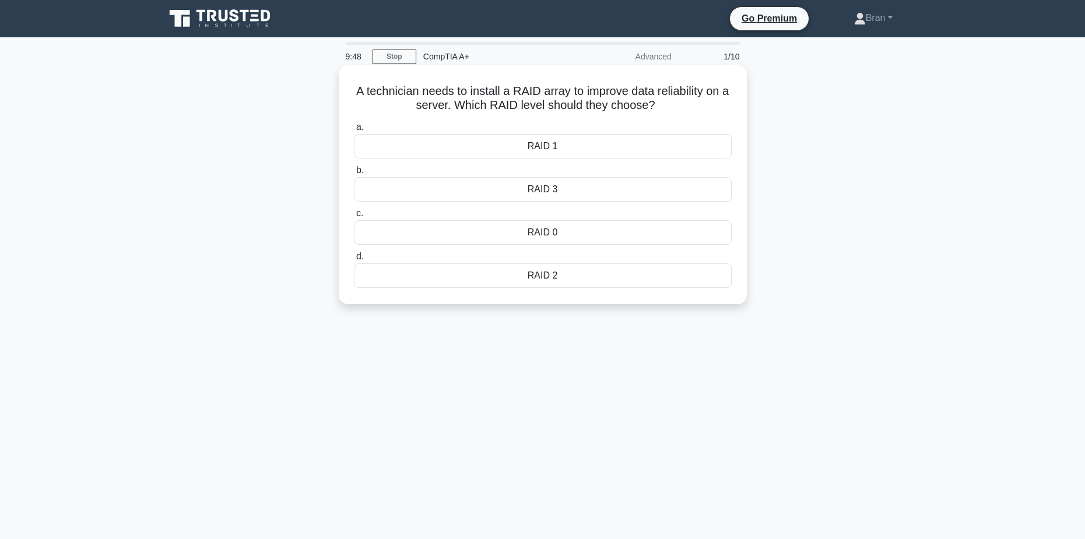
click at [586, 148] on div "RAID 1" at bounding box center [543, 146] width 378 height 24
click at [354, 131] on input "a. RAID 1" at bounding box center [354, 128] width 0 height 8
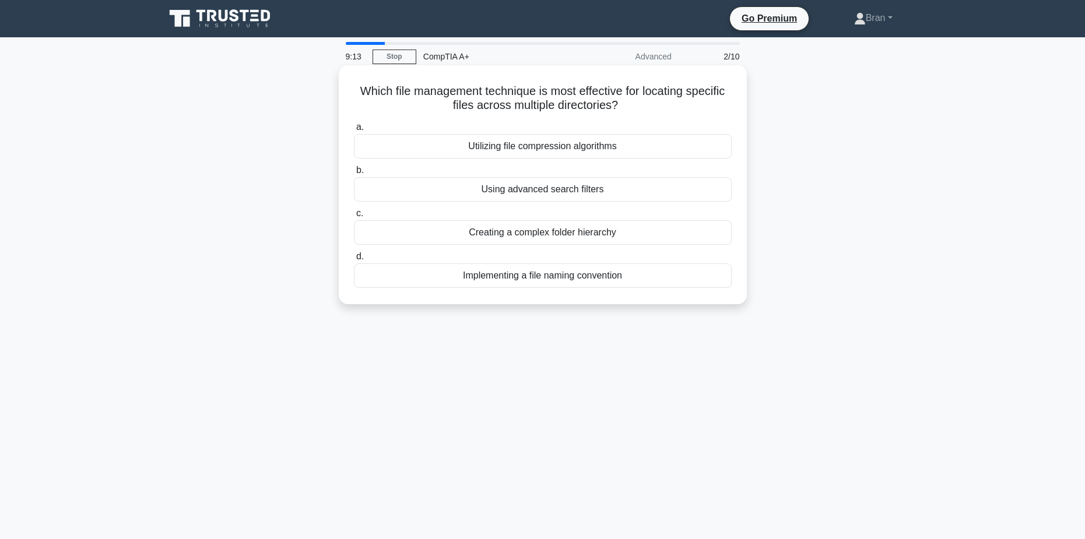
click at [567, 190] on div "Using advanced search filters" at bounding box center [543, 189] width 378 height 24
click at [354, 174] on input "b. Using advanced search filters" at bounding box center [354, 171] width 0 height 8
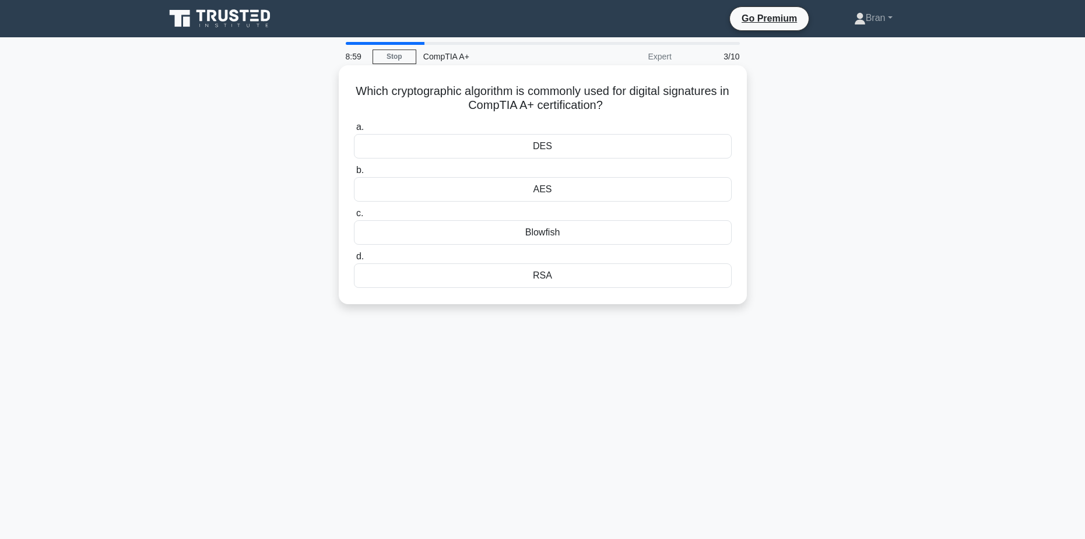
click at [567, 192] on div "AES" at bounding box center [543, 189] width 378 height 24
click at [354, 174] on input "b. AES" at bounding box center [354, 171] width 0 height 8
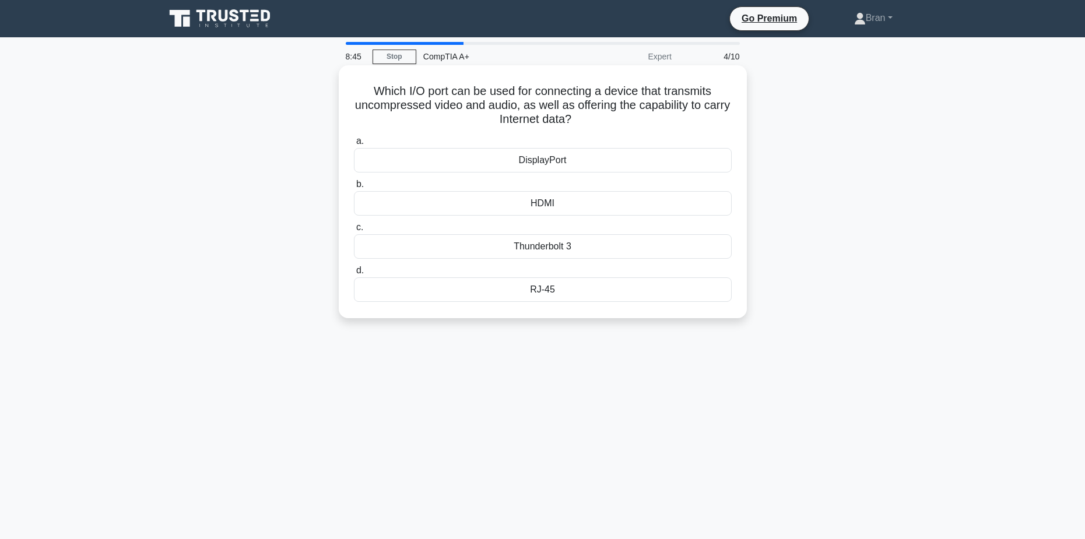
click at [565, 249] on div "Thunderbolt 3" at bounding box center [543, 246] width 378 height 24
click at [354, 232] on input "c. Thunderbolt 3" at bounding box center [354, 228] width 0 height 8
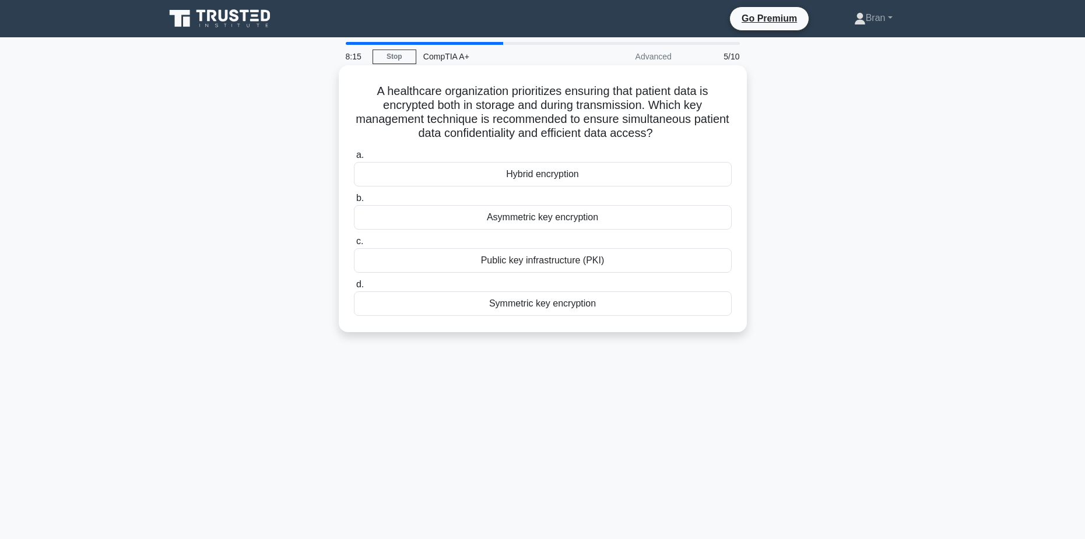
click at [548, 177] on div "Hybrid encryption" at bounding box center [543, 174] width 378 height 24
click at [354, 159] on input "a. Hybrid encryption" at bounding box center [354, 156] width 0 height 8
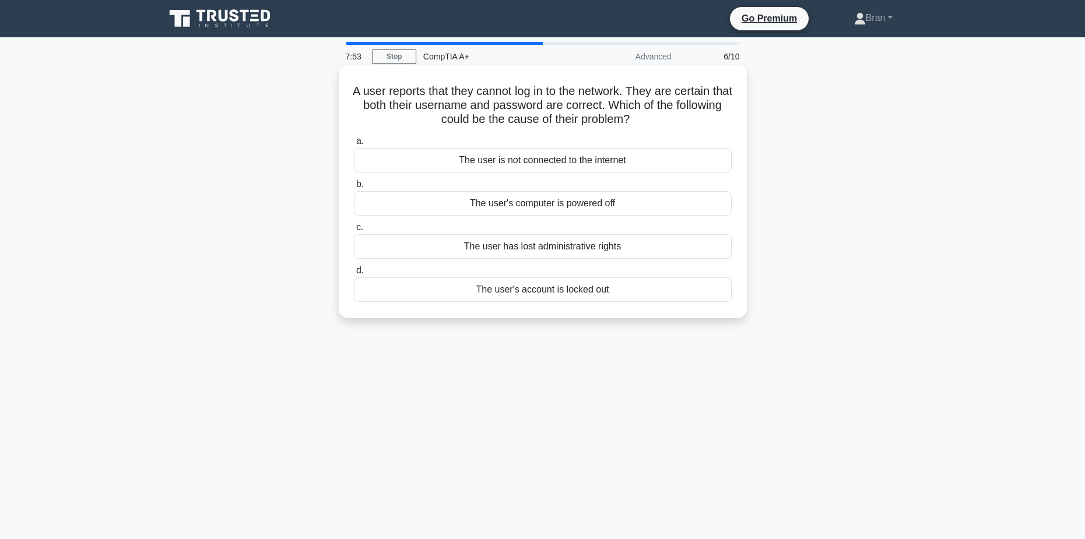
click at [576, 289] on div "The user's account is locked out" at bounding box center [543, 290] width 378 height 24
click at [354, 275] on input "d. The user's account is locked out" at bounding box center [354, 271] width 0 height 8
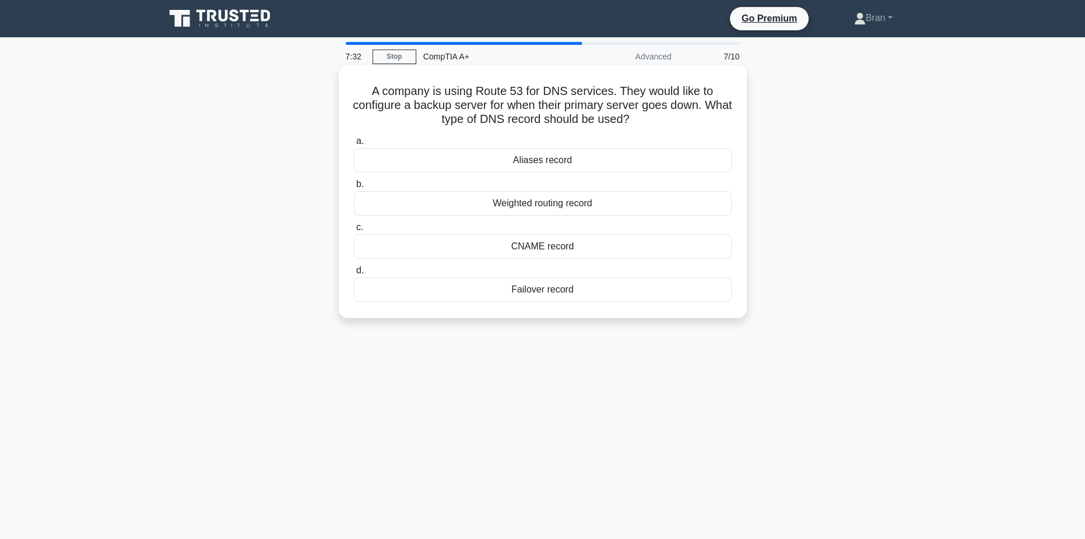
click at [567, 295] on div "Failover record" at bounding box center [543, 290] width 378 height 24
click at [354, 275] on input "d. Failover record" at bounding box center [354, 271] width 0 height 8
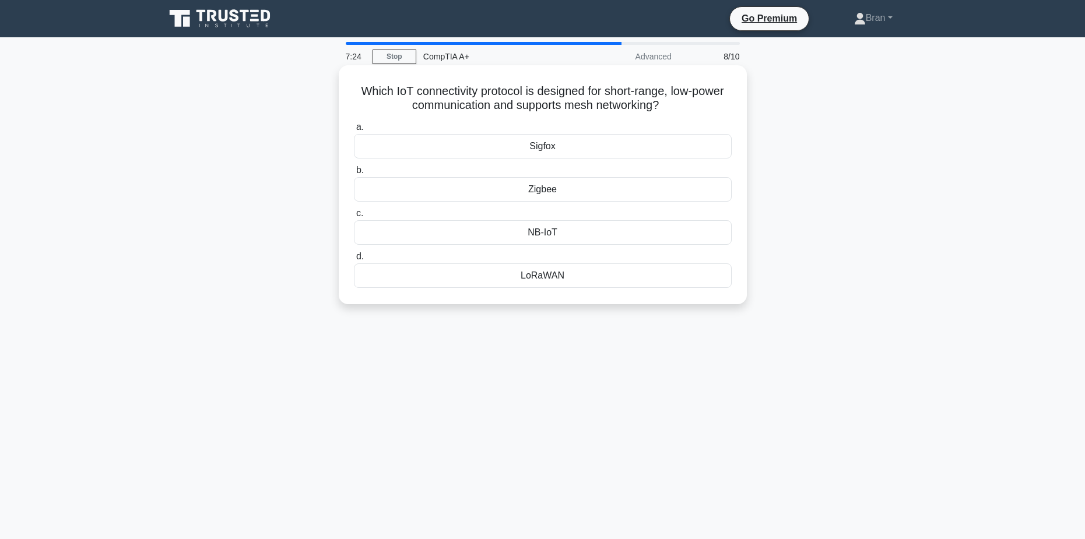
click at [533, 195] on div "Zigbee" at bounding box center [543, 189] width 378 height 24
click at [354, 174] on input "b. Zigbee" at bounding box center [354, 171] width 0 height 8
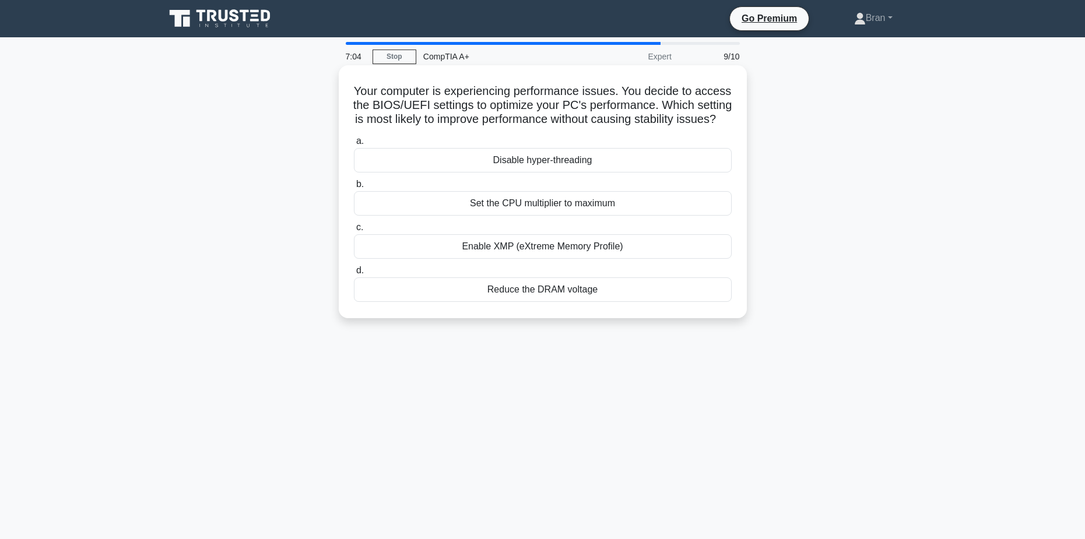
click at [622, 259] on div "Enable XMP (eXtreme Memory Profile)" at bounding box center [543, 246] width 378 height 24
click at [354, 232] on input "c. Enable XMP (eXtreme Memory Profile)" at bounding box center [354, 228] width 0 height 8
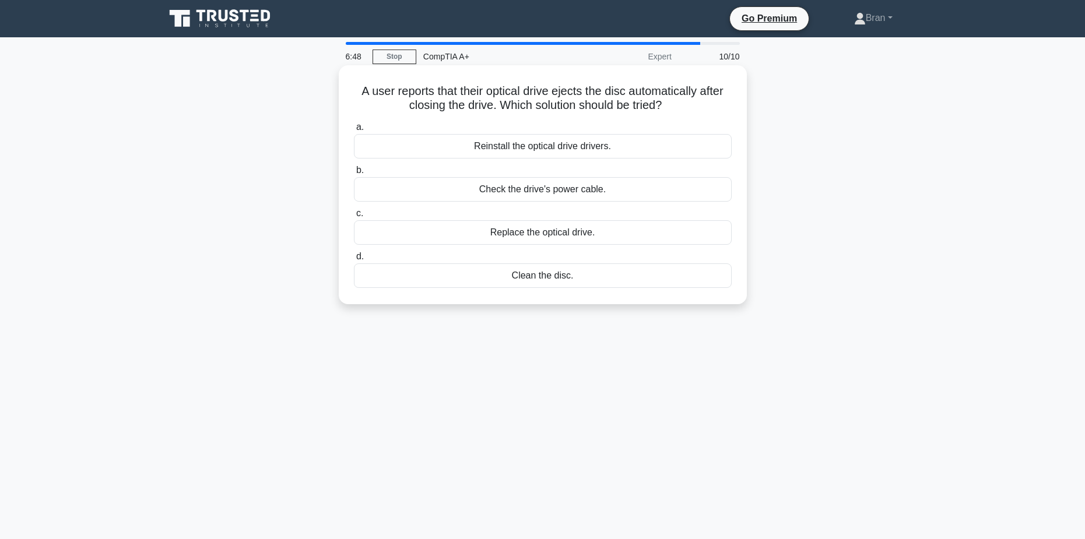
click at [595, 281] on div "Clean the disc." at bounding box center [543, 276] width 378 height 24
click at [354, 261] on input "d. Clean the disc." at bounding box center [354, 257] width 0 height 8
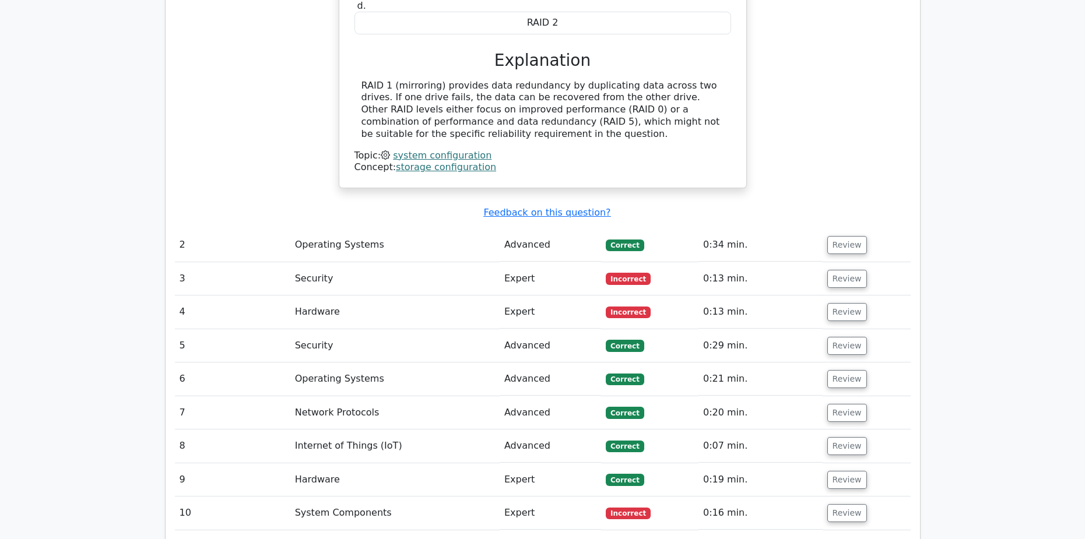
scroll to position [1225, 0]
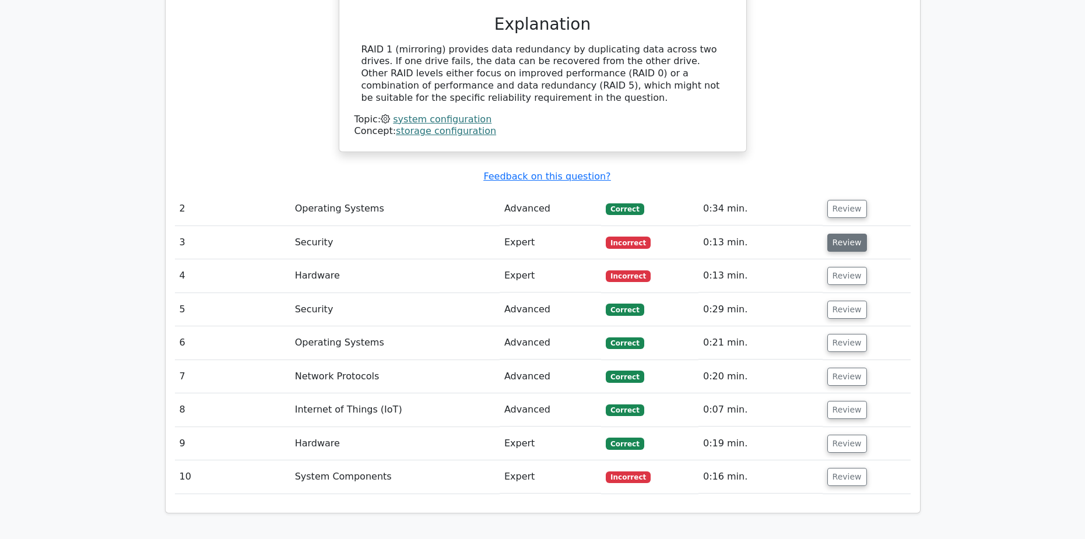
click at [840, 234] on button "Review" at bounding box center [848, 243] width 40 height 18
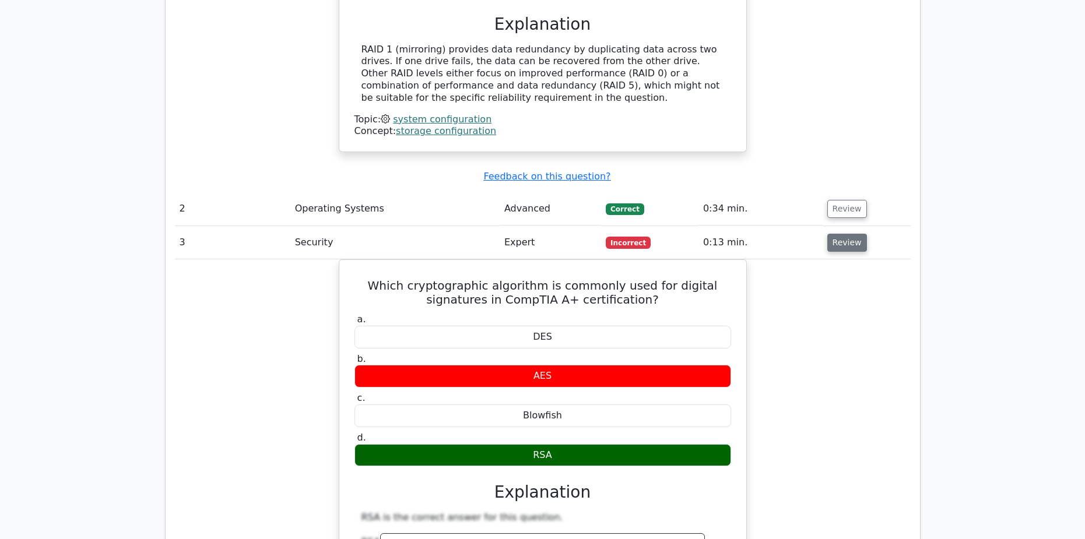
click at [842, 234] on button "Review" at bounding box center [848, 243] width 40 height 18
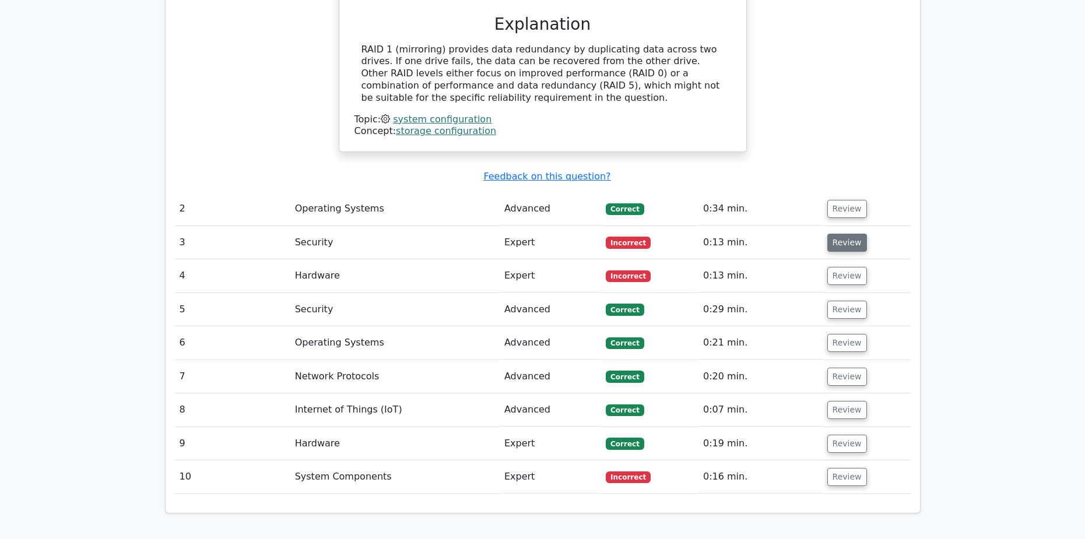
click at [842, 234] on button "Review" at bounding box center [848, 243] width 40 height 18
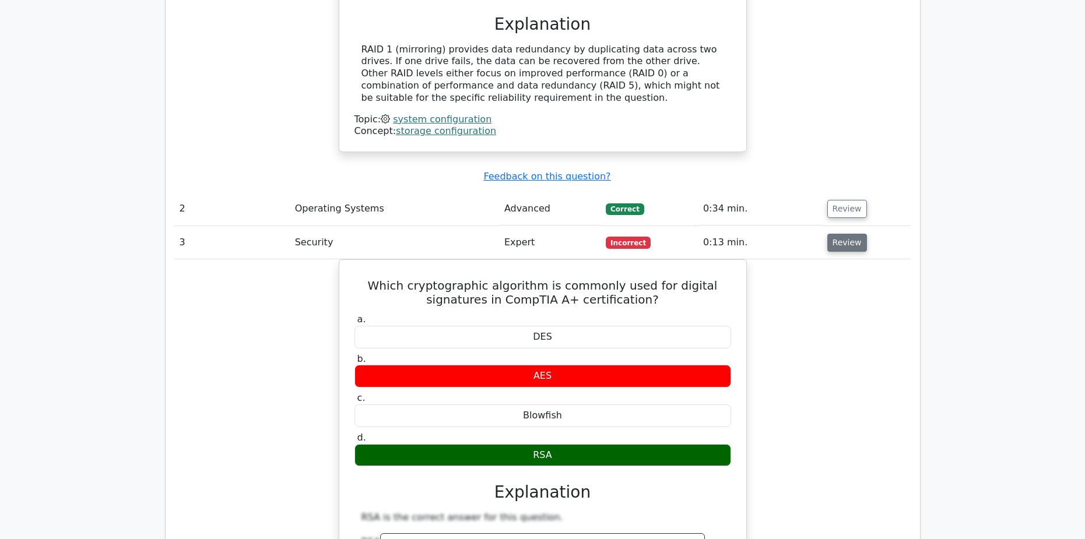
click at [842, 234] on button "Review" at bounding box center [848, 243] width 40 height 18
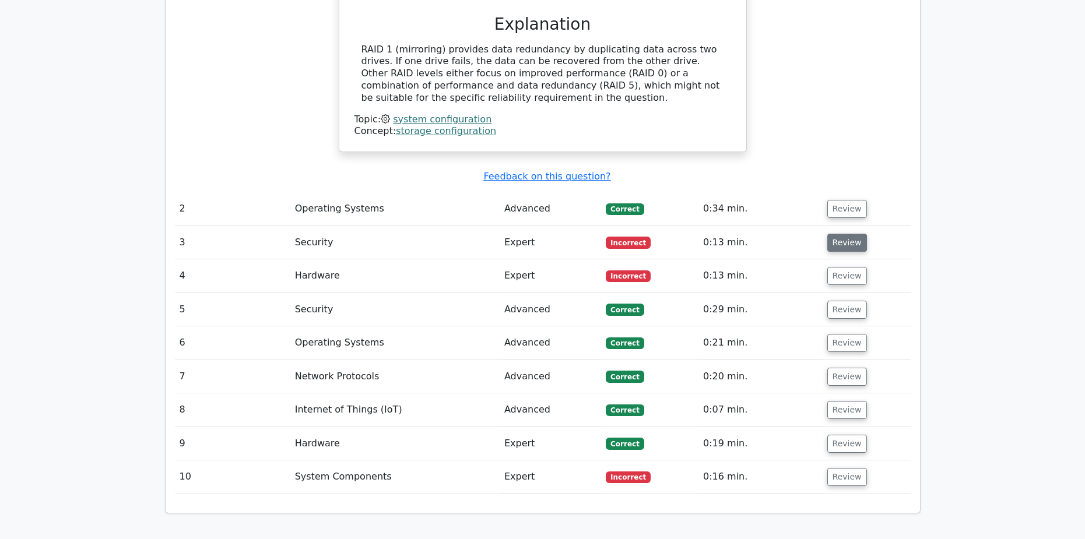
click at [842, 234] on button "Review" at bounding box center [848, 243] width 40 height 18
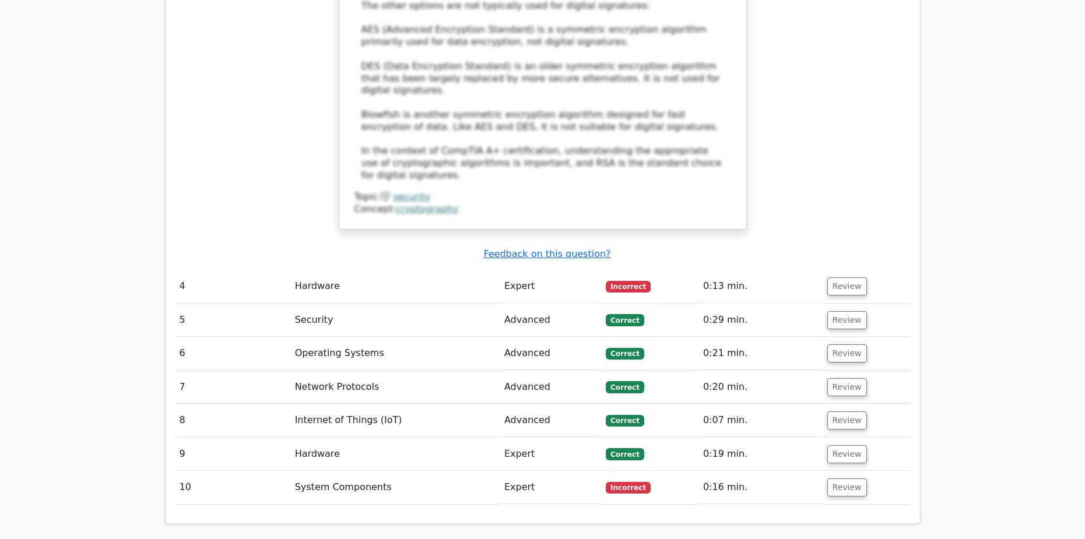
scroll to position [1925, 0]
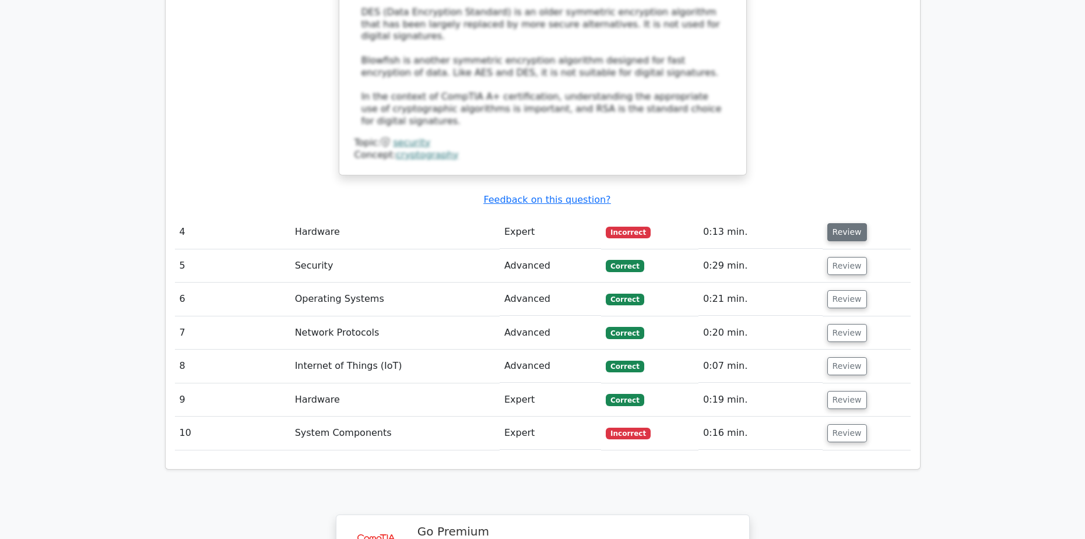
click at [835, 223] on button "Review" at bounding box center [848, 232] width 40 height 18
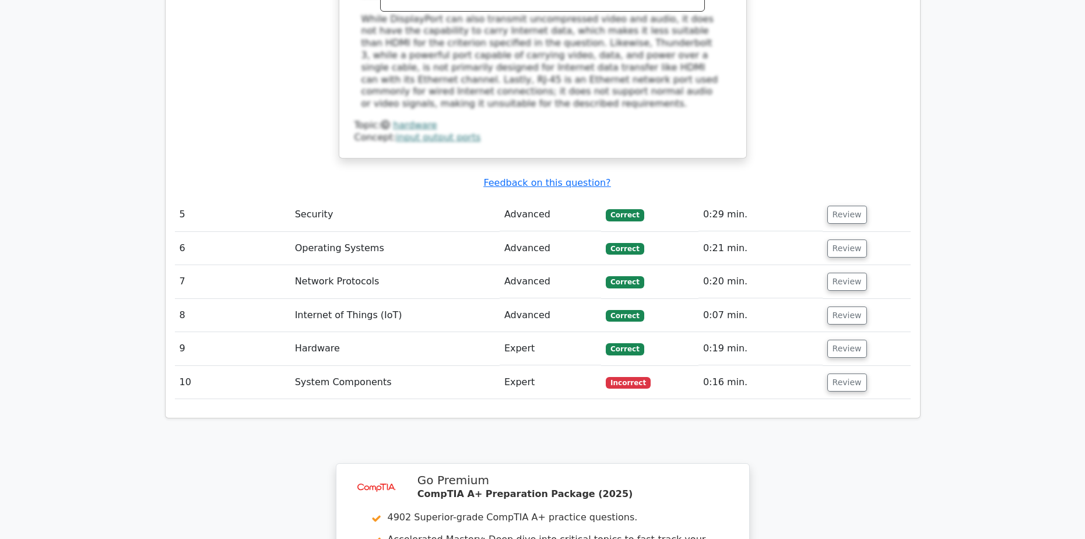
scroll to position [2566, 0]
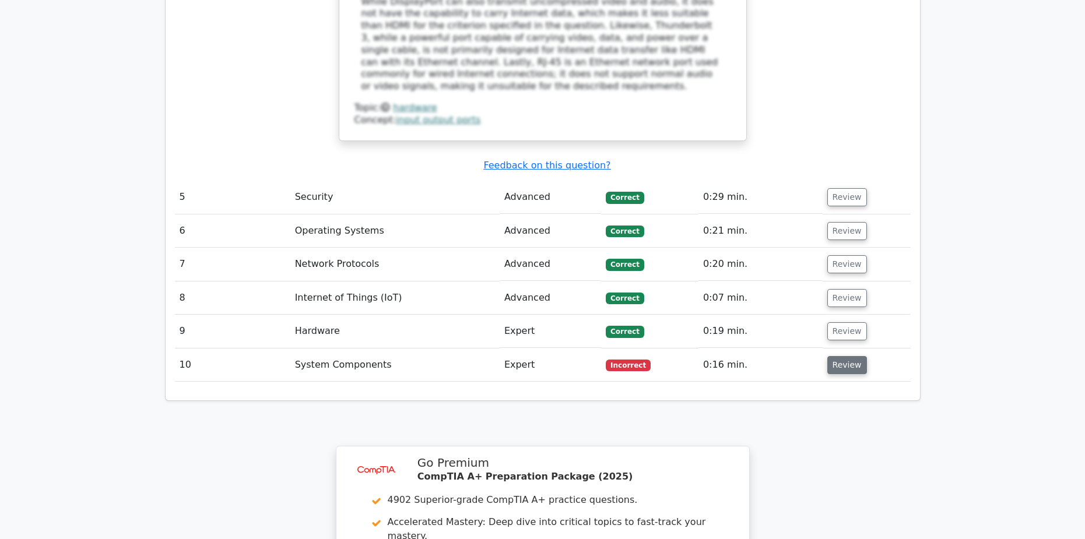
click at [847, 356] on button "Review" at bounding box center [848, 365] width 40 height 18
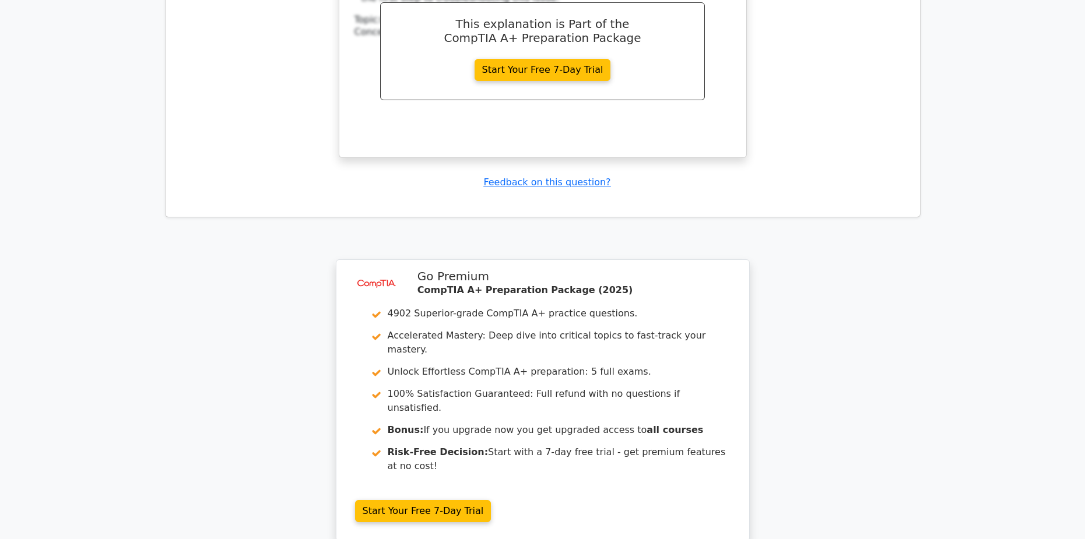
scroll to position [3332, 0]
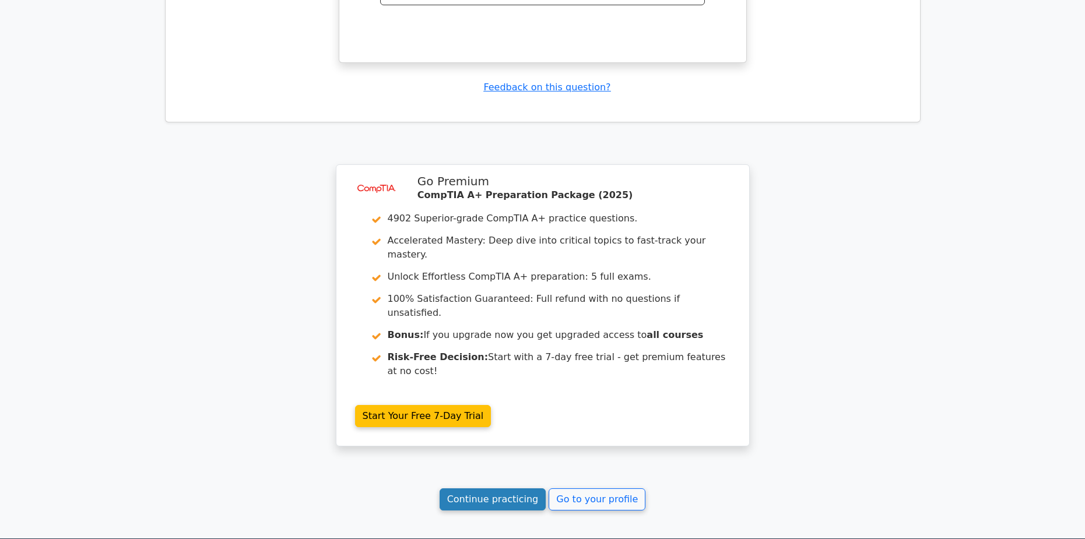
click at [512, 489] on link "Continue practicing" at bounding box center [493, 500] width 107 height 22
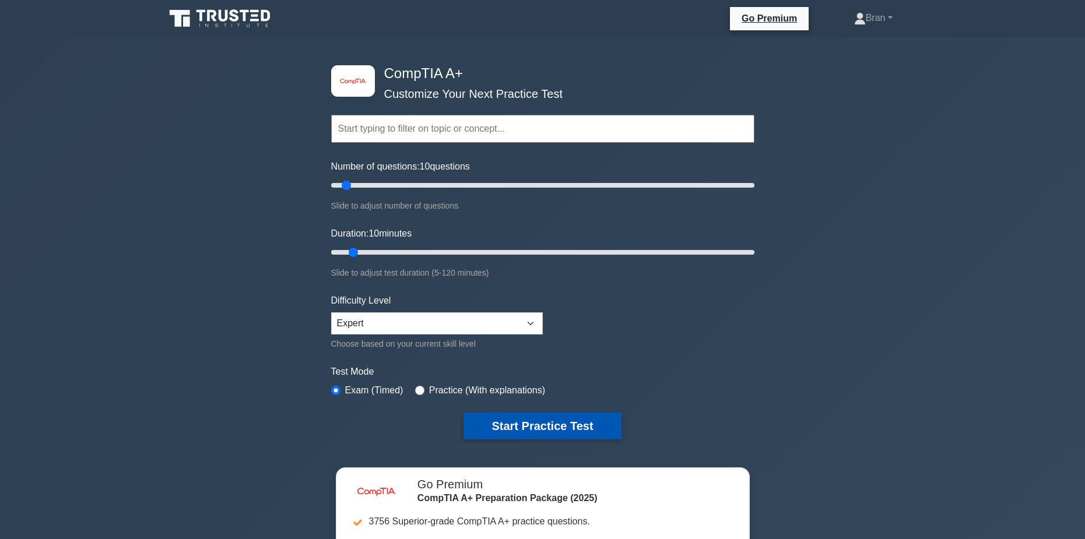
click at [566, 426] on button "Start Practice Test" at bounding box center [542, 426] width 157 height 27
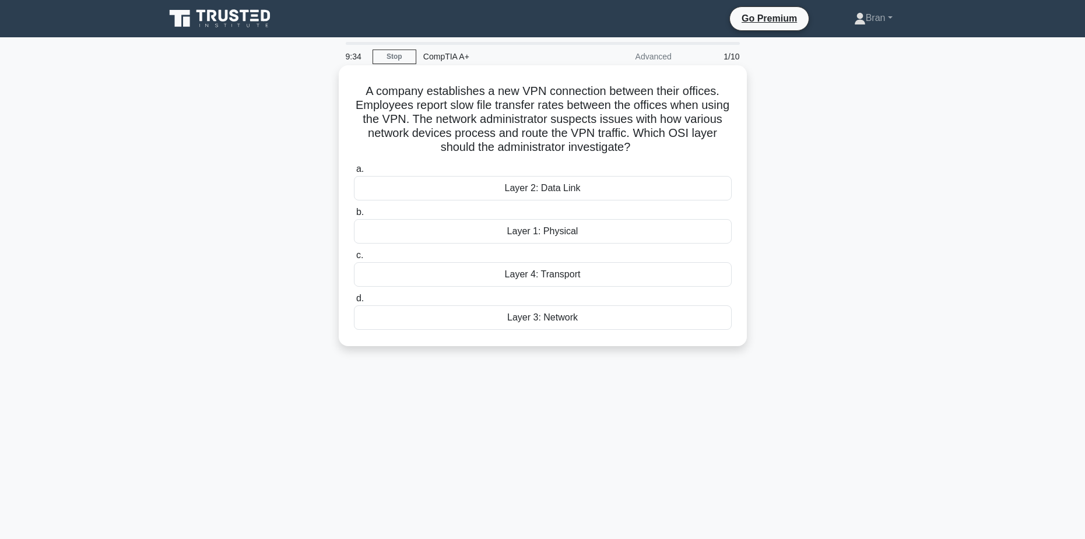
click at [582, 276] on div "Layer 4: Transport" at bounding box center [543, 274] width 378 height 24
click at [354, 260] on input "c. Layer 4: Transport" at bounding box center [354, 256] width 0 height 8
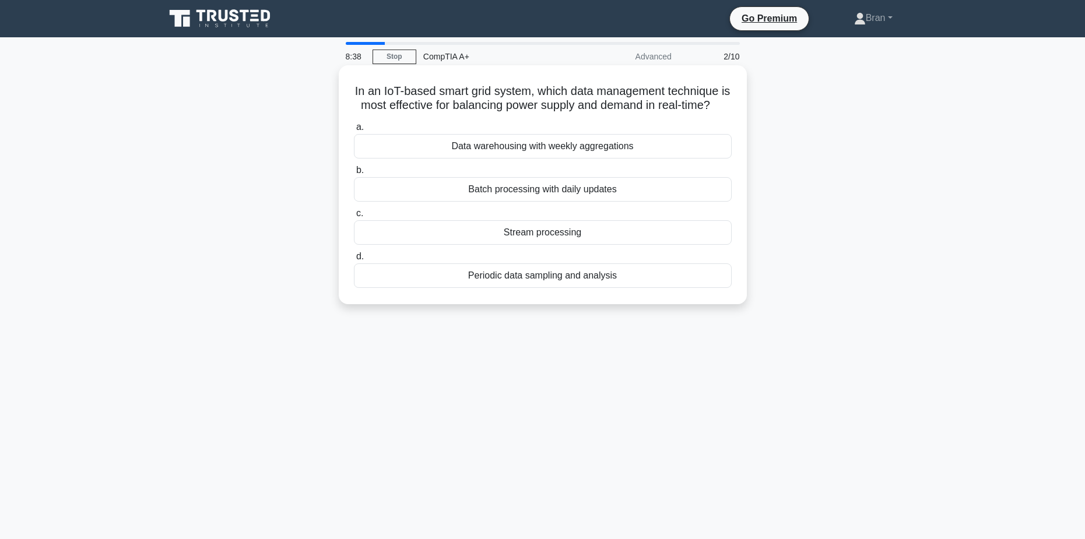
click at [483, 159] on div "Data warehousing with weekly aggregations" at bounding box center [543, 146] width 378 height 24
click at [354, 131] on input "a. Data warehousing with weekly aggregations" at bounding box center [354, 128] width 0 height 8
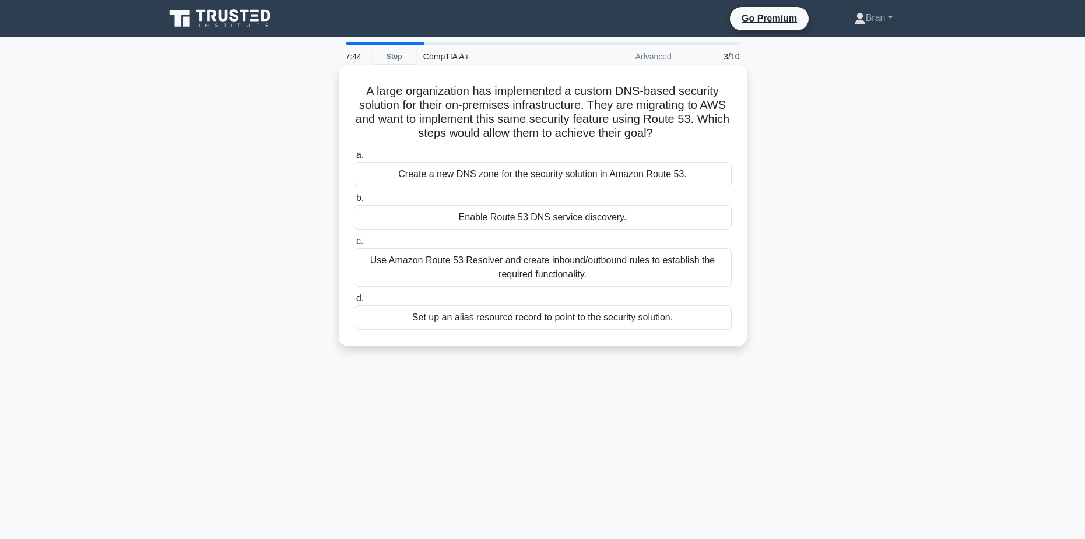
click at [550, 177] on div "Create a new DNS zone for the security solution in Amazon Route 53." at bounding box center [543, 174] width 378 height 24
click at [354, 159] on input "a. Create a new DNS zone for the security solution in Amazon Route 53." at bounding box center [354, 156] width 0 height 8
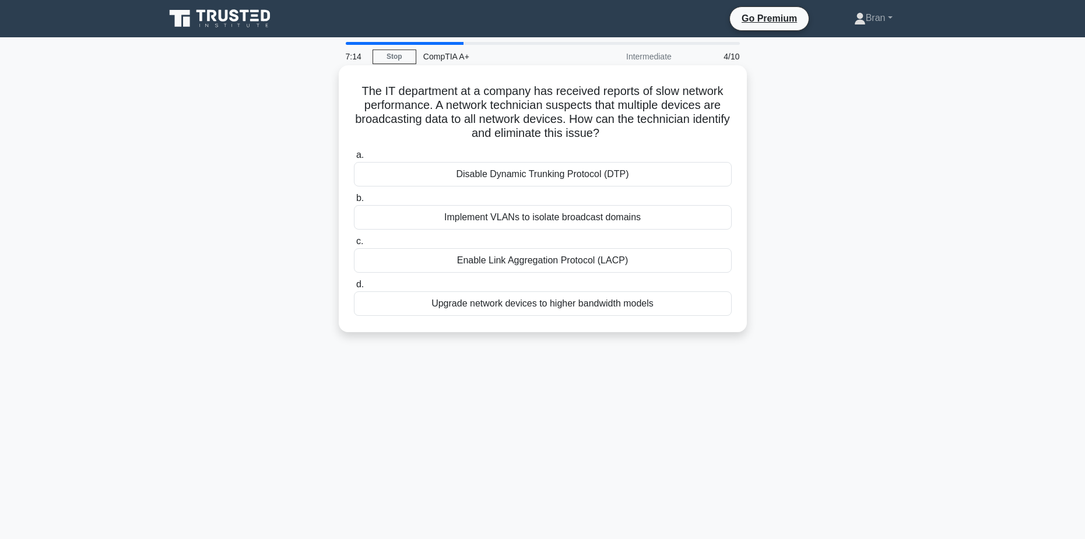
click at [649, 218] on div "Implement VLANs to isolate broadcast domains" at bounding box center [543, 217] width 378 height 24
click at [354, 202] on input "b. Implement VLANs to isolate broadcast domains" at bounding box center [354, 199] width 0 height 8
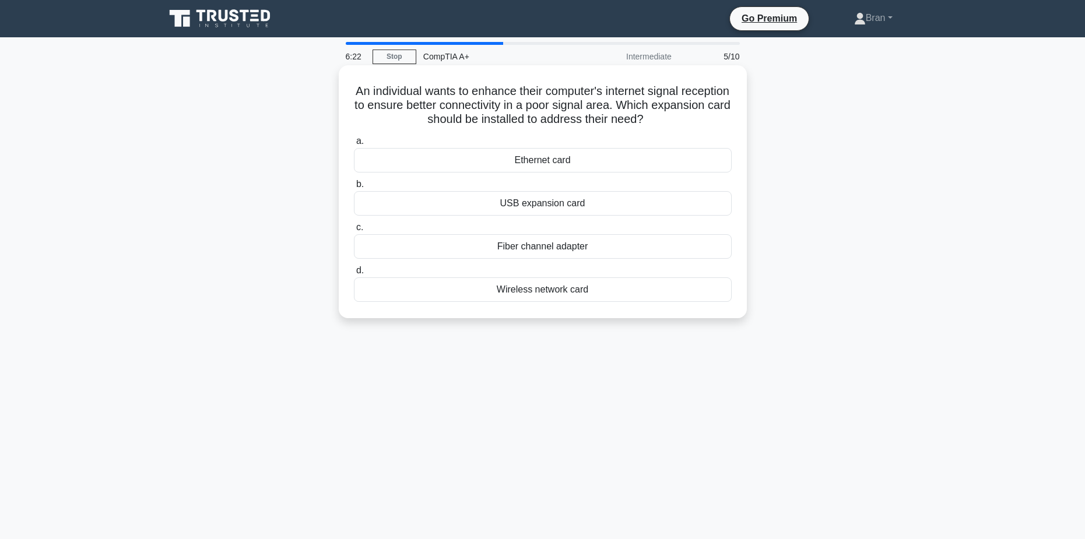
click at [580, 166] on div "Ethernet card" at bounding box center [543, 160] width 378 height 24
click at [354, 145] on input "a. Ethernet card" at bounding box center [354, 142] width 0 height 8
click at [577, 251] on div "SATA optical drive" at bounding box center [543, 246] width 378 height 24
click at [354, 232] on input "c. SATA optical drive" at bounding box center [354, 228] width 0 height 8
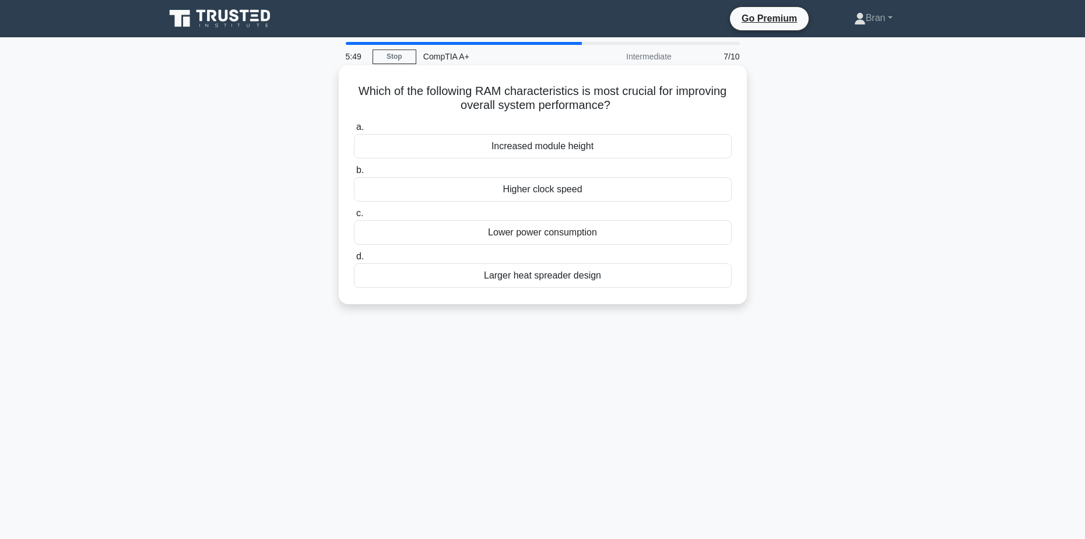
click at [695, 194] on div "Higher clock speed" at bounding box center [543, 189] width 378 height 24
click at [354, 174] on input "b. Higher clock speed" at bounding box center [354, 171] width 0 height 8
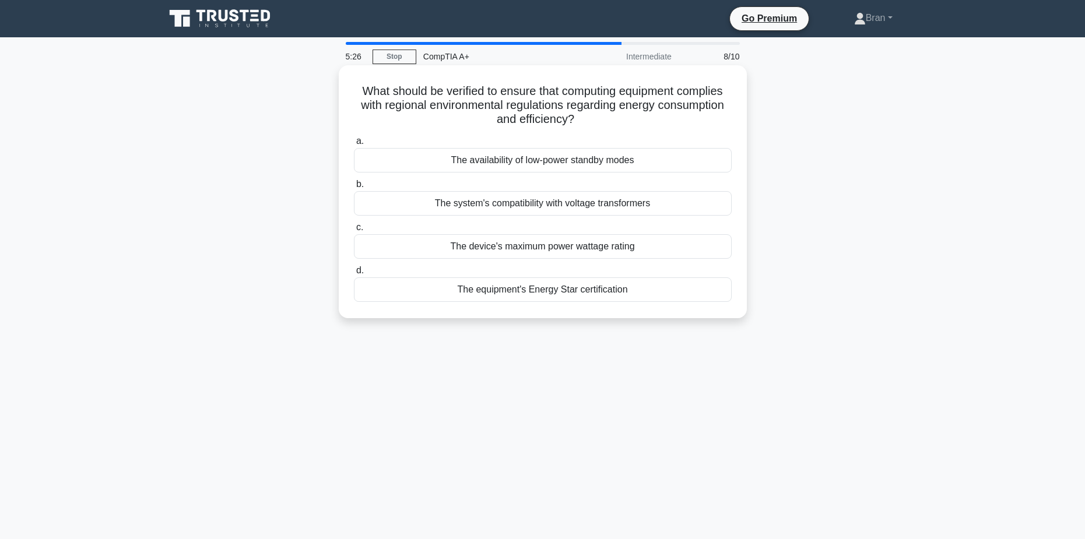
click at [626, 288] on div "The equipment's Energy Star certification" at bounding box center [543, 290] width 378 height 24
click at [354, 275] on input "d. The equipment's Energy Star certification" at bounding box center [354, 271] width 0 height 8
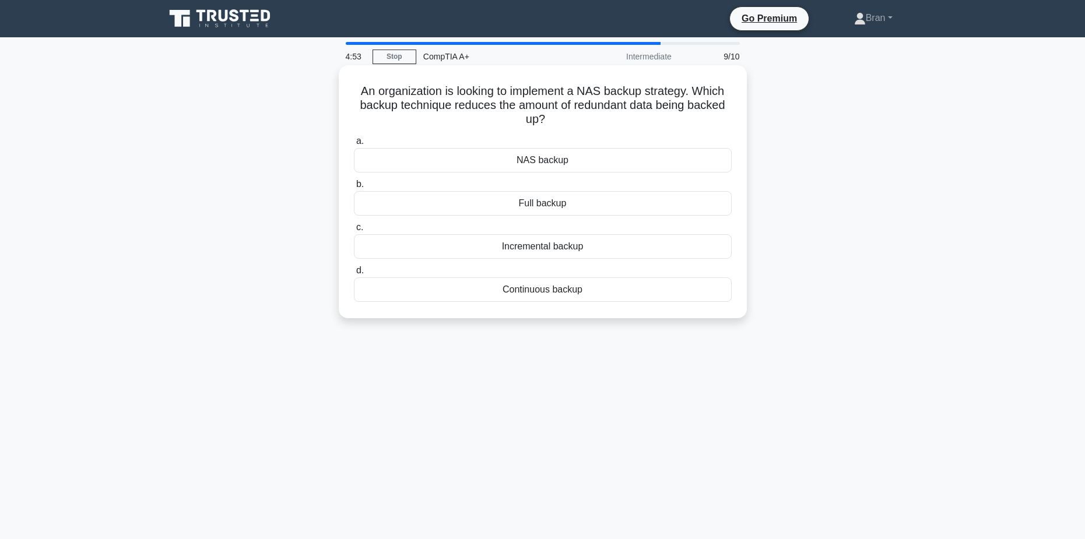
click at [574, 164] on div "NAS backup" at bounding box center [543, 160] width 378 height 24
click at [354, 145] on input "a. NAS backup" at bounding box center [354, 142] width 0 height 8
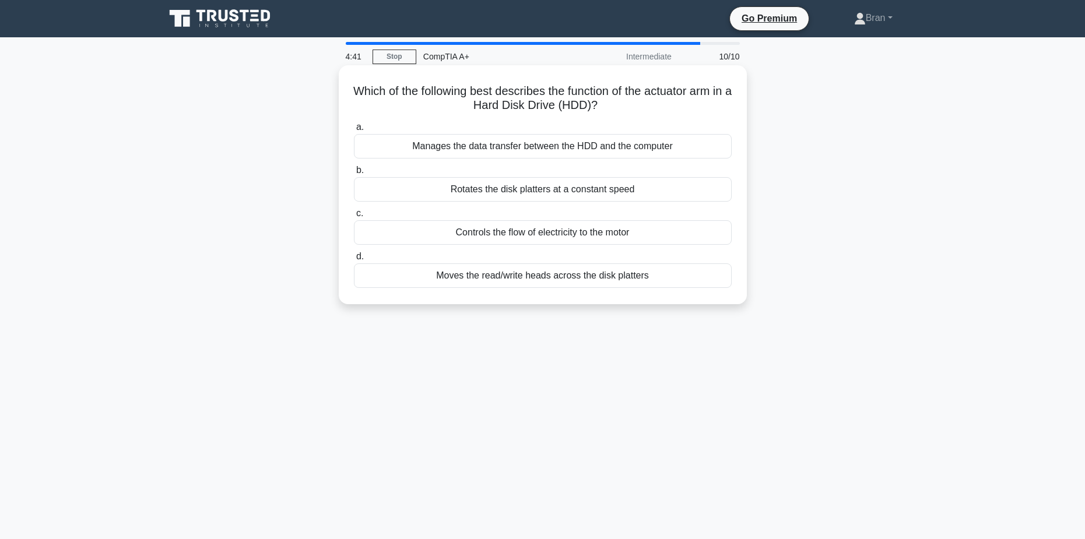
click at [583, 282] on div "Moves the read/write heads across the disk platters" at bounding box center [543, 276] width 378 height 24
click at [354, 261] on input "d. Moves the read/write heads across the disk platters" at bounding box center [354, 257] width 0 height 8
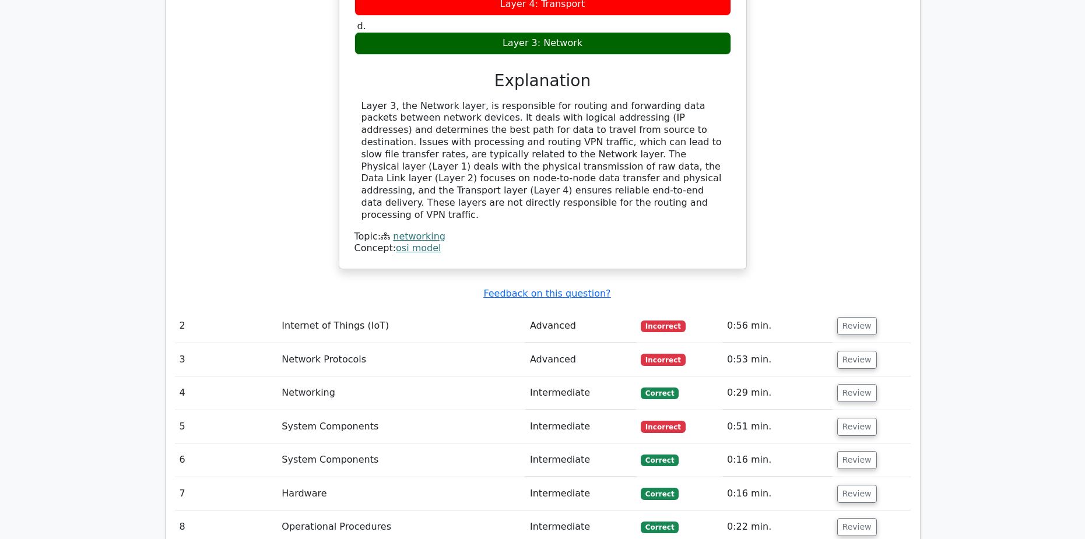
scroll to position [1225, 0]
click at [854, 317] on button "Review" at bounding box center [857, 326] width 40 height 18
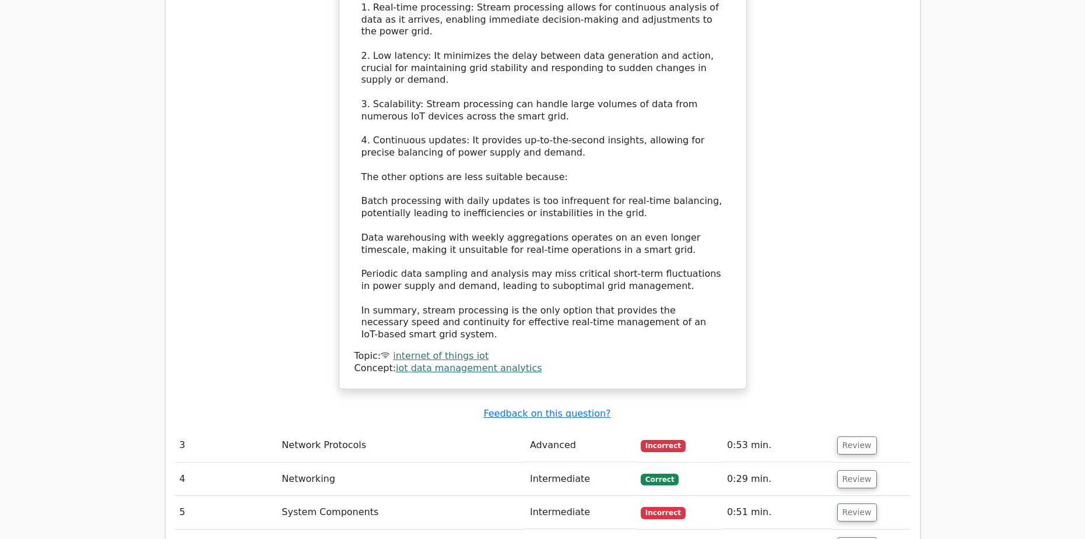
scroll to position [1925, 0]
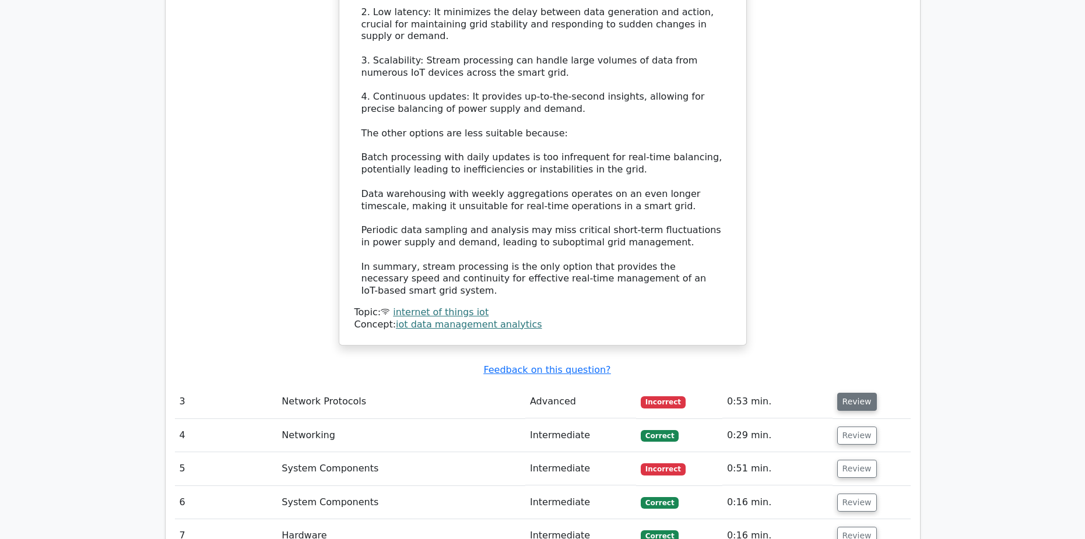
click at [850, 393] on button "Review" at bounding box center [857, 402] width 40 height 18
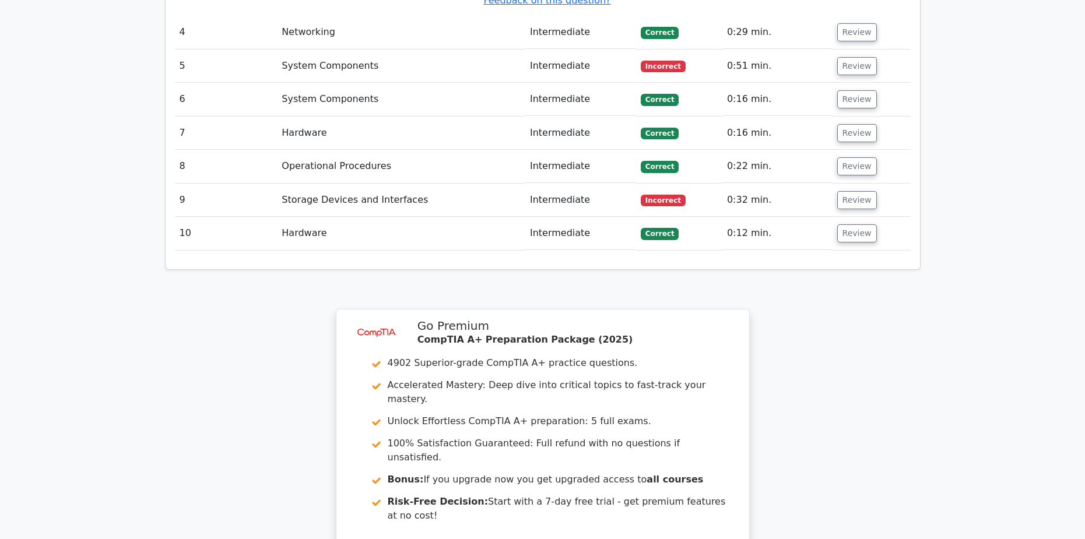
scroll to position [2858, 0]
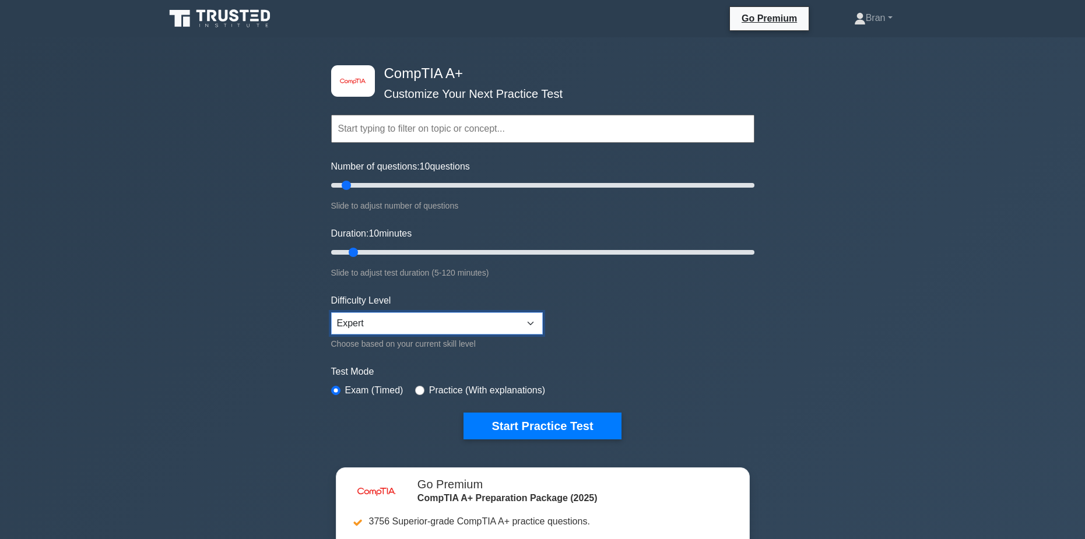
click at [460, 328] on select "Beginner Intermediate Expert" at bounding box center [437, 324] width 212 height 22
select select "intermediate"
click at [331, 313] on select "Beginner Intermediate Expert" at bounding box center [437, 324] width 212 height 22
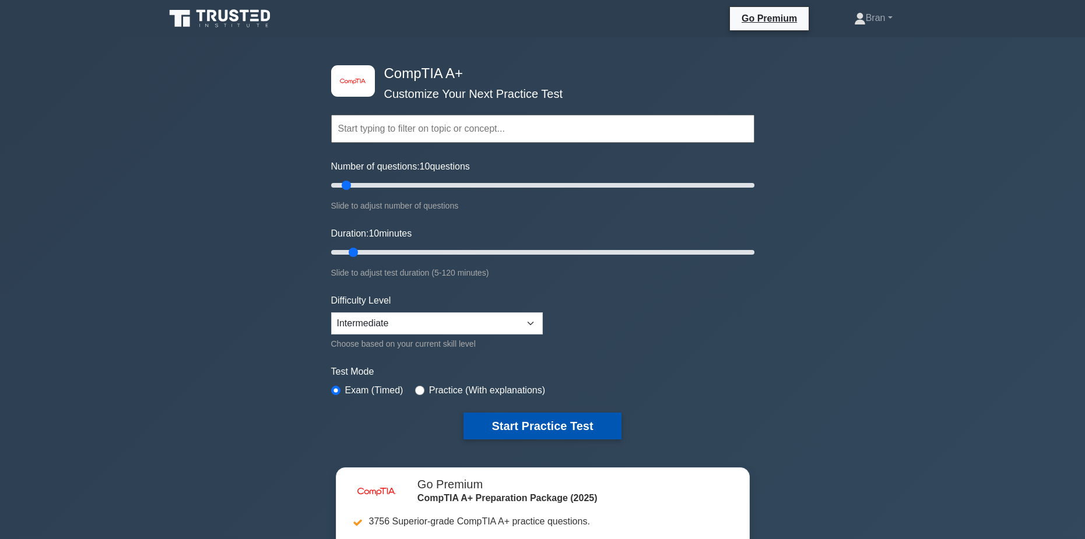
click at [528, 425] on button "Start Practice Test" at bounding box center [542, 426] width 157 height 27
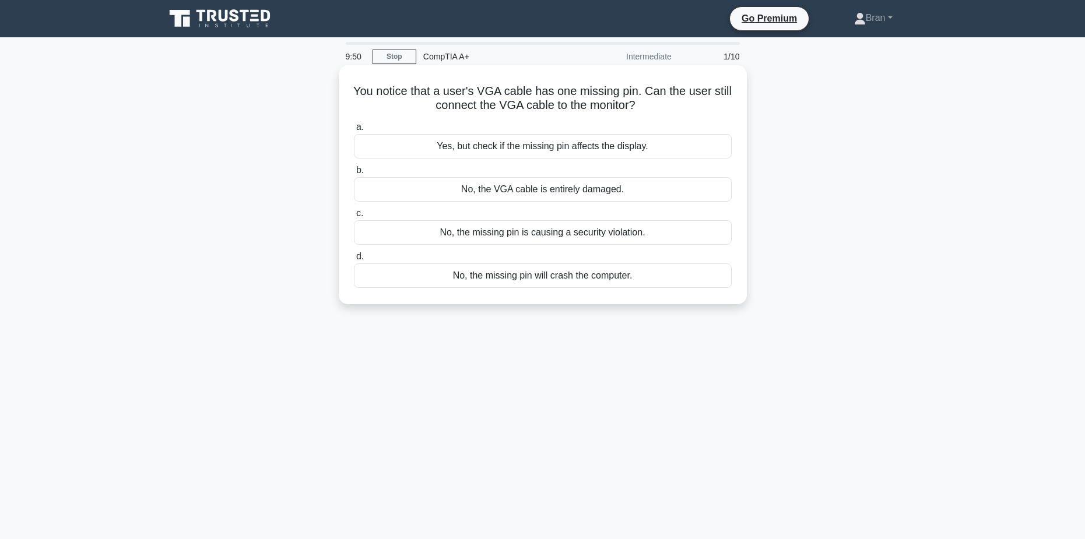
click at [586, 149] on div "Yes, but check if the missing pin affects the display." at bounding box center [543, 146] width 378 height 24
click at [354, 131] on input "a. Yes, but check if the missing pin affects the display." at bounding box center [354, 128] width 0 height 8
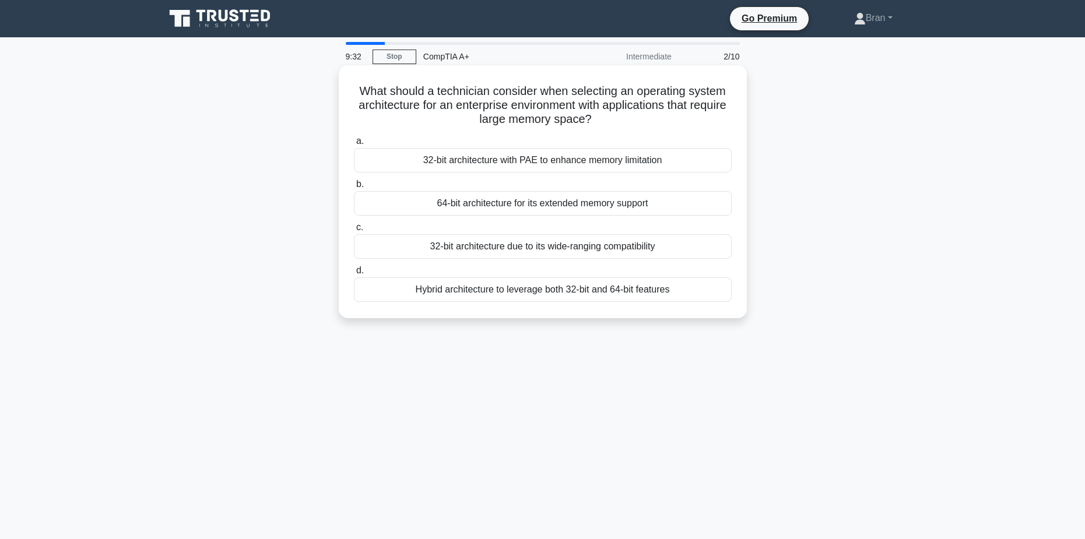
click at [507, 204] on div "64-bit architecture for its extended memory support" at bounding box center [543, 203] width 378 height 24
click at [354, 188] on input "b. 64-bit architecture for its extended memory support" at bounding box center [354, 185] width 0 height 8
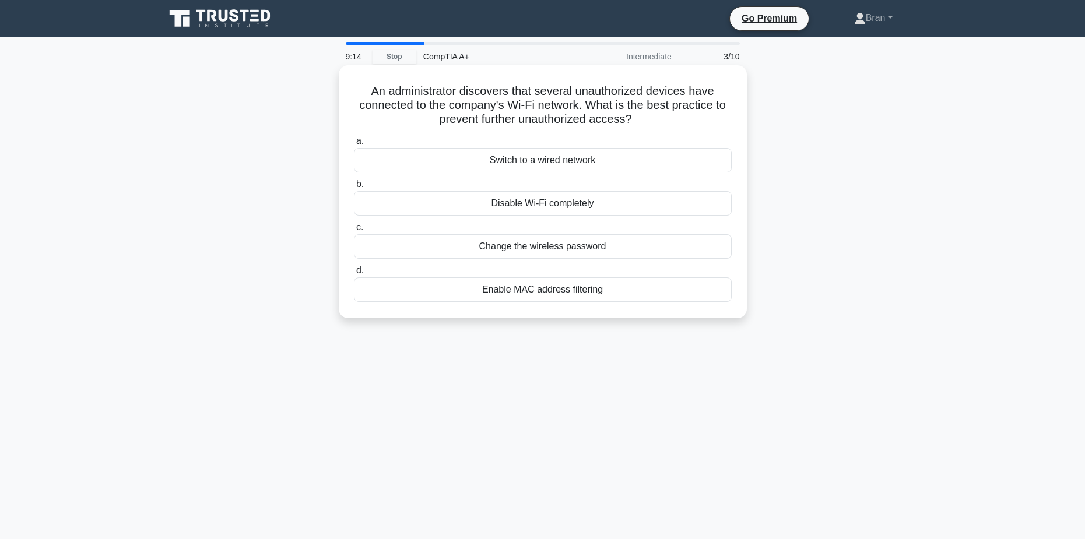
click at [560, 288] on div "Enable MAC address filtering" at bounding box center [543, 290] width 378 height 24
click at [354, 275] on input "d. Enable MAC address filtering" at bounding box center [354, 271] width 0 height 8
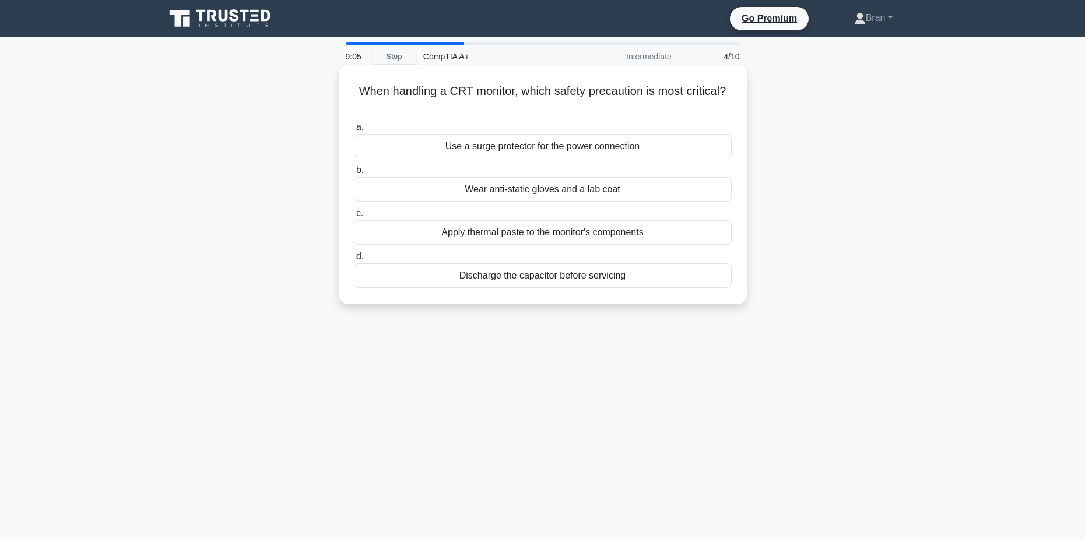
click at [600, 277] on div "Discharge the capacitor before servicing" at bounding box center [543, 276] width 378 height 24
click at [354, 261] on input "d. Discharge the capacitor before servicing" at bounding box center [354, 257] width 0 height 8
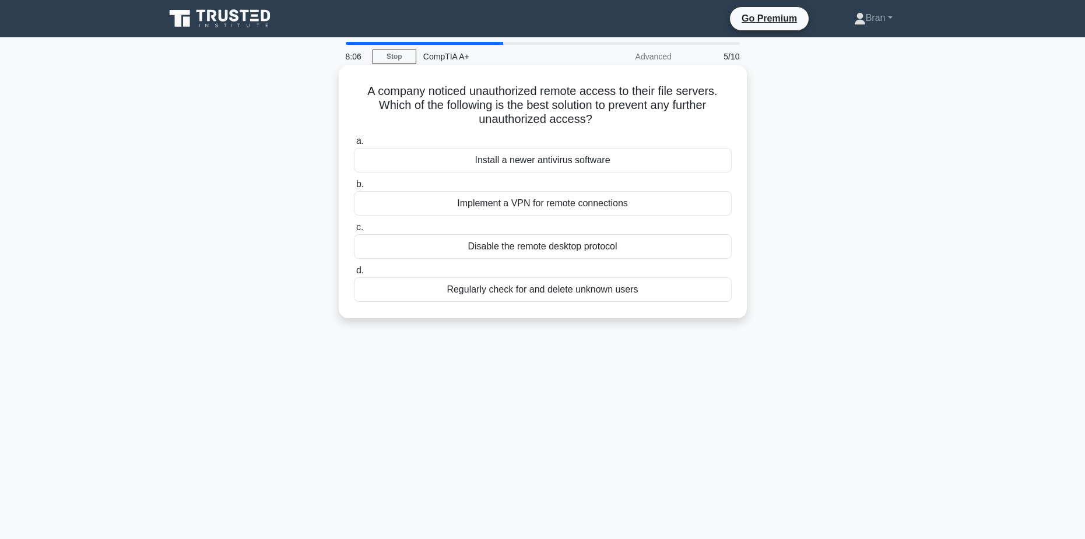
click at [552, 210] on div "Implement a VPN for remote connections" at bounding box center [543, 203] width 378 height 24
click at [354, 188] on input "b. Implement a VPN for remote connections" at bounding box center [354, 185] width 0 height 8
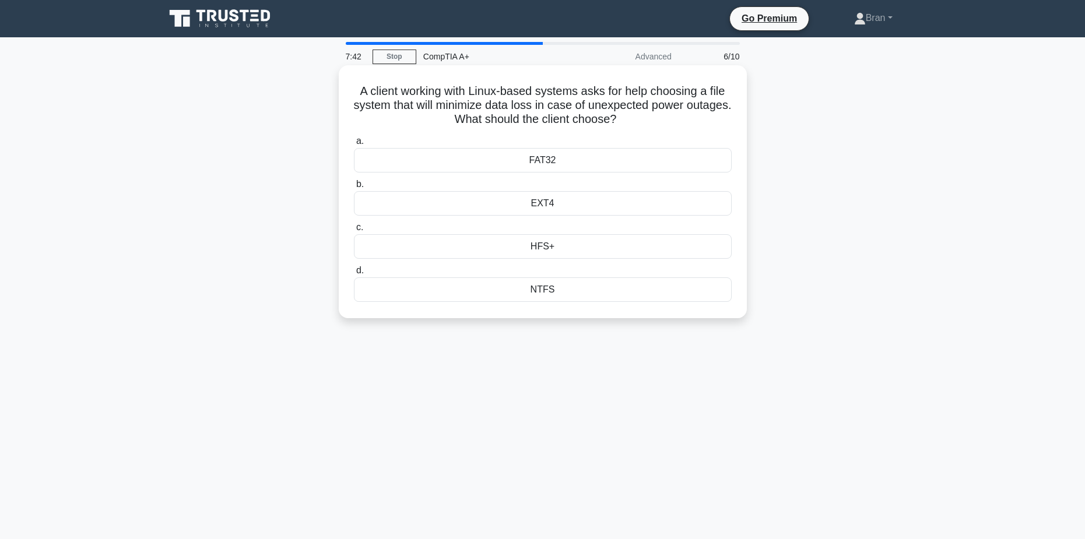
click at [558, 162] on div "FAT32" at bounding box center [543, 160] width 378 height 24
click at [354, 145] on input "a. FAT32" at bounding box center [354, 142] width 0 height 8
click at [574, 289] on div "App containerization" at bounding box center [543, 290] width 378 height 24
click at [354, 275] on input "d. App containerization" at bounding box center [354, 271] width 0 height 8
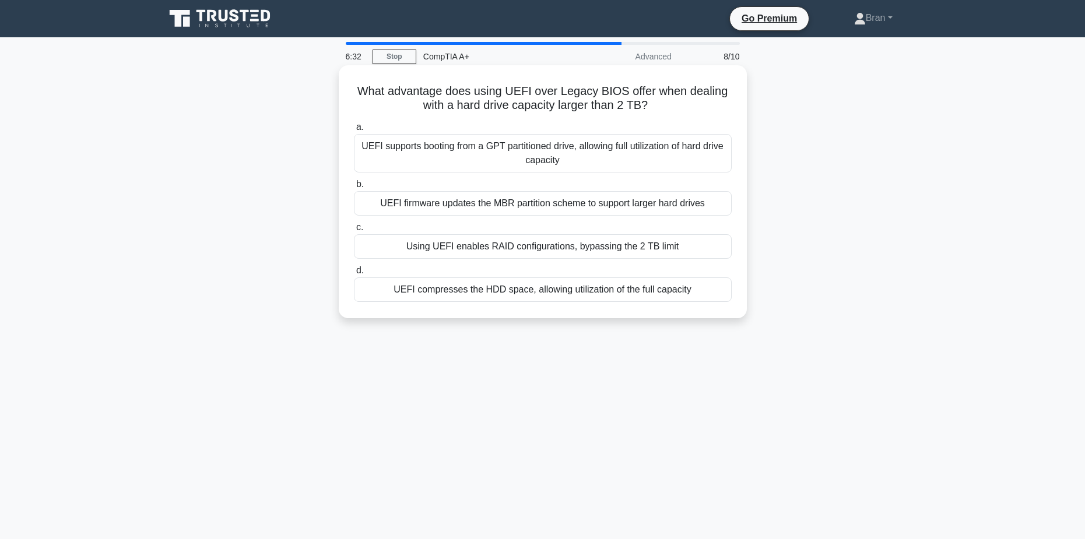
click at [693, 205] on div "UEFI firmware updates the MBR partition scheme to support larger hard drives" at bounding box center [543, 203] width 378 height 24
click at [354, 188] on input "b. UEFI firmware updates the MBR partition scheme to support larger hard drives" at bounding box center [354, 185] width 0 height 8
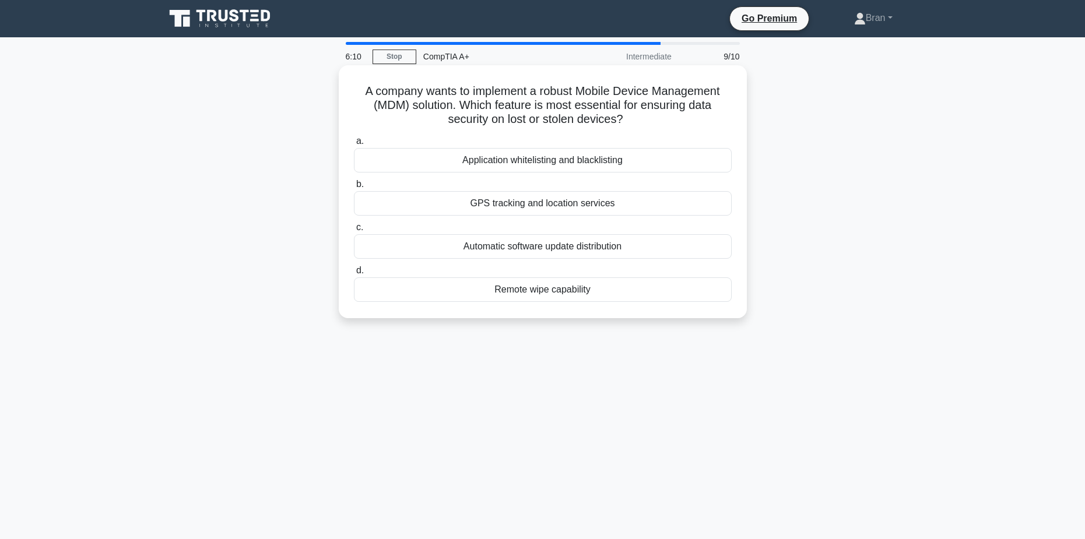
click at [637, 292] on div "Remote wipe capability" at bounding box center [543, 290] width 378 height 24
click at [354, 275] on input "d. Remote wipe capability" at bounding box center [354, 271] width 0 height 8
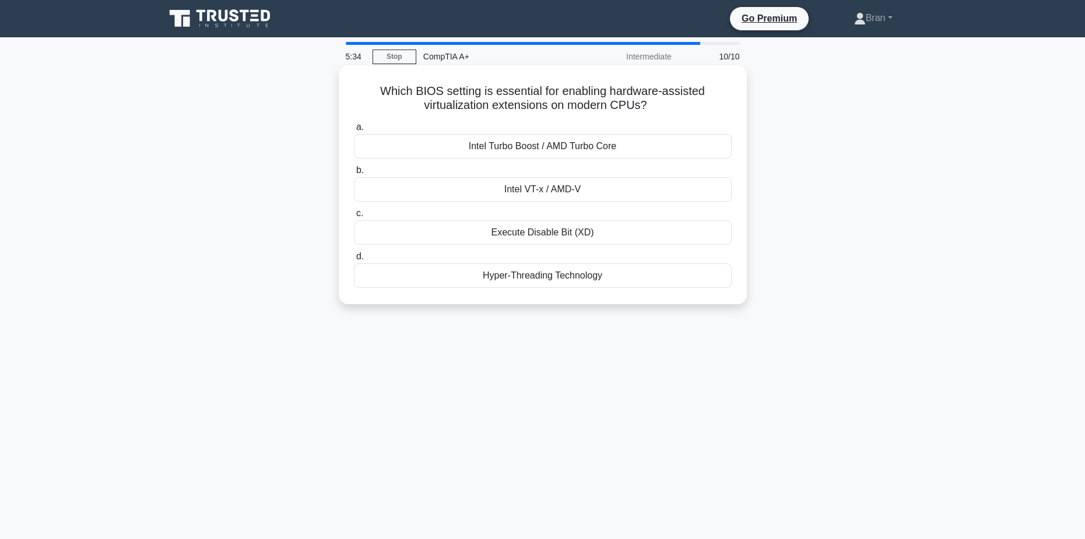
click at [581, 191] on div "Intel VT-x / AMD-V" at bounding box center [543, 189] width 378 height 24
click at [354, 174] on input "b. Intel VT-x / AMD-V" at bounding box center [354, 171] width 0 height 8
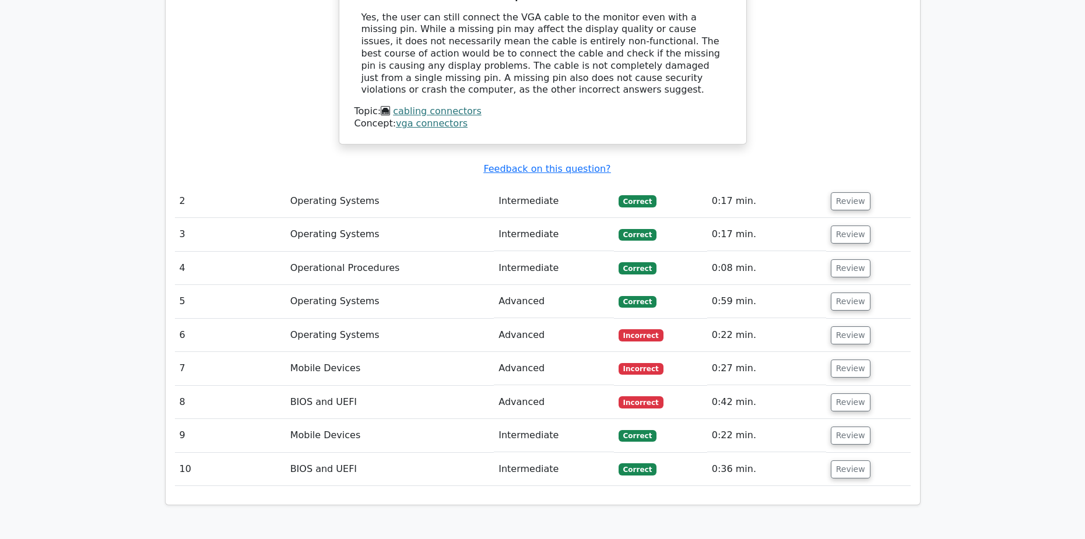
scroll to position [1225, 0]
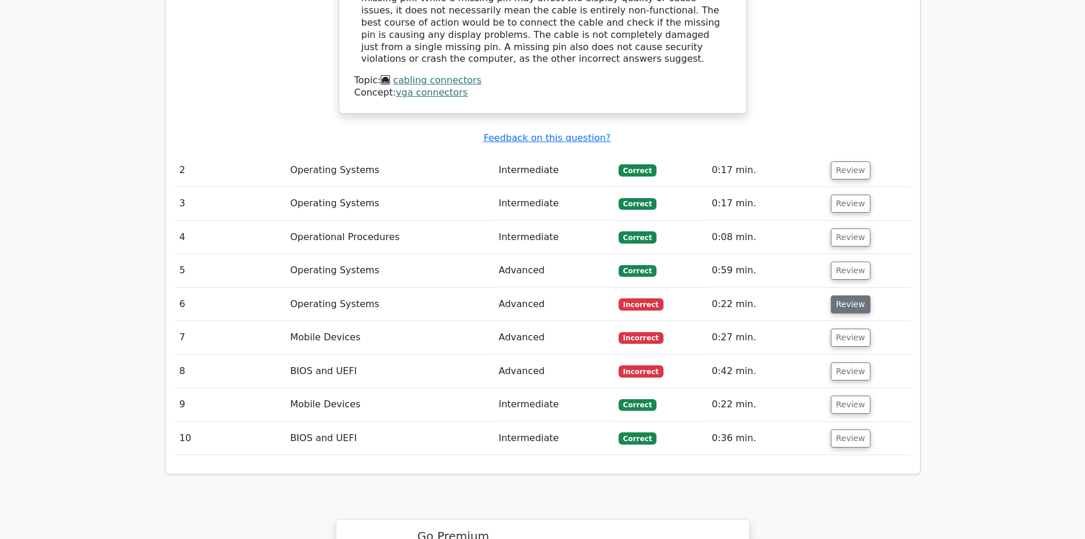
click at [846, 296] on button "Review" at bounding box center [851, 305] width 40 height 18
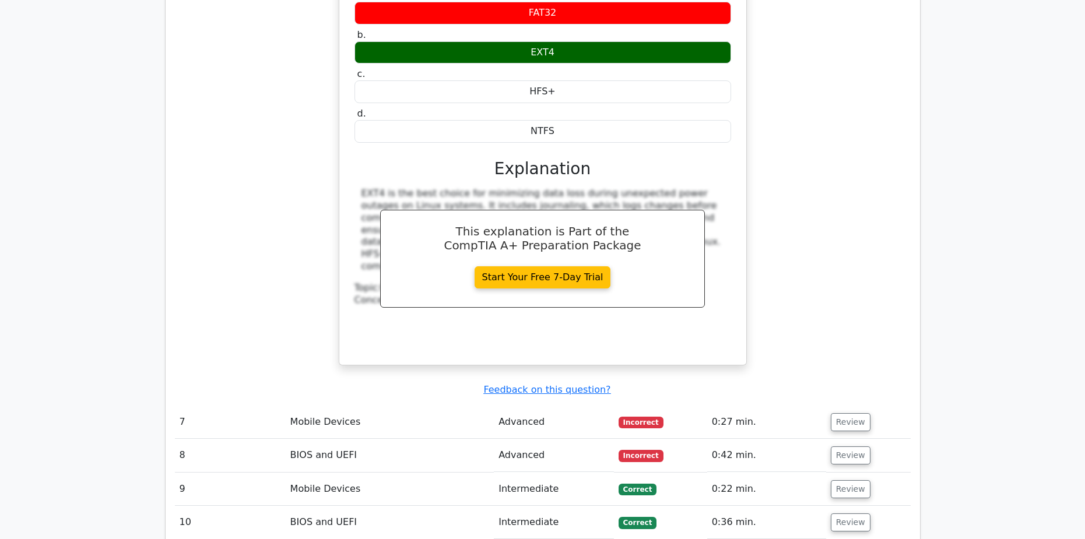
scroll to position [1633, 0]
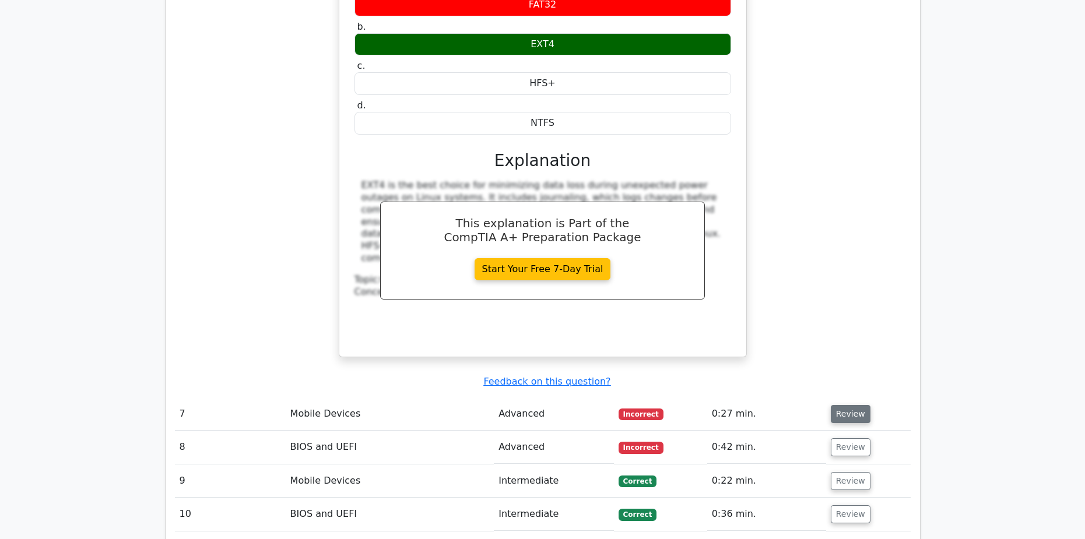
click at [838, 405] on button "Review" at bounding box center [851, 414] width 40 height 18
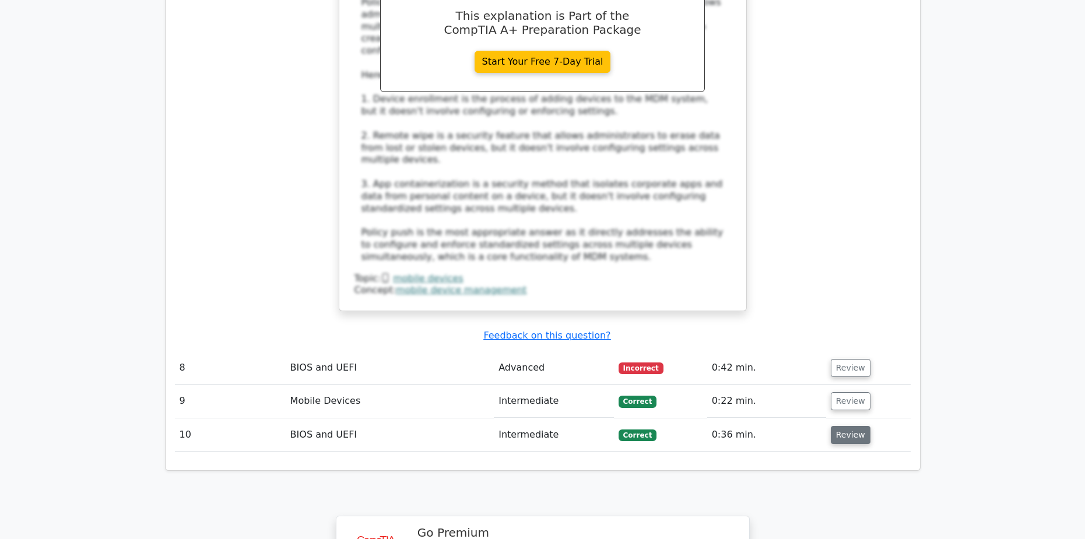
scroll to position [2391, 0]
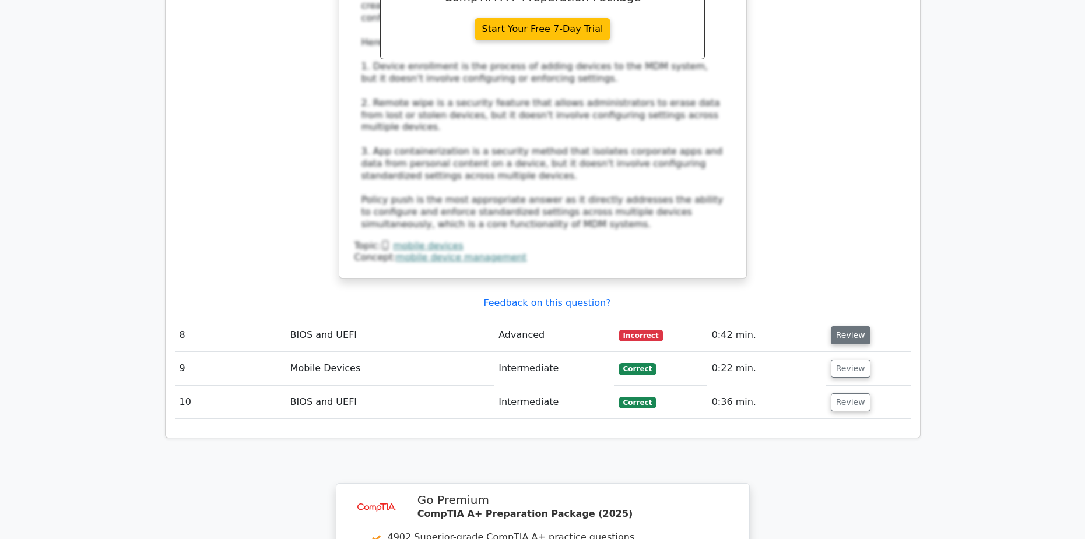
click at [847, 327] on button "Review" at bounding box center [851, 336] width 40 height 18
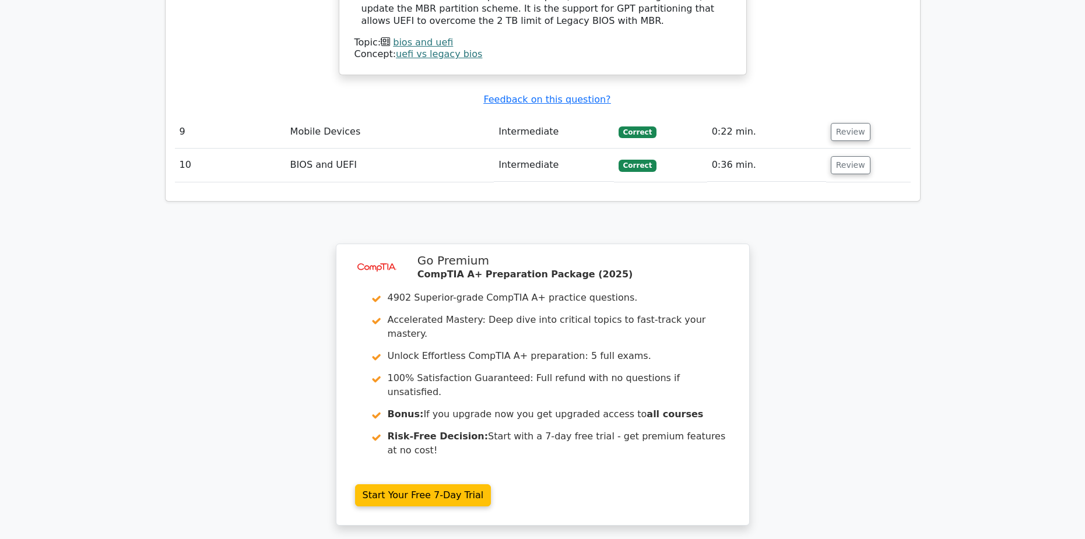
scroll to position [3091, 0]
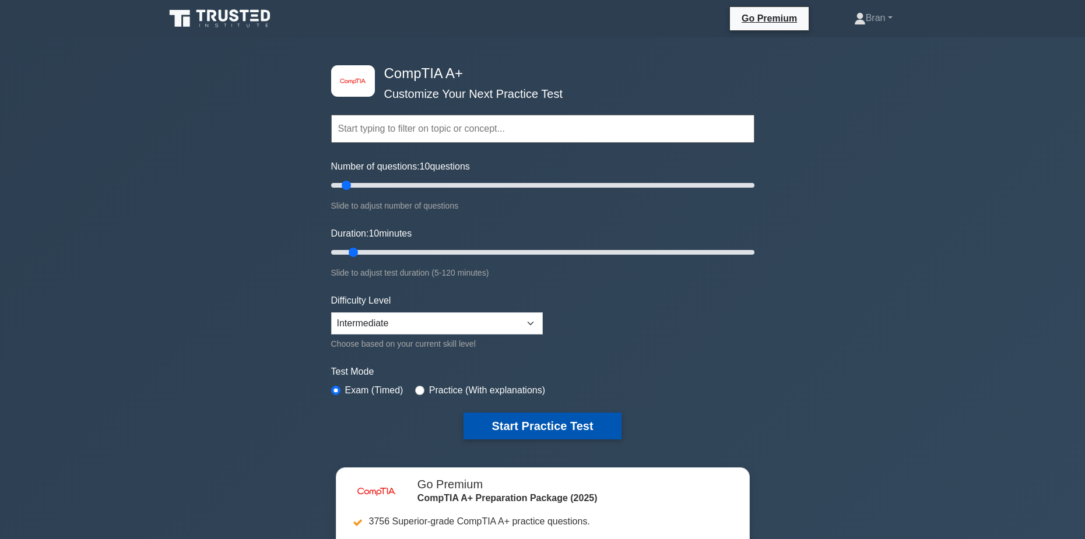
click at [581, 428] on button "Start Practice Test" at bounding box center [542, 426] width 157 height 27
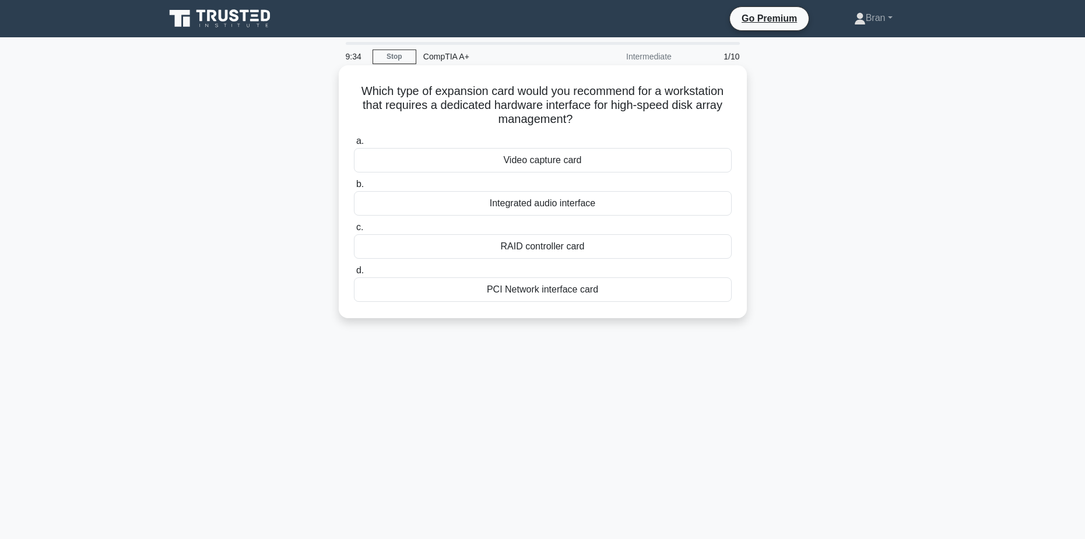
click at [573, 247] on div "RAID controller card" at bounding box center [543, 246] width 378 height 24
click at [354, 232] on input "c. RAID controller card" at bounding box center [354, 228] width 0 height 8
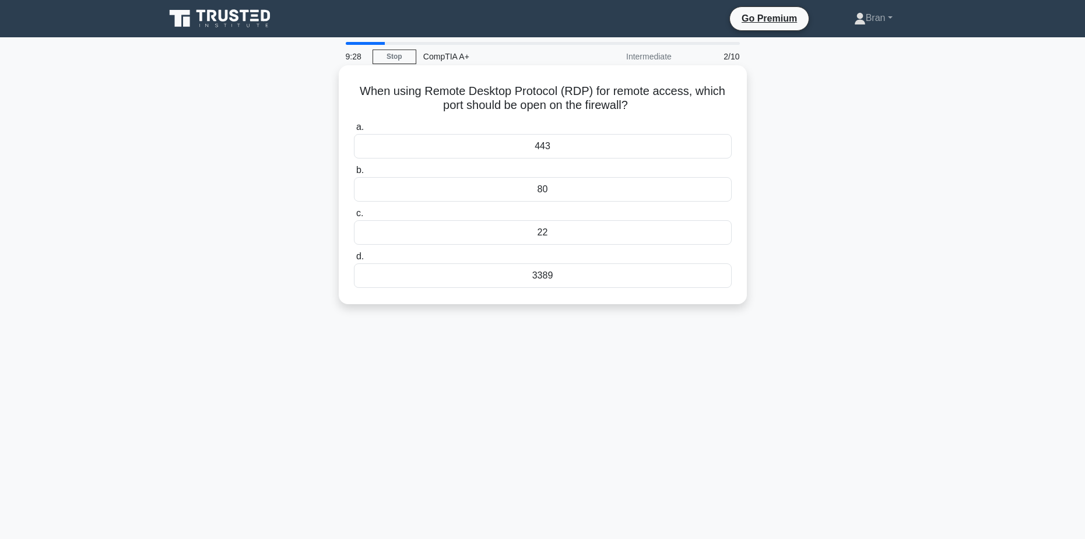
click at [537, 279] on div "3389" at bounding box center [543, 276] width 378 height 24
click at [354, 261] on input "d. 3389" at bounding box center [354, 257] width 0 height 8
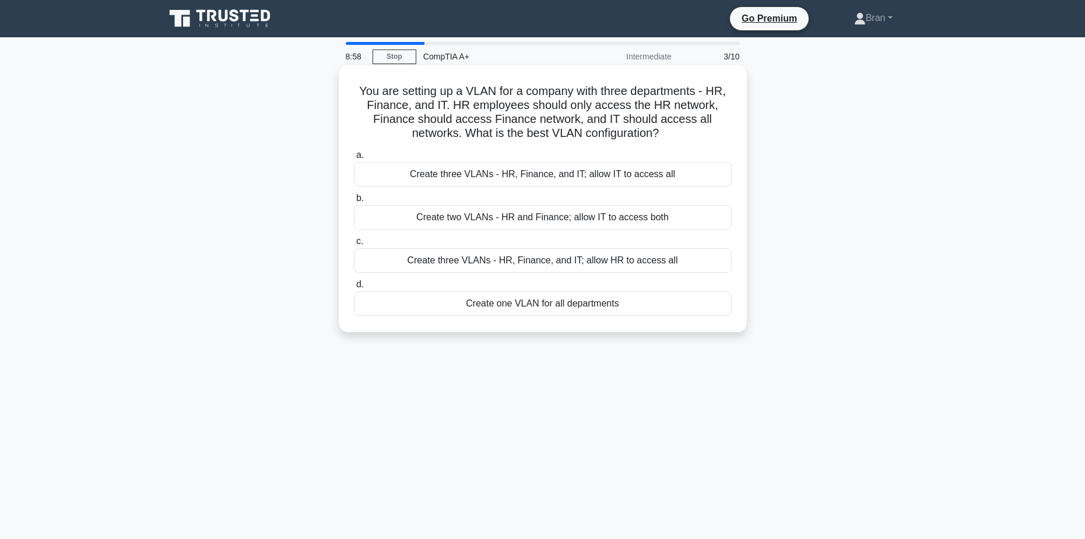
click at [671, 216] on div "Create two VLANs - HR and Finance; allow IT to access both" at bounding box center [543, 217] width 378 height 24
click at [354, 202] on input "b. Create two VLANs - HR and Finance; allow IT to access both" at bounding box center [354, 199] width 0 height 8
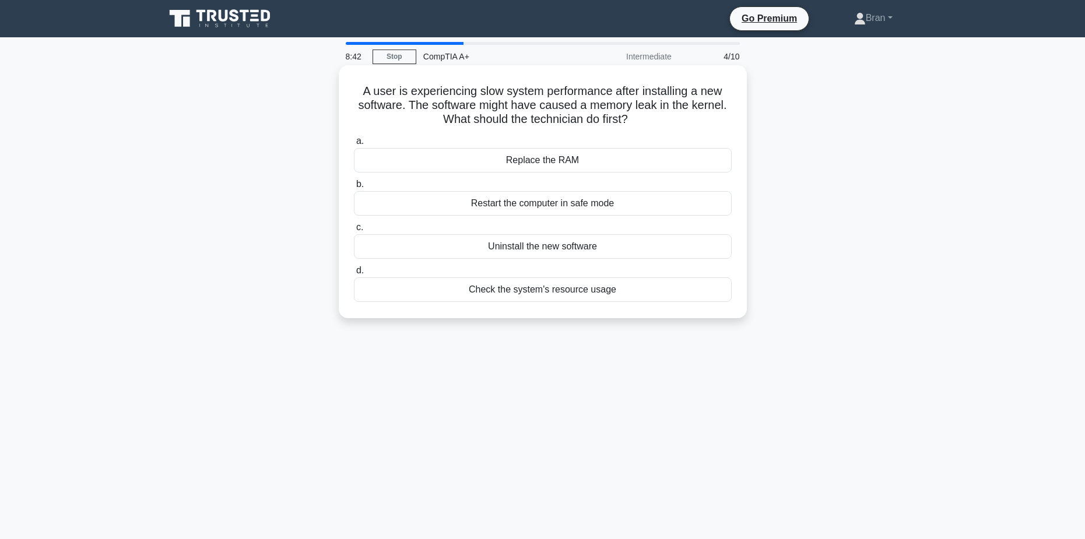
click at [600, 295] on div "Check the system's resource usage" at bounding box center [543, 290] width 378 height 24
click at [354, 275] on input "d. Check the system's resource usage" at bounding box center [354, 271] width 0 height 8
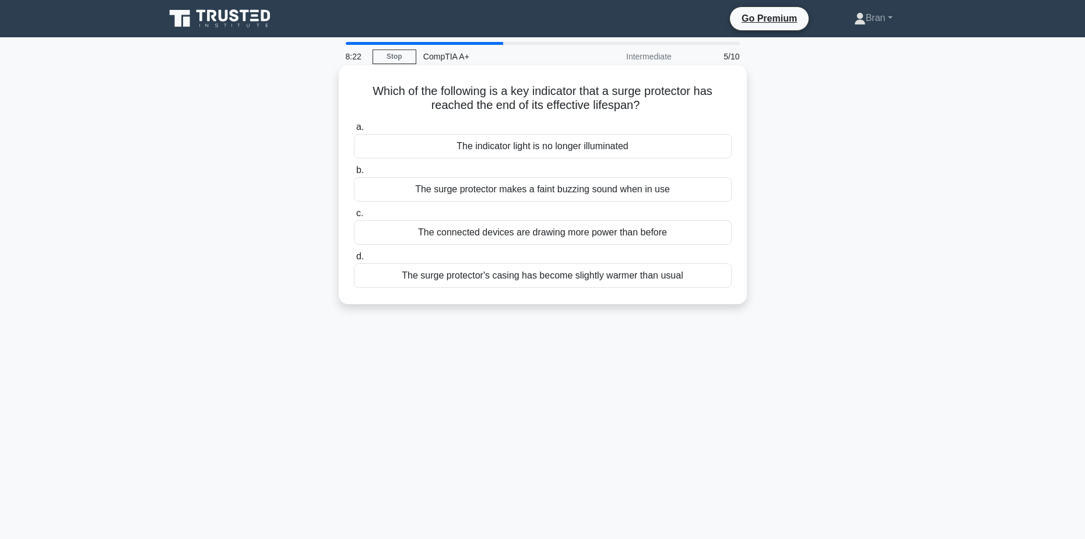
click at [590, 191] on div "The surge protector makes a faint buzzing sound when in use" at bounding box center [543, 189] width 378 height 24
click at [354, 174] on input "b. The surge protector makes a faint buzzing sound when in use" at bounding box center [354, 171] width 0 height 8
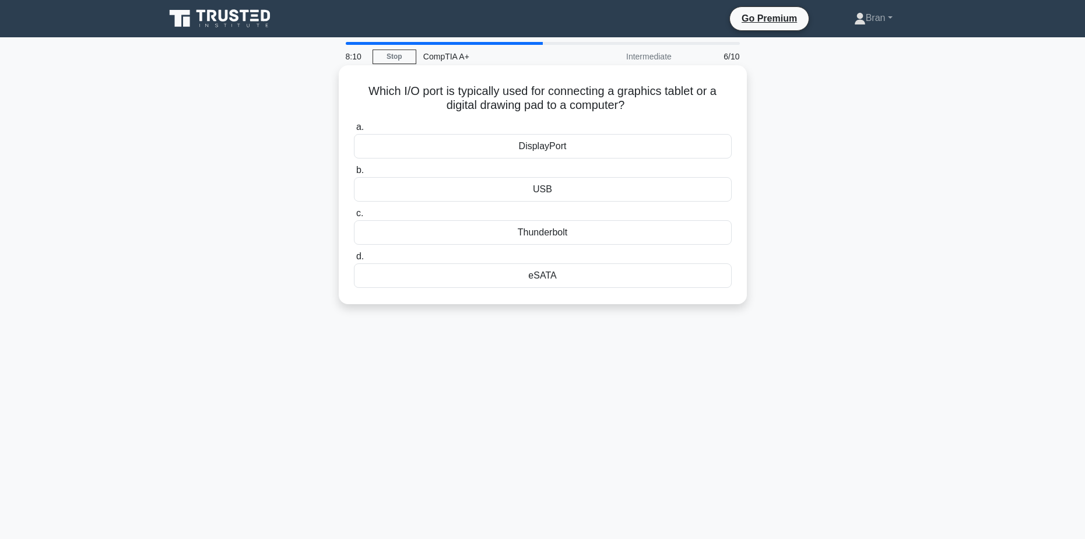
click at [573, 196] on div "USB" at bounding box center [543, 189] width 378 height 24
click at [354, 174] on input "b. USB" at bounding box center [354, 171] width 0 height 8
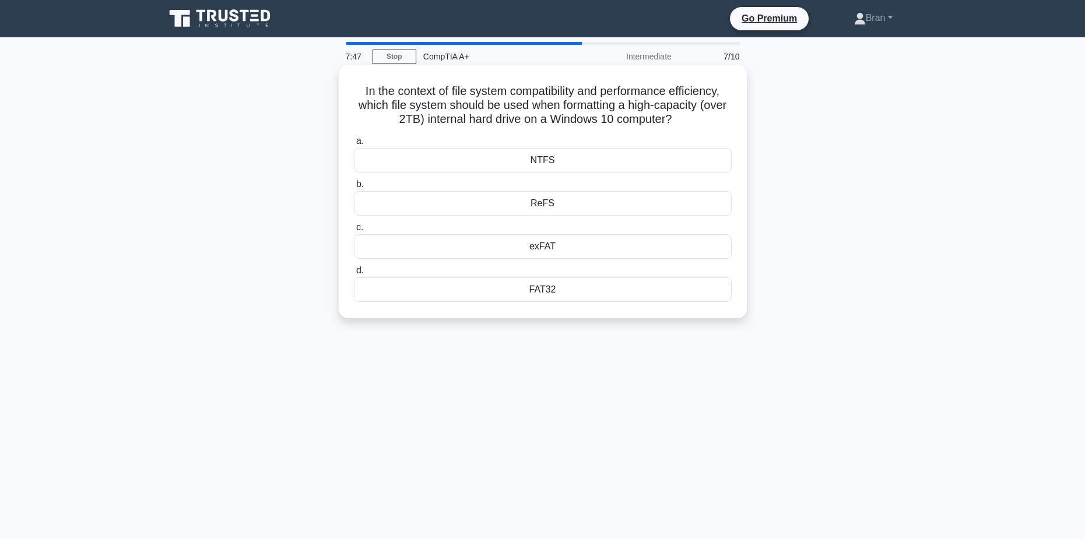
click at [611, 162] on div "NTFS" at bounding box center [543, 160] width 378 height 24
click at [354, 145] on input "a. NTFS" at bounding box center [354, 142] width 0 height 8
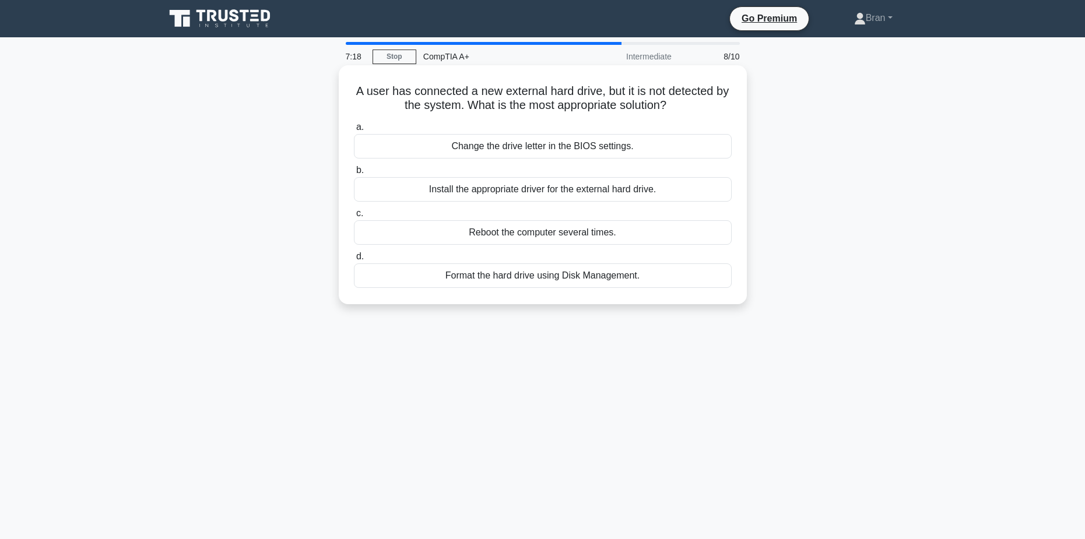
click at [563, 276] on div "Format the hard drive using Disk Management." at bounding box center [543, 276] width 378 height 24
click at [354, 261] on input "d. Format the hard drive using Disk Management." at bounding box center [354, 257] width 0 height 8
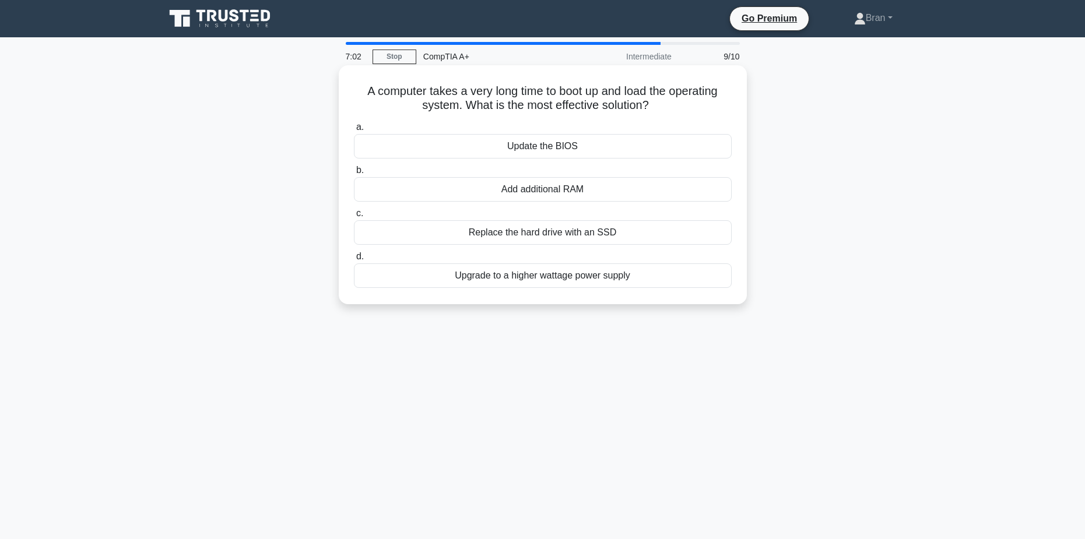
click at [566, 232] on div "Replace the hard drive with an SSD" at bounding box center [543, 232] width 378 height 24
click at [354, 218] on input "c. Replace the hard drive with an SSD" at bounding box center [354, 214] width 0 height 8
click at [555, 191] on div "Hyper-Threading Technology" at bounding box center [543, 189] width 378 height 24
click at [354, 174] on input "b. Hyper-Threading Technology" at bounding box center [354, 171] width 0 height 8
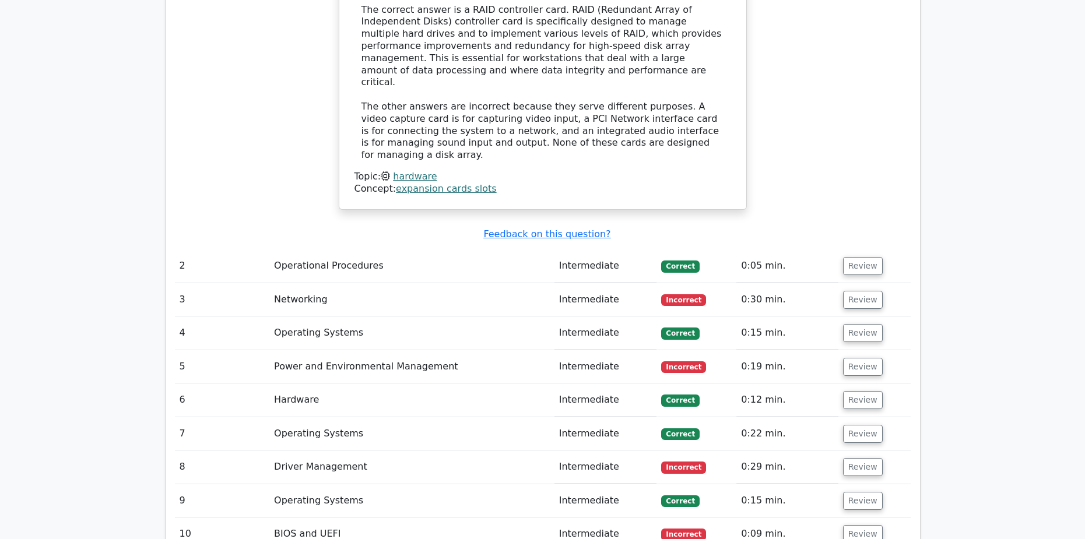
scroll to position [1283, 0]
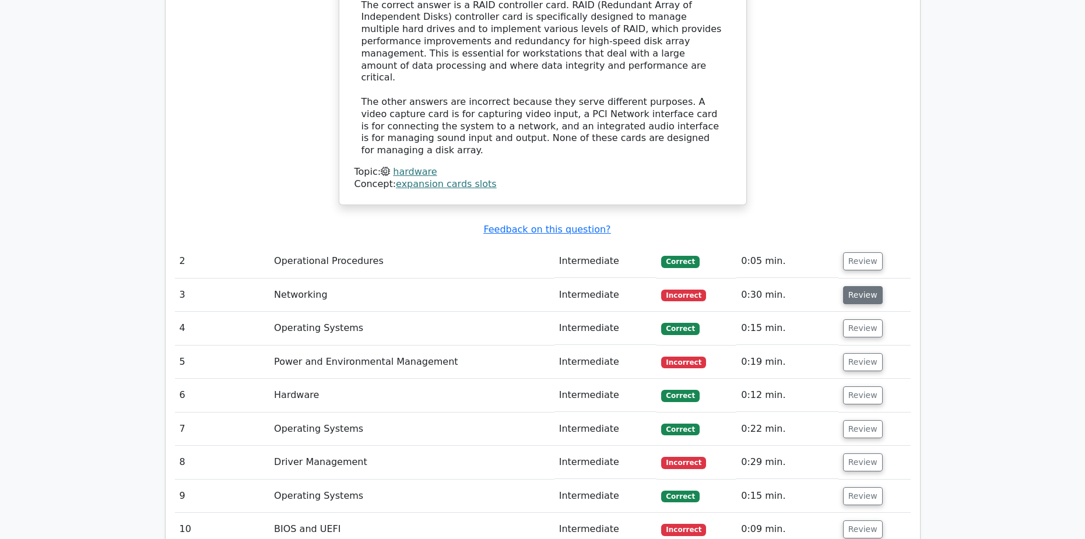
click at [856, 286] on button "Review" at bounding box center [863, 295] width 40 height 18
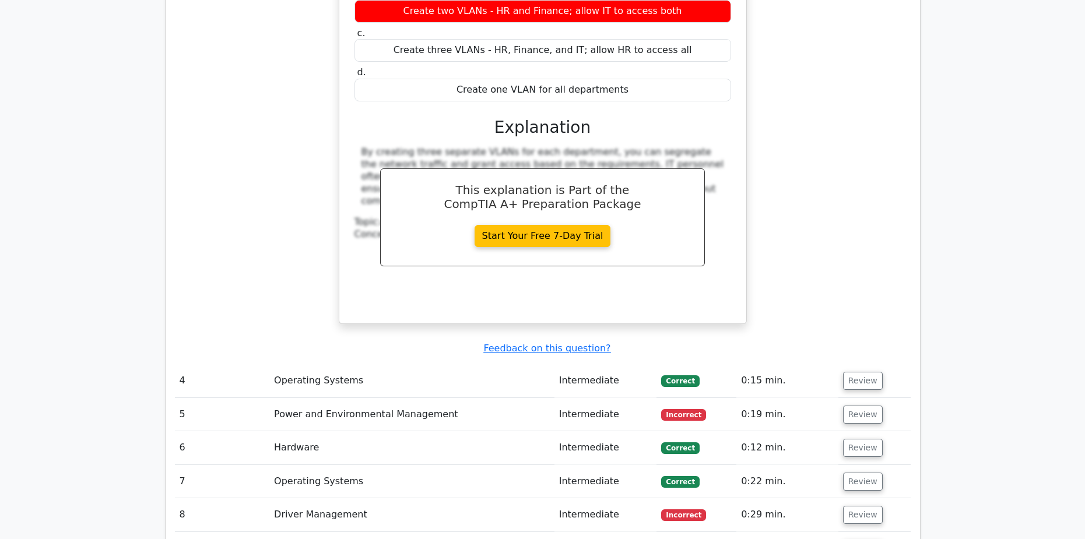
scroll to position [1750, 0]
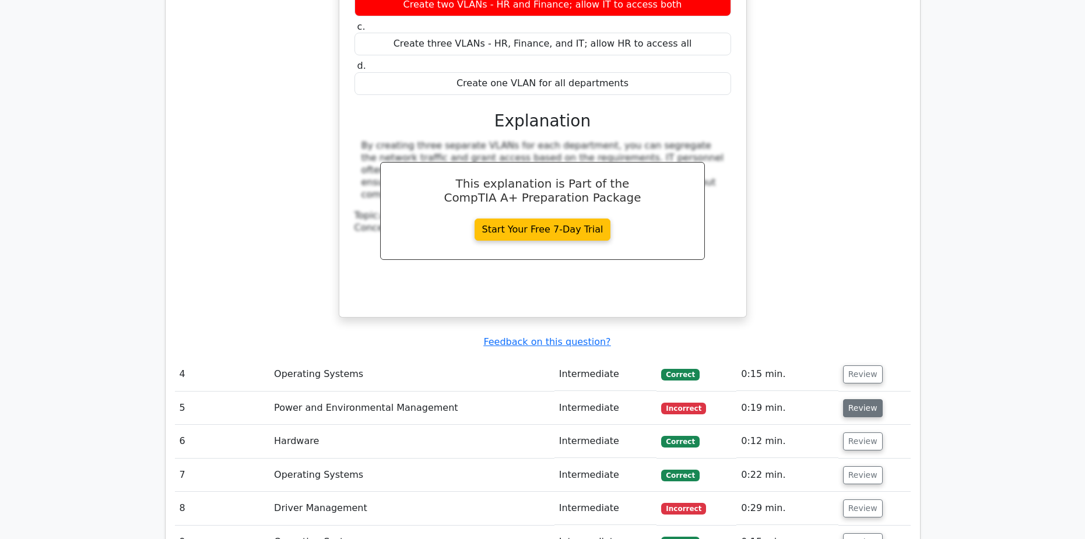
click at [857, 399] on button "Review" at bounding box center [863, 408] width 40 height 18
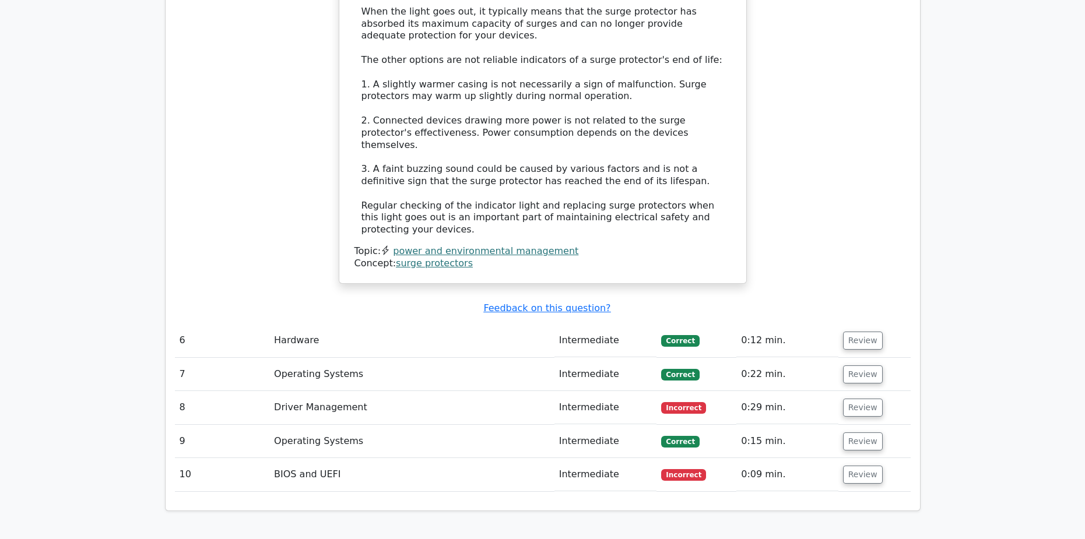
scroll to position [2508, 0]
click at [858, 398] on button "Review" at bounding box center [863, 407] width 40 height 18
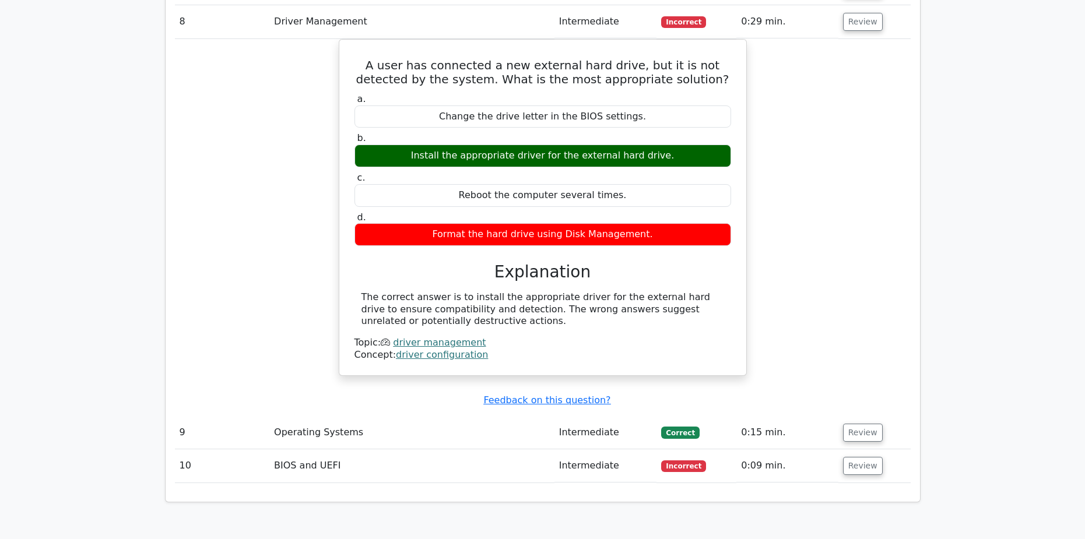
scroll to position [2916, 0]
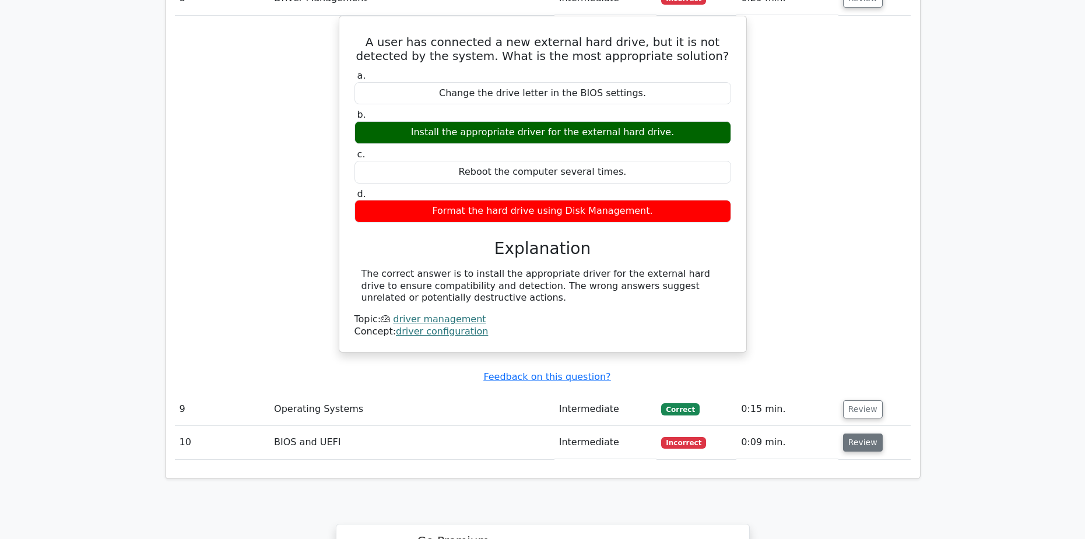
click at [865, 434] on button "Review" at bounding box center [863, 443] width 40 height 18
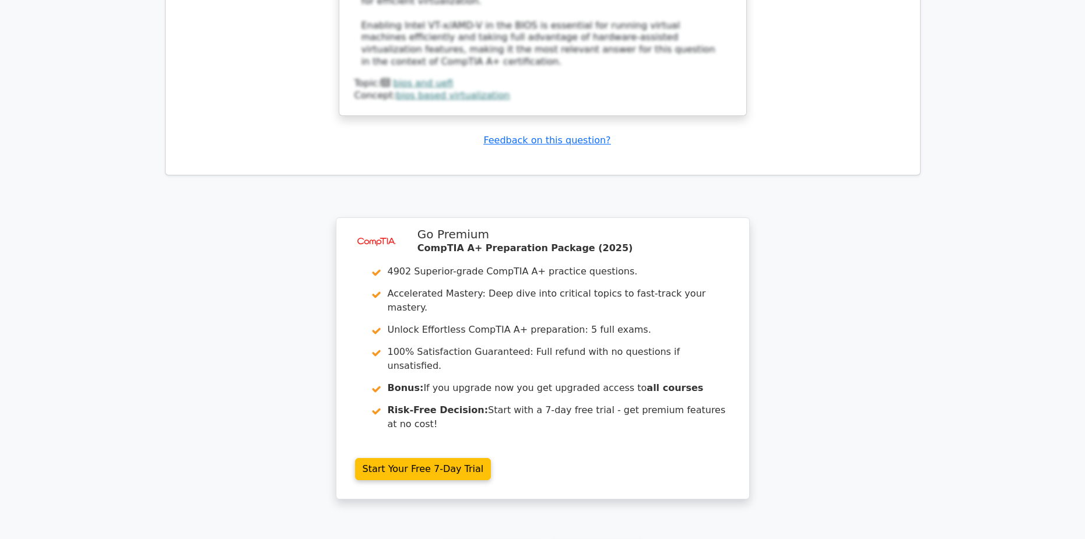
scroll to position [3907, 0]
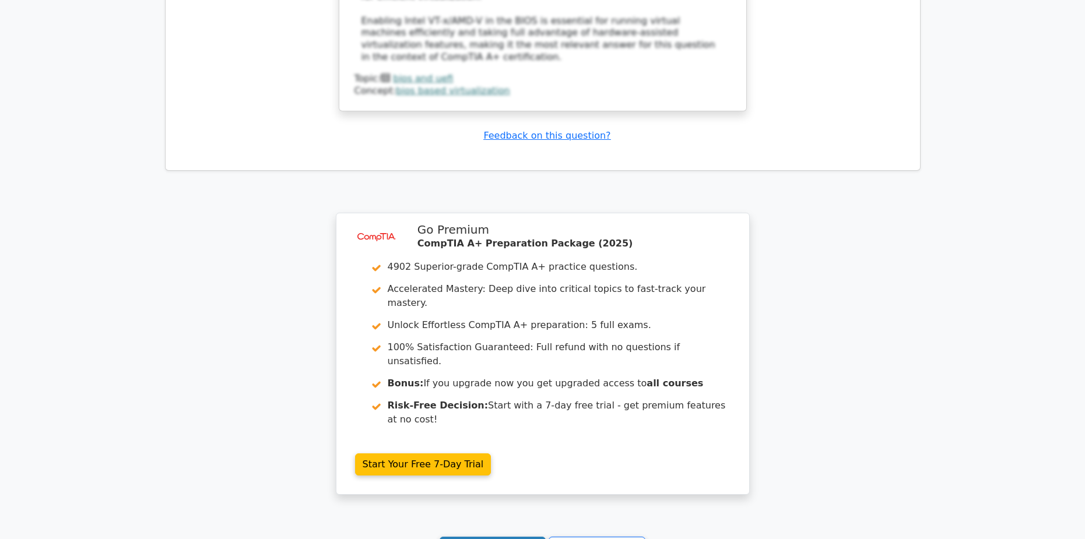
click at [509, 537] on link "Continue practicing" at bounding box center [493, 548] width 107 height 22
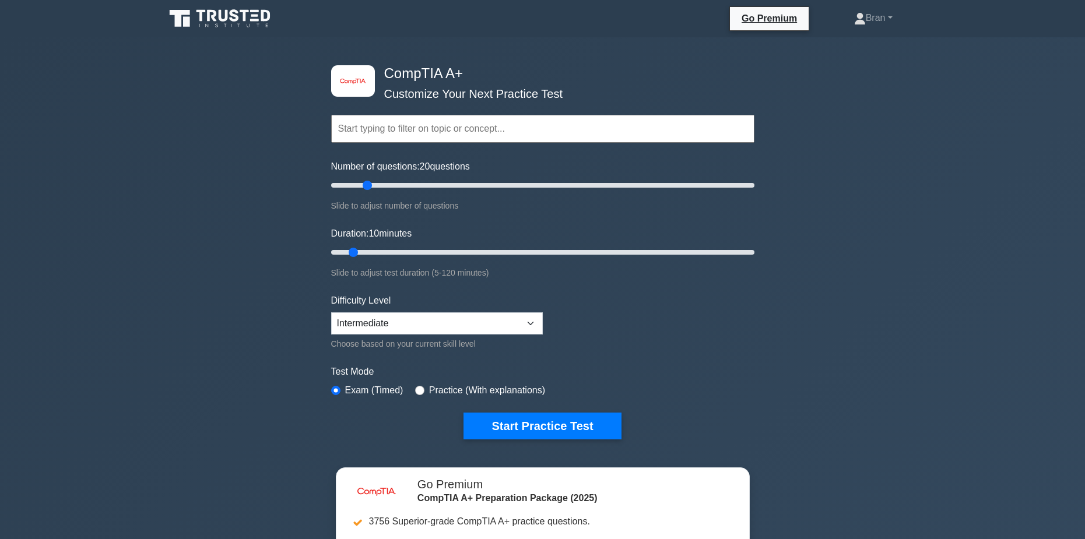
drag, startPoint x: 346, startPoint y: 186, endPoint x: 366, endPoint y: 188, distance: 19.9
type input "20"
click at [366, 188] on input "Number of questions: 20 questions" at bounding box center [542, 185] width 423 height 14
drag, startPoint x: 557, startPoint y: 424, endPoint x: 577, endPoint y: 430, distance: 21.4
click at [557, 425] on button "Start Practice Test" at bounding box center [542, 426] width 157 height 27
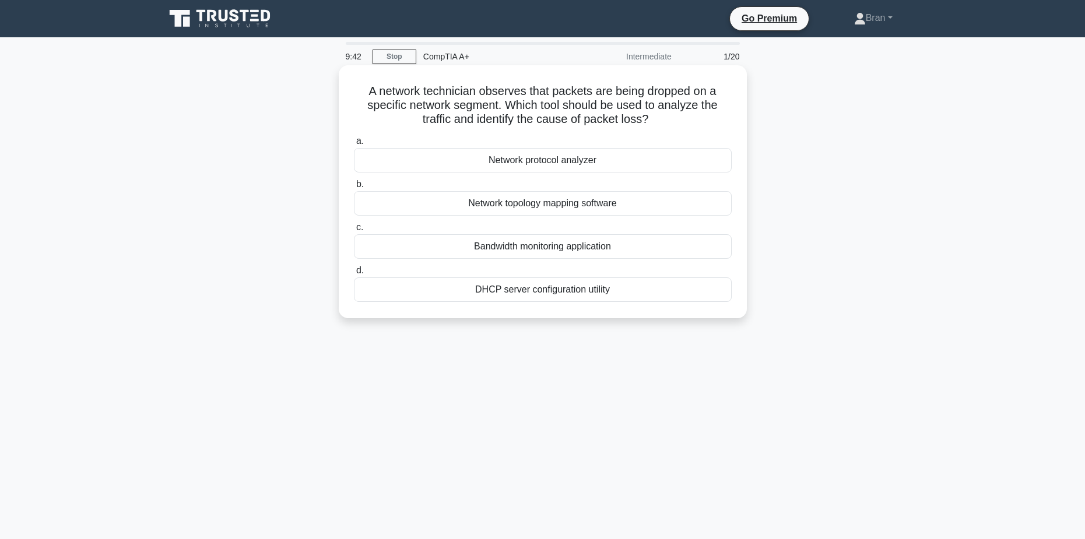
click at [609, 159] on div "Network protocol analyzer" at bounding box center [543, 160] width 378 height 24
click at [354, 145] on input "a. Network protocol analyzer" at bounding box center [354, 142] width 0 height 8
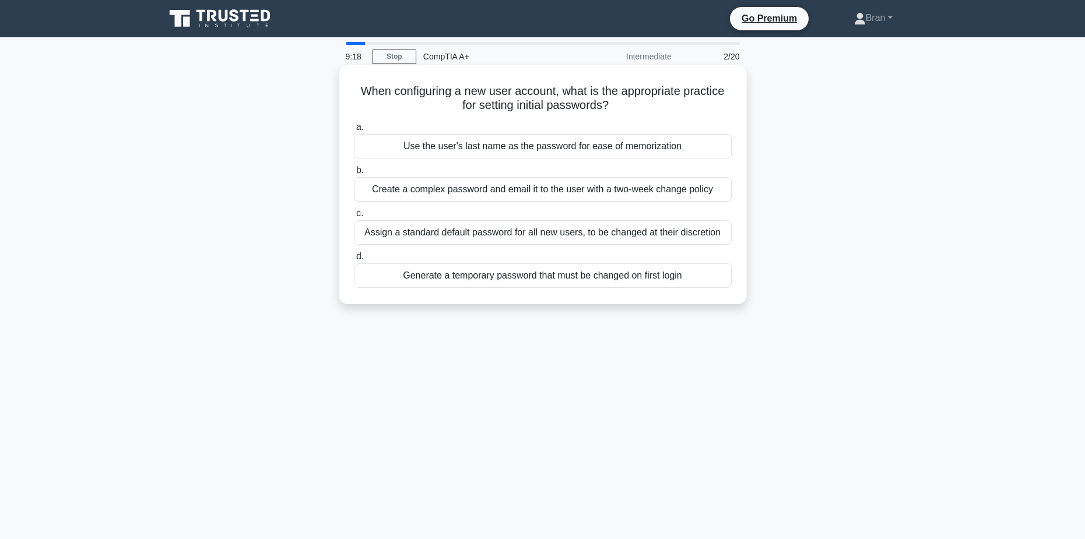
click at [541, 277] on div "Generate a temporary password that must be changed on first login" at bounding box center [543, 276] width 378 height 24
click at [354, 261] on input "d. Generate a temporary password that must be changed on first login" at bounding box center [354, 257] width 0 height 8
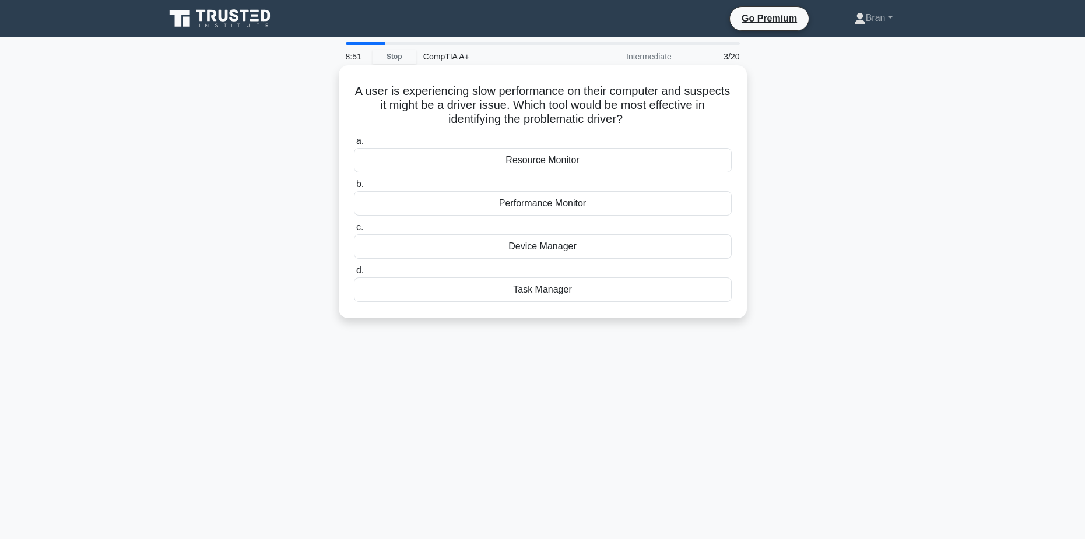
click at [603, 296] on div "Task Manager" at bounding box center [543, 290] width 378 height 24
click at [354, 275] on input "d. Task Manager" at bounding box center [354, 271] width 0 height 8
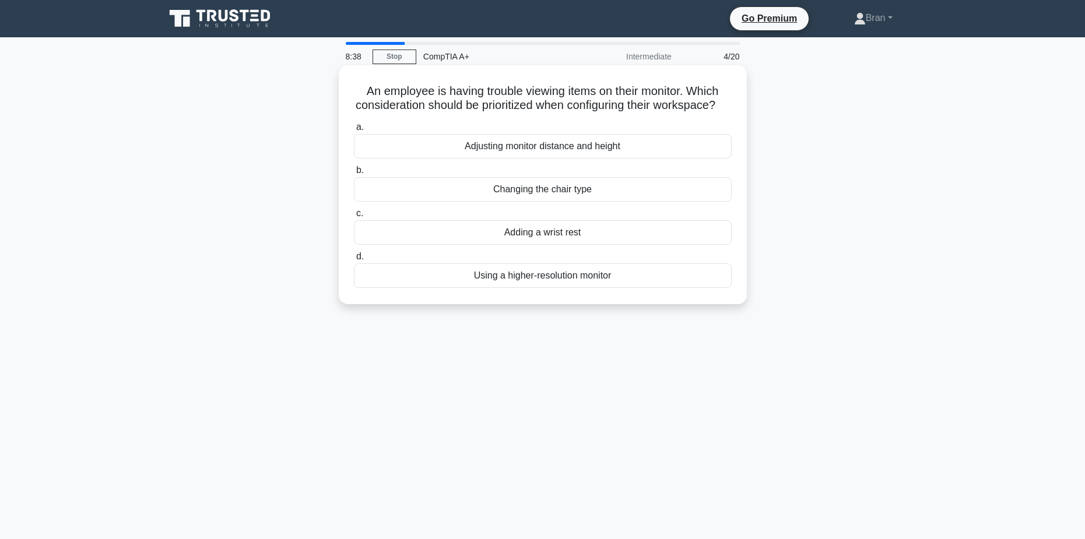
click at [567, 288] on div "Using a higher-resolution monitor" at bounding box center [543, 276] width 378 height 24
click at [354, 261] on input "d. Using a higher-resolution monitor" at bounding box center [354, 257] width 0 height 8
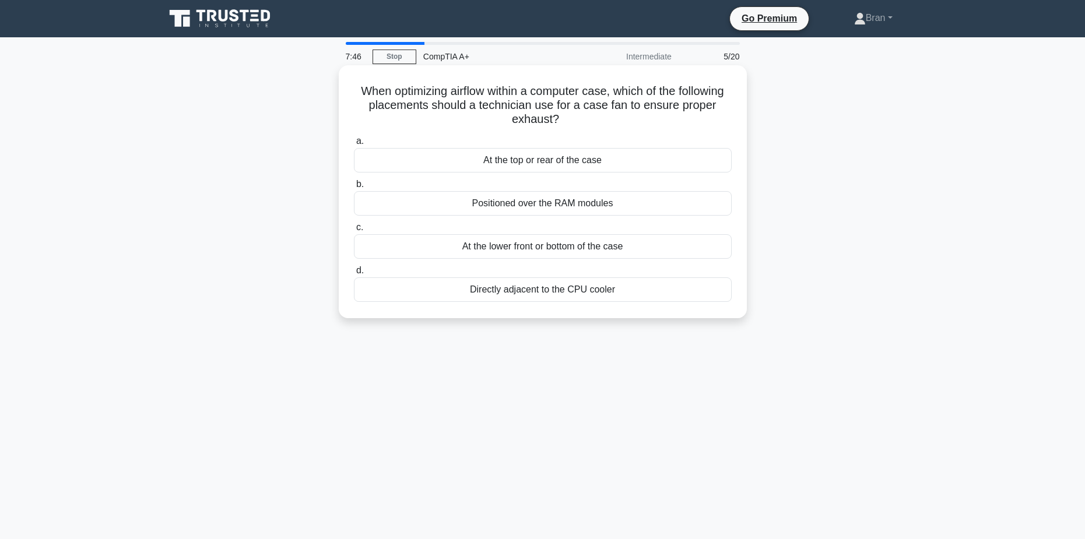
click at [555, 163] on div "At the top or rear of the case" at bounding box center [543, 160] width 378 height 24
click at [354, 145] on input "a. At the top or rear of the case" at bounding box center [354, 142] width 0 height 8
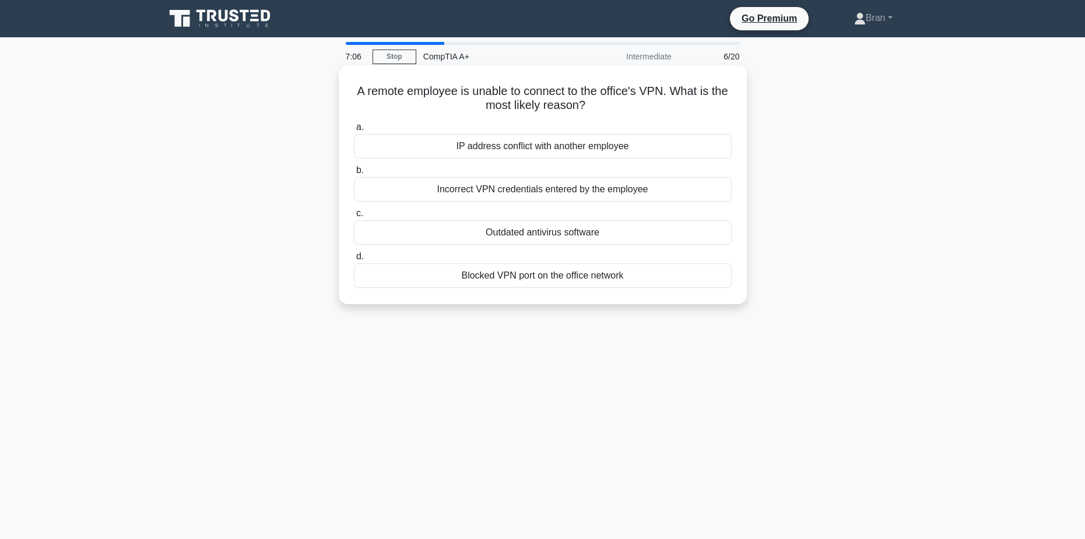
click at [584, 279] on div "Blocked VPN port on the office network" at bounding box center [543, 276] width 378 height 24
click at [354, 261] on input "d. Blocked VPN port on the office network" at bounding box center [354, 257] width 0 height 8
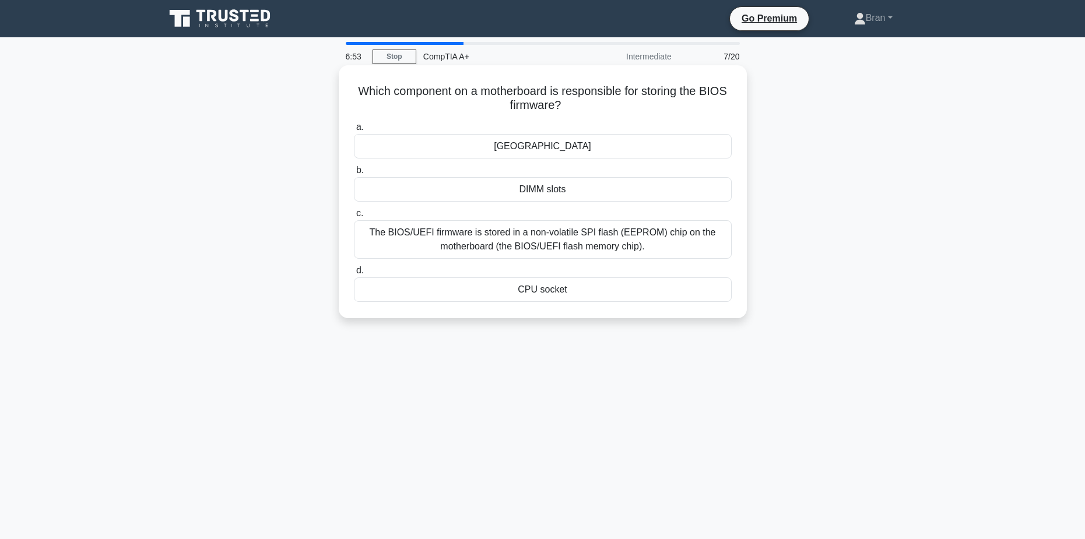
click at [622, 243] on div "The BIOS/UEFI firmware is stored in a non-volatile SPI flash (EEPROM) chip on t…" at bounding box center [543, 239] width 378 height 38
click at [354, 218] on input "c. The BIOS/UEFI firmware is stored in a non-volatile SPI flash (EEPROM) chip o…" at bounding box center [354, 214] width 0 height 8
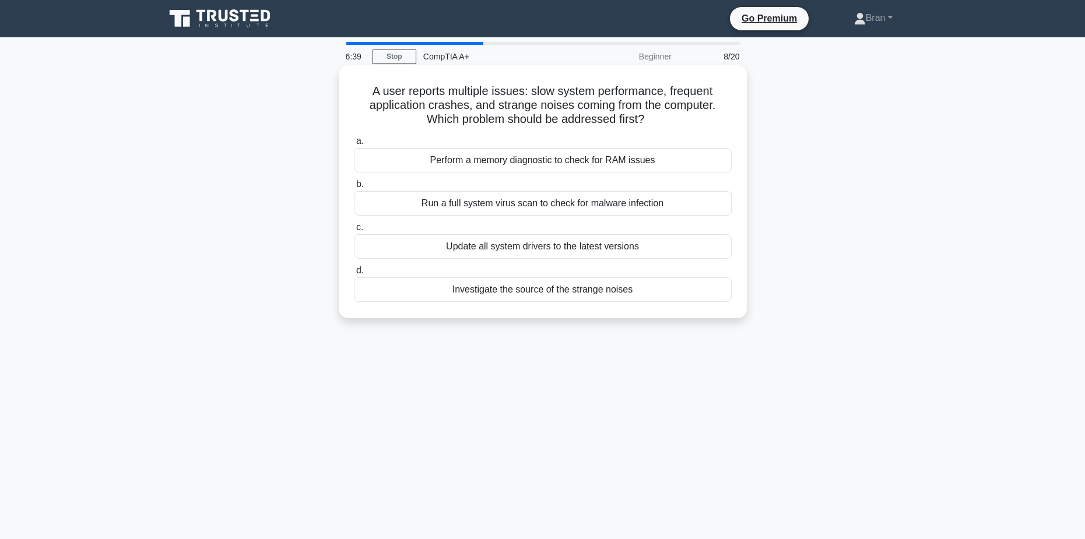
click at [567, 295] on div "Investigate the source of the strange noises" at bounding box center [543, 290] width 378 height 24
click at [354, 275] on input "d. Investigate the source of the strange noises" at bounding box center [354, 271] width 0 height 8
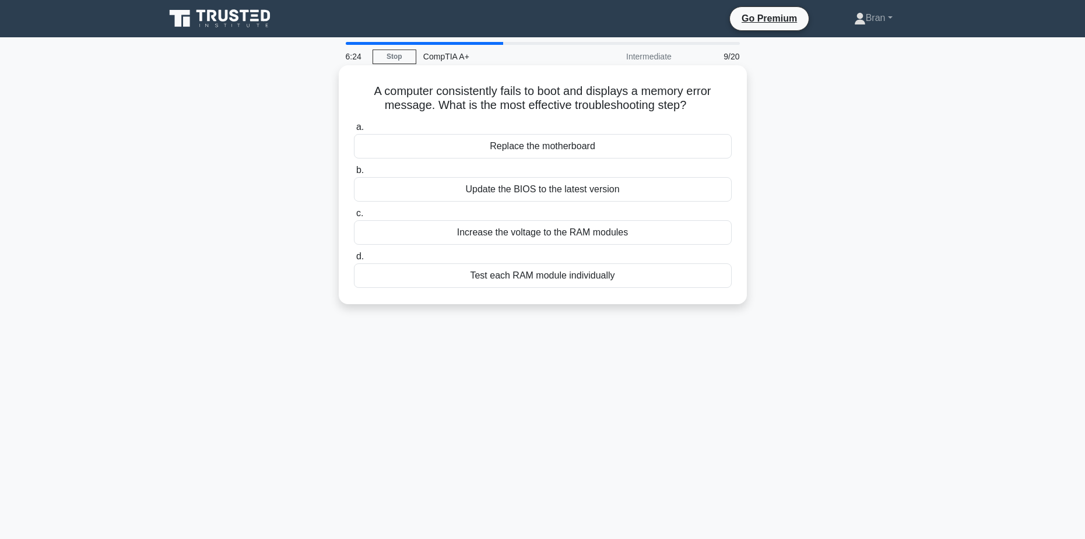
click at [575, 275] on div "Test each RAM module individually" at bounding box center [543, 276] width 378 height 24
click at [354, 261] on input "d. Test each RAM module individually" at bounding box center [354, 257] width 0 height 8
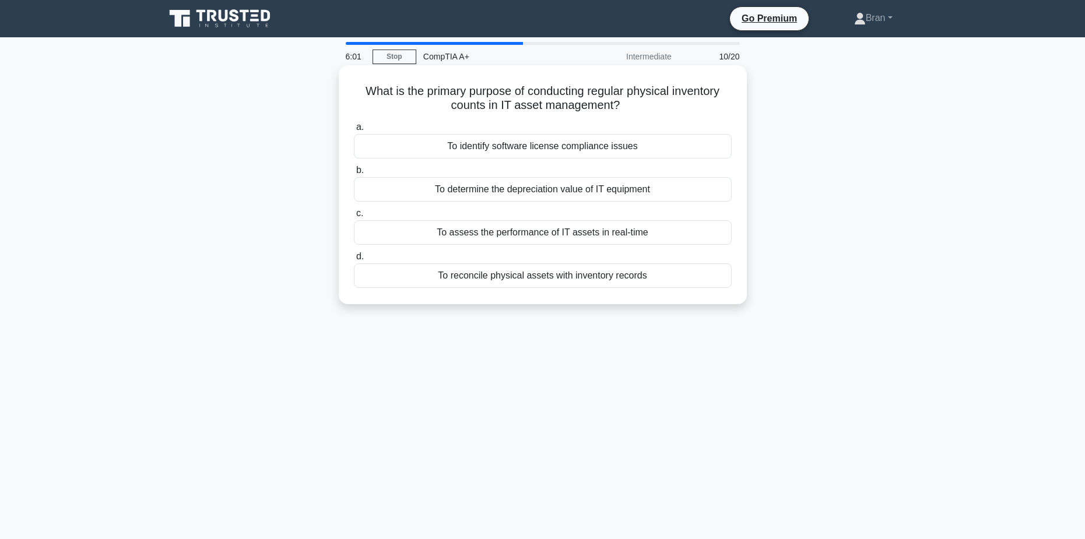
click at [546, 278] on div "To reconcile physical assets with inventory records" at bounding box center [543, 276] width 378 height 24
click at [354, 261] on input "d. To reconcile physical assets with inventory records" at bounding box center [354, 257] width 0 height 8
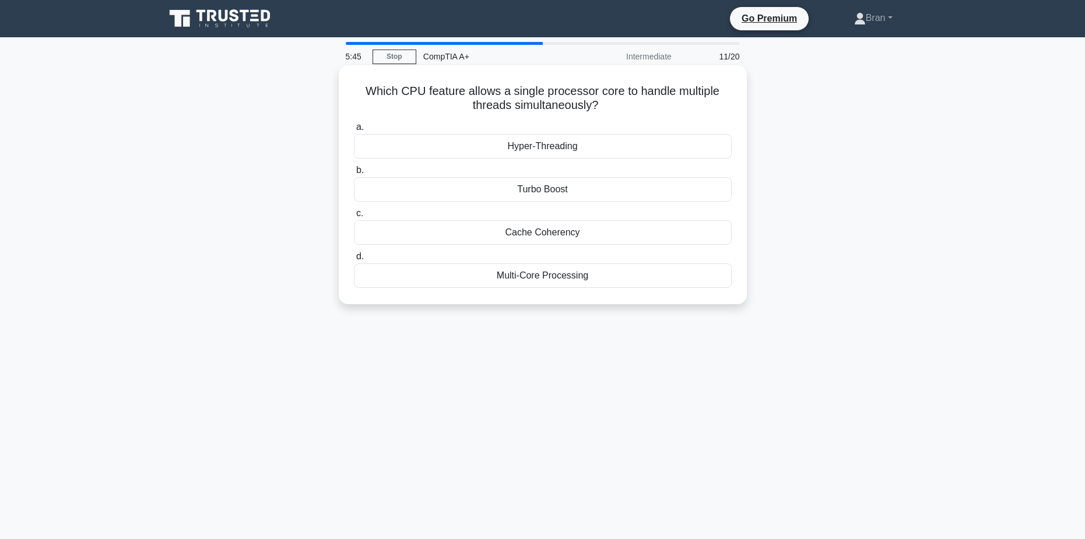
click at [550, 148] on div "Hyper-Threading" at bounding box center [543, 146] width 378 height 24
click at [354, 131] on input "a. Hyper-Threading" at bounding box center [354, 128] width 0 height 8
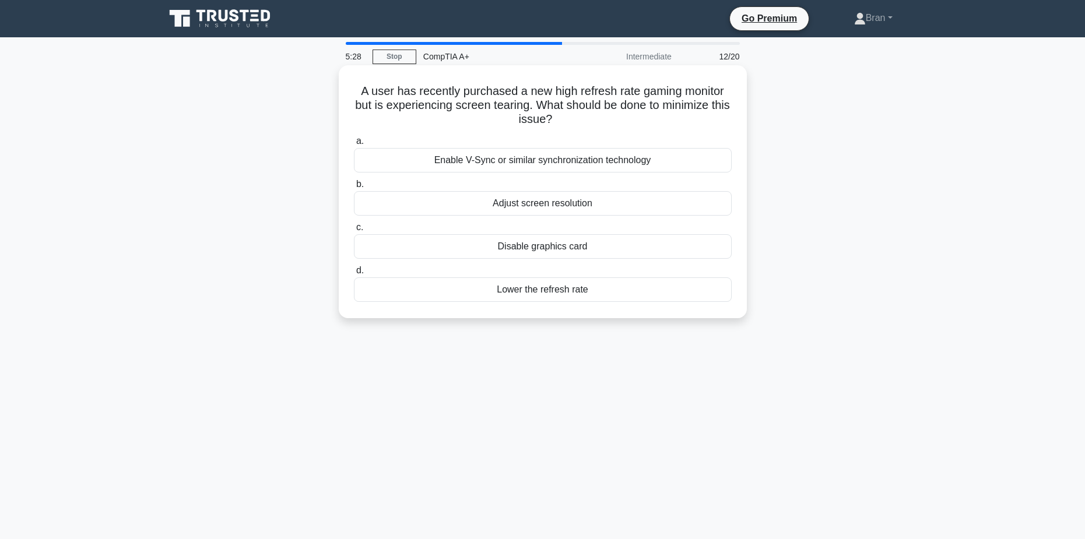
click at [553, 169] on div "Enable V-Sync or similar synchronization technology" at bounding box center [543, 160] width 378 height 24
click at [354, 145] on input "a. Enable V-Sync or similar synchronization technology" at bounding box center [354, 142] width 0 height 8
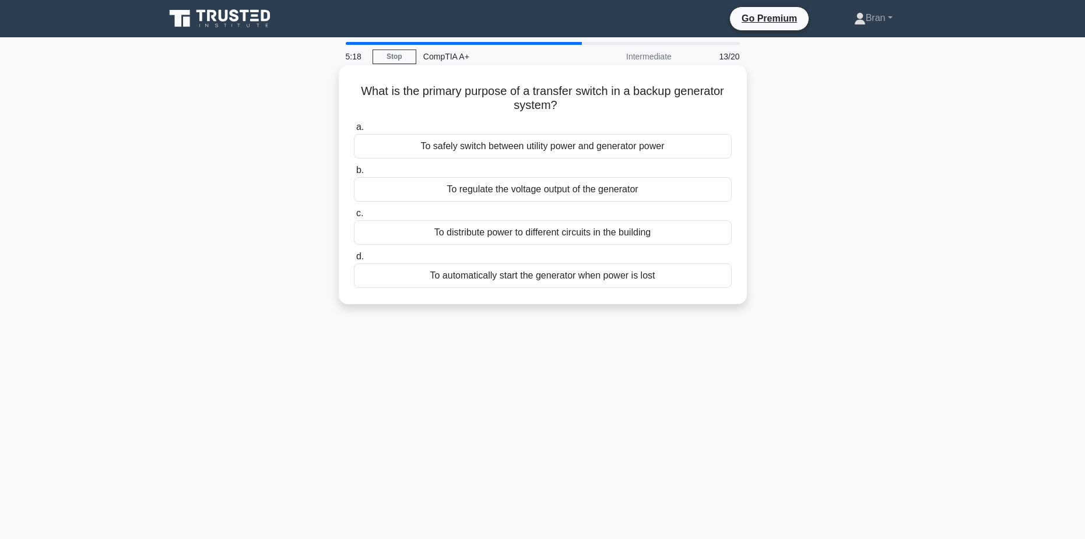
click at [632, 147] on div "To safely switch between utility power and generator power" at bounding box center [543, 146] width 378 height 24
click at [354, 131] on input "a. To safely switch between utility power and generator power" at bounding box center [354, 128] width 0 height 8
click at [668, 277] on div "Increased vulnerability to hardware-level attacks" at bounding box center [543, 276] width 378 height 24
click at [354, 261] on input "d. Increased vulnerability to hardware-level attacks" at bounding box center [354, 257] width 0 height 8
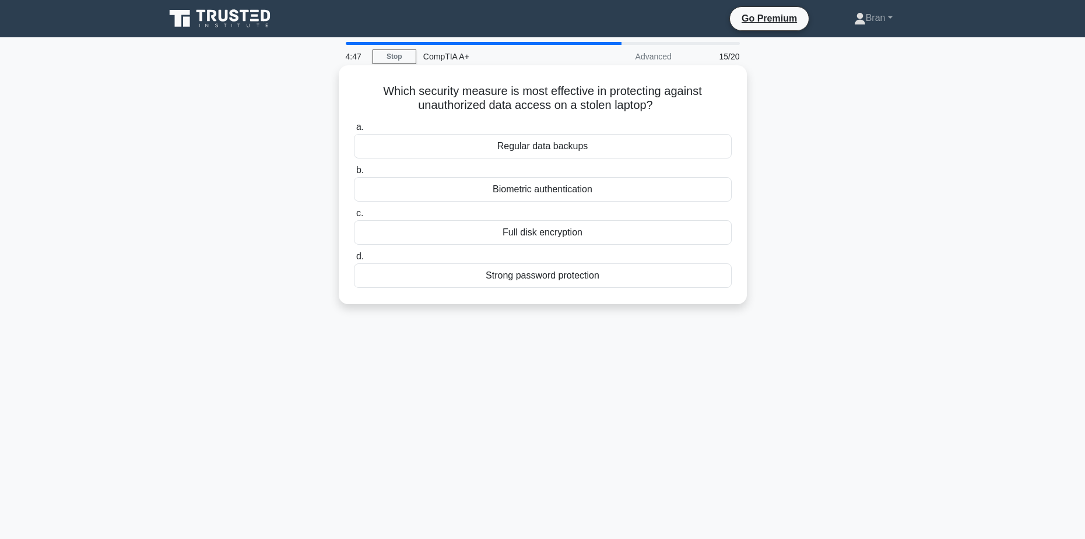
click at [640, 229] on div "Full disk encryption" at bounding box center [543, 232] width 378 height 24
click at [354, 218] on input "c. Full disk encryption" at bounding box center [354, 214] width 0 height 8
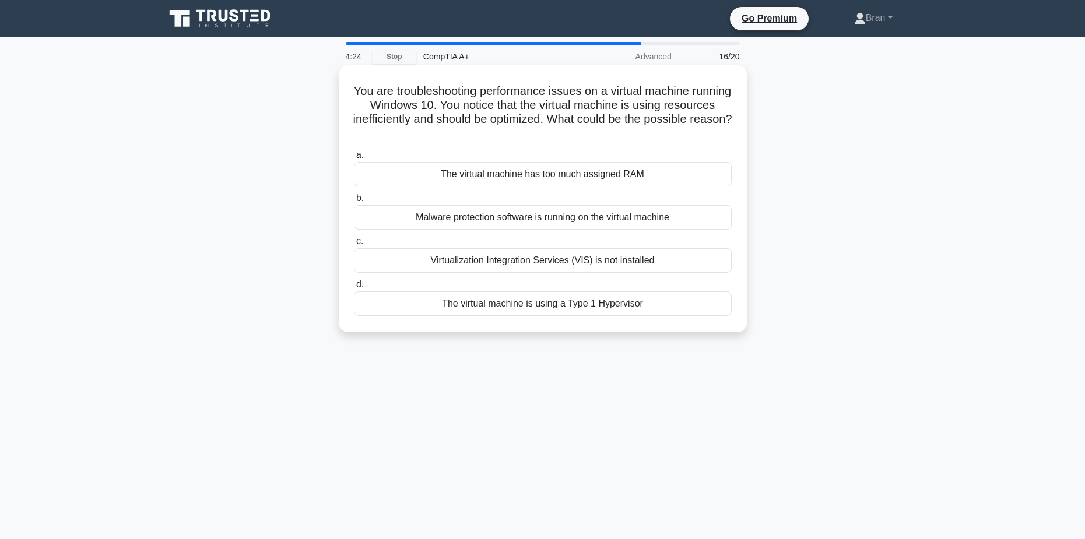
click at [557, 260] on div "Virtualization Integration Services (VIS) is not installed" at bounding box center [543, 260] width 378 height 24
click at [354, 246] on input "c. Virtualization Integration Services (VIS) is not installed" at bounding box center [354, 242] width 0 height 8
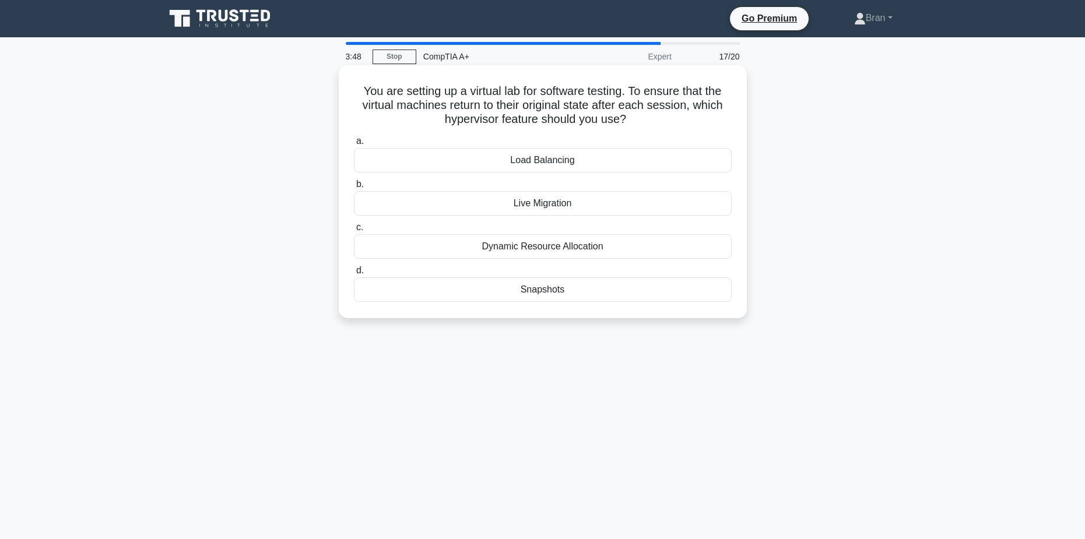
click at [677, 247] on div "Dynamic Resource Allocation" at bounding box center [543, 246] width 378 height 24
click at [354, 232] on input "c. Dynamic Resource Allocation" at bounding box center [354, 228] width 0 height 8
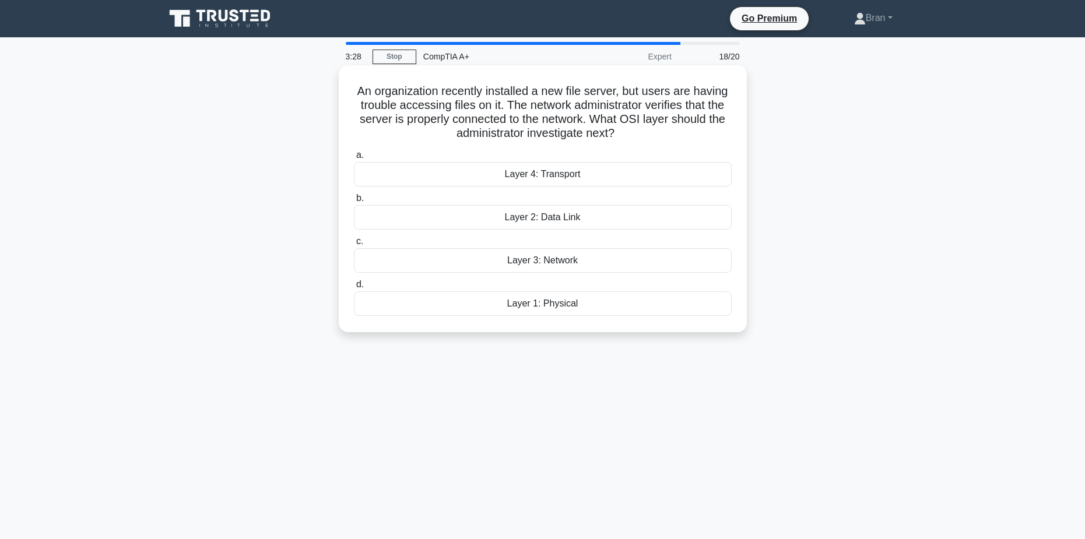
click at [650, 263] on div "Layer 3: Network" at bounding box center [543, 260] width 378 height 24
click at [354, 246] on input "c. Layer 3: Network" at bounding box center [354, 242] width 0 height 8
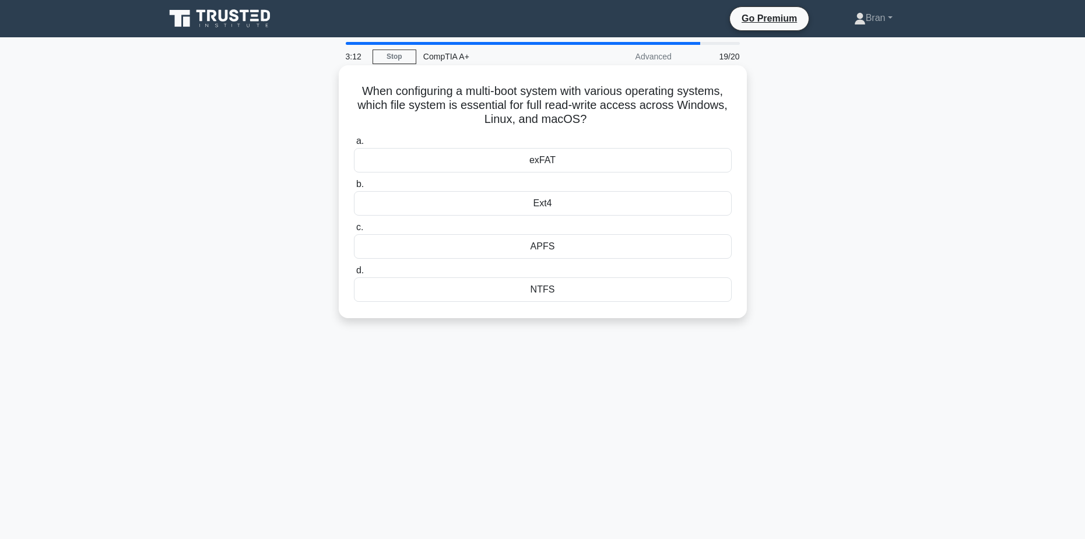
click at [586, 212] on div "Ext4" at bounding box center [543, 203] width 378 height 24
click at [354, 188] on input "b. Ext4" at bounding box center [354, 185] width 0 height 8
click at [651, 250] on div "RAID 0" at bounding box center [543, 246] width 378 height 24
click at [354, 232] on input "c. RAID 0" at bounding box center [354, 228] width 0 height 8
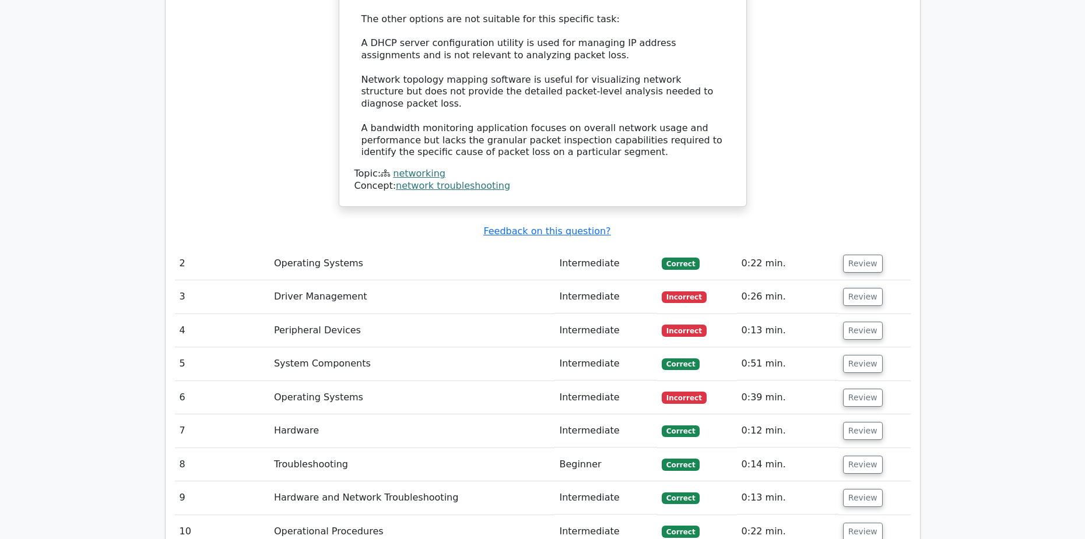
scroll to position [1633, 0]
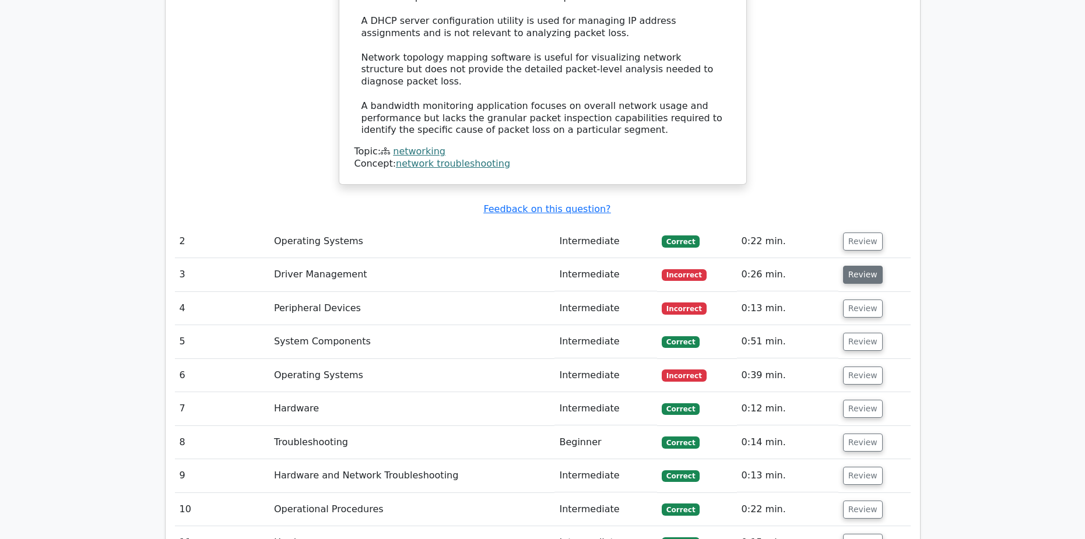
click at [861, 266] on button "Review" at bounding box center [863, 275] width 40 height 18
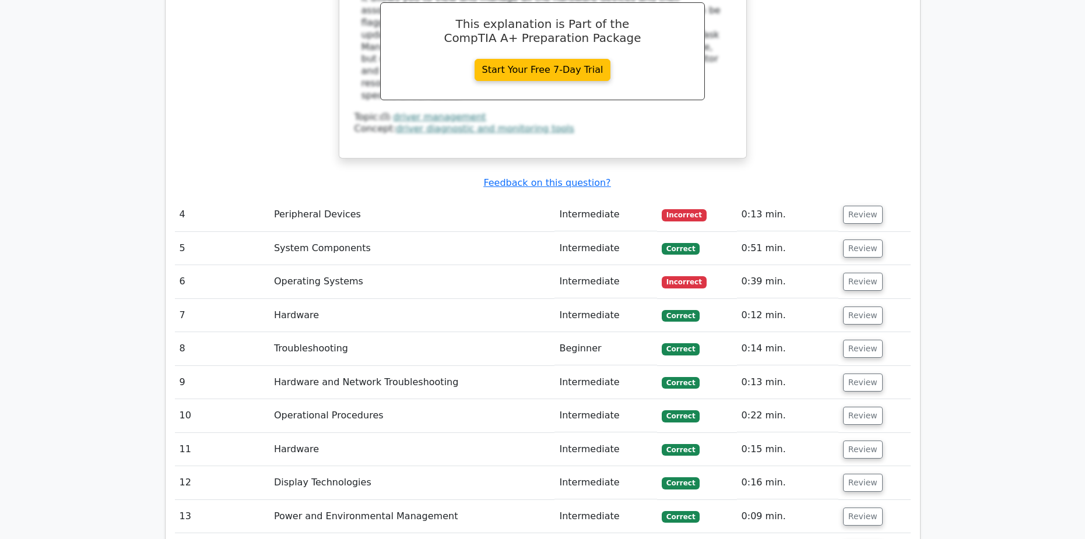
scroll to position [2216, 0]
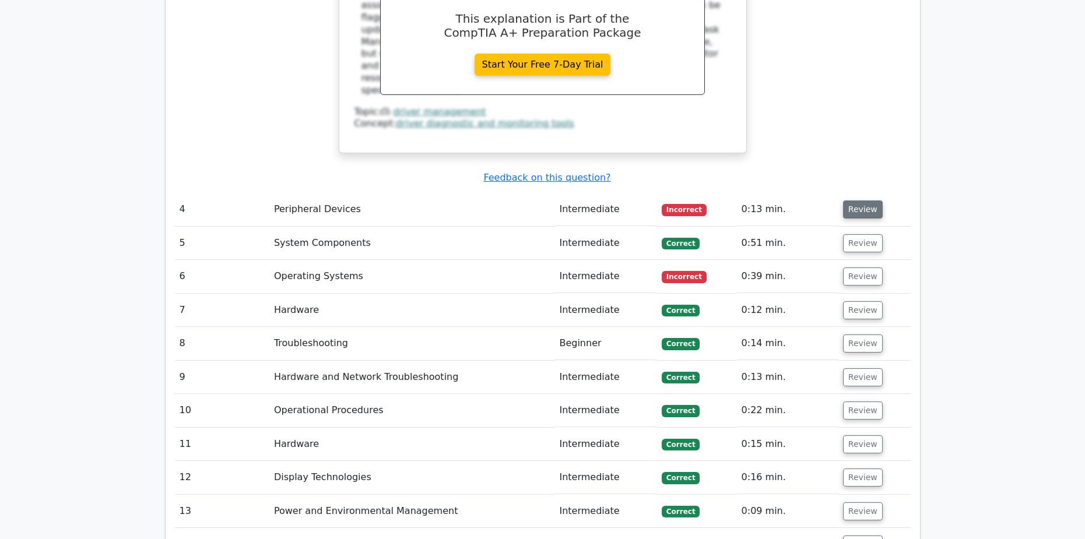
click at [852, 201] on button "Review" at bounding box center [863, 210] width 40 height 18
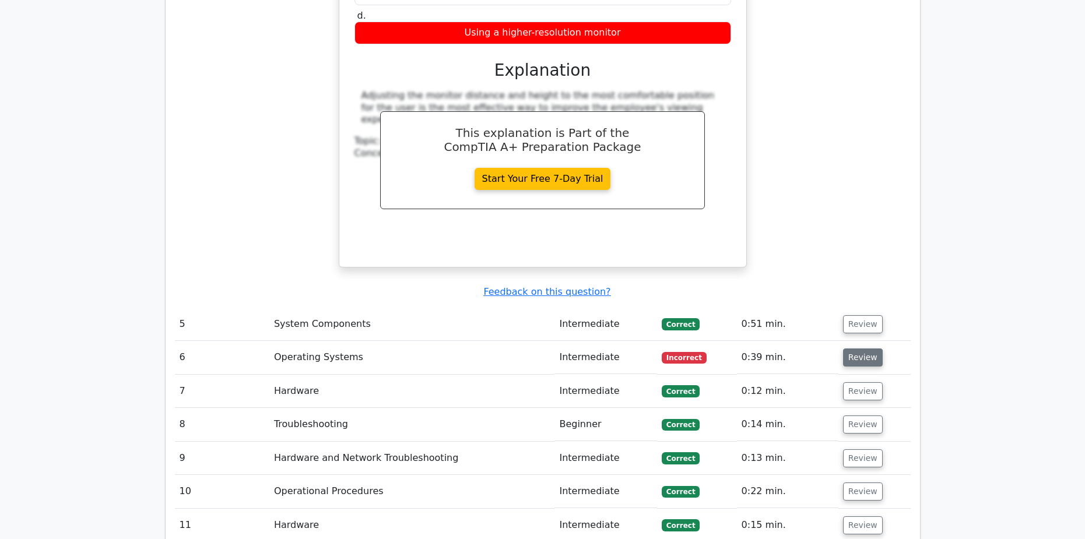
scroll to position [2624, 0]
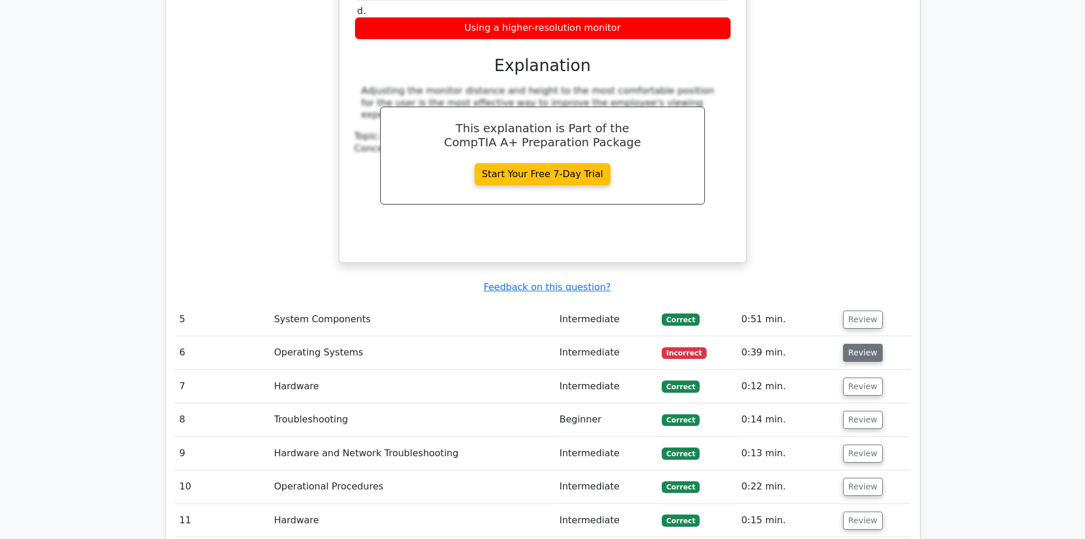
click at [861, 344] on button "Review" at bounding box center [863, 353] width 40 height 18
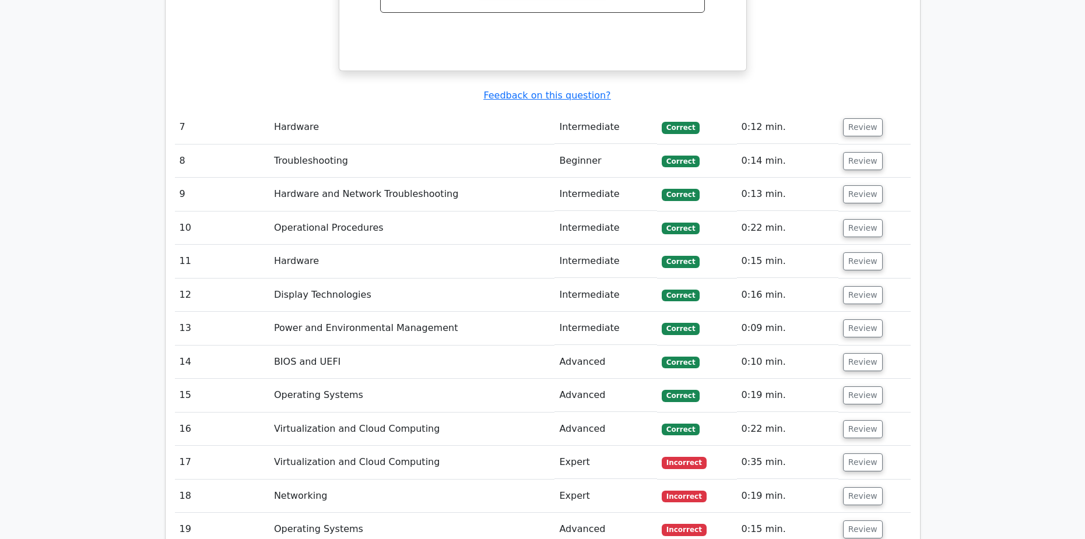
scroll to position [3383, 0]
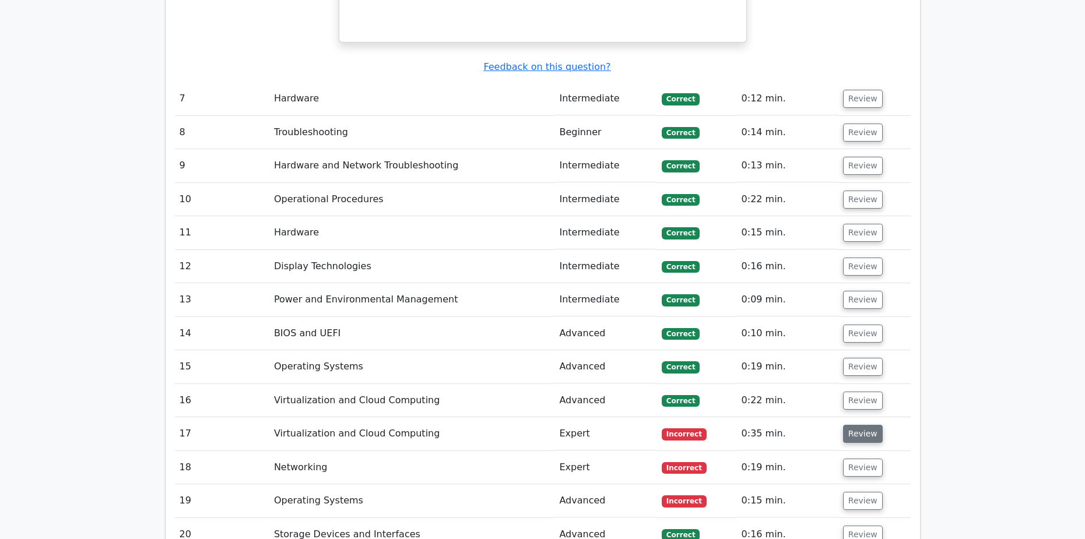
click at [870, 425] on button "Review" at bounding box center [863, 434] width 40 height 18
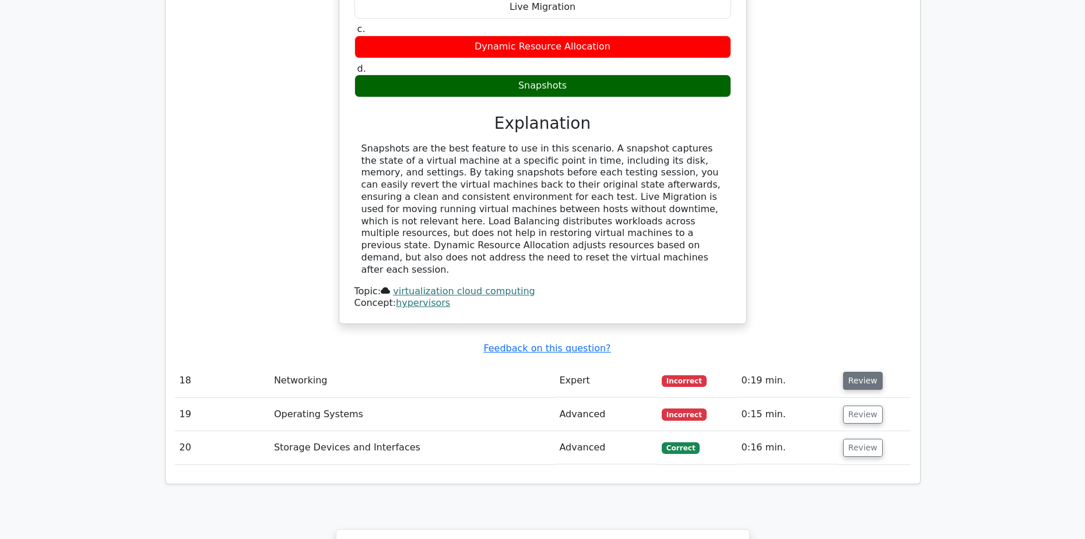
scroll to position [3966, 0]
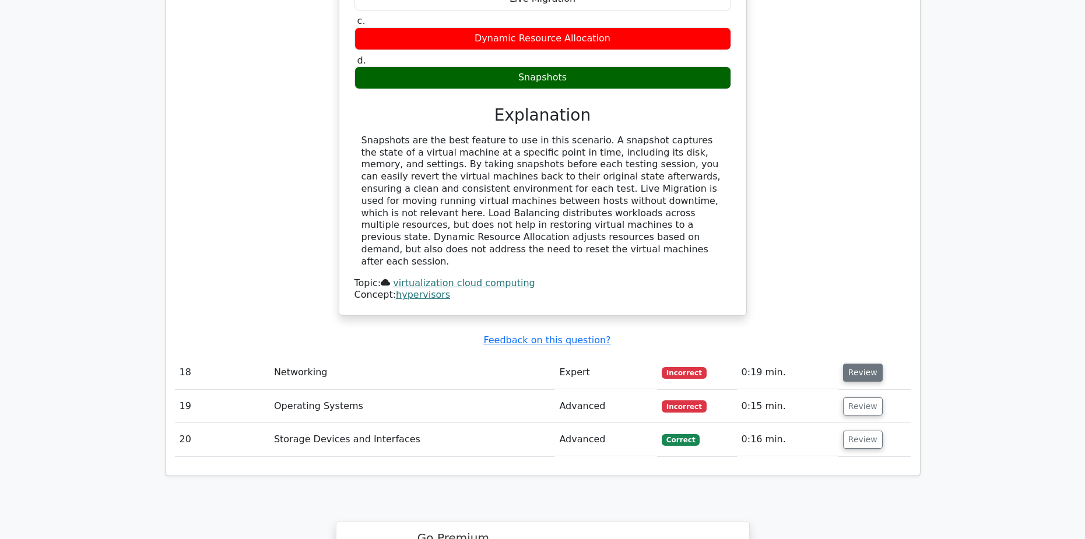
click at [854, 364] on button "Review" at bounding box center [863, 373] width 40 height 18
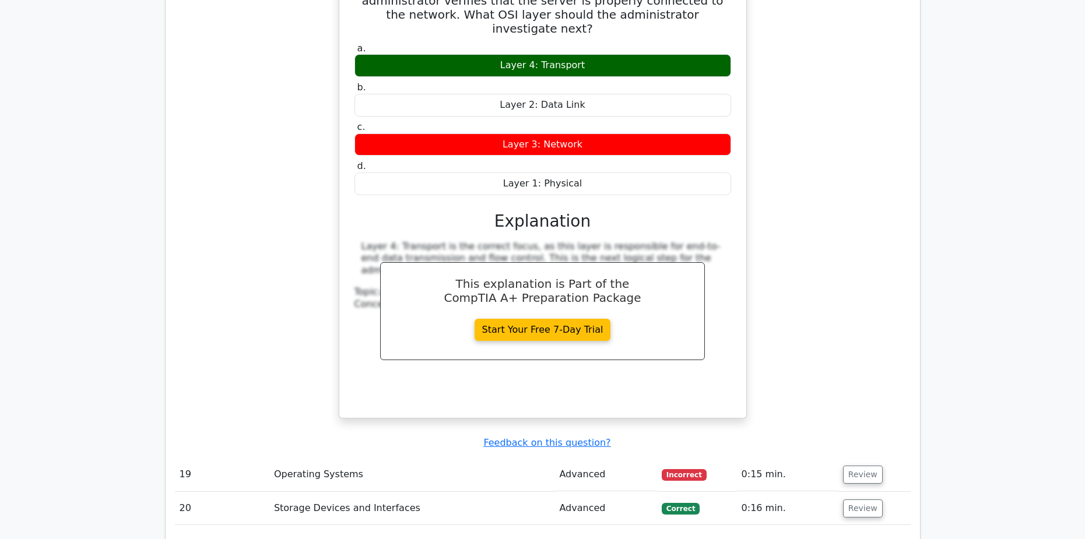
scroll to position [4432, 0]
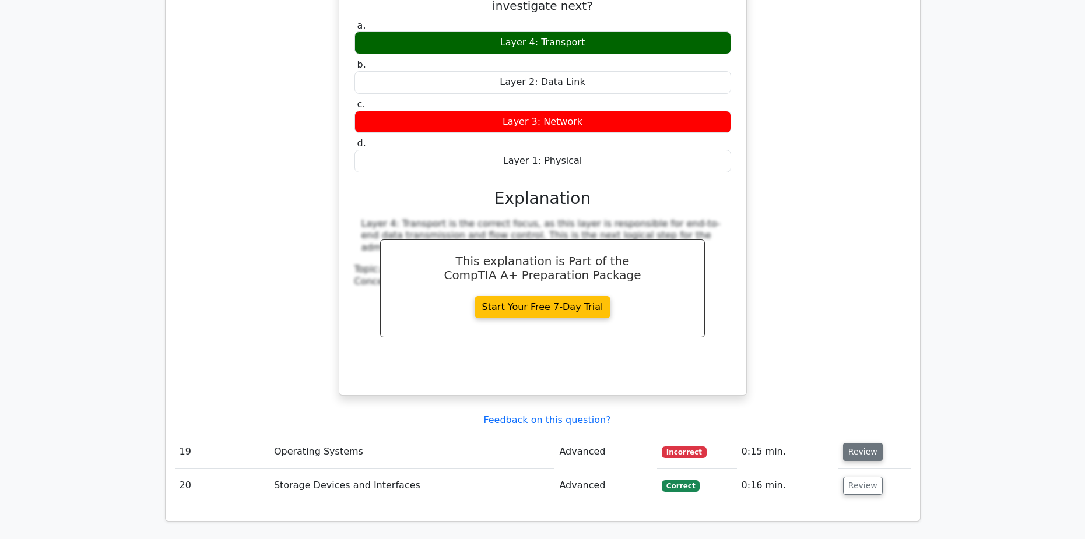
click at [851, 443] on button "Review" at bounding box center [863, 452] width 40 height 18
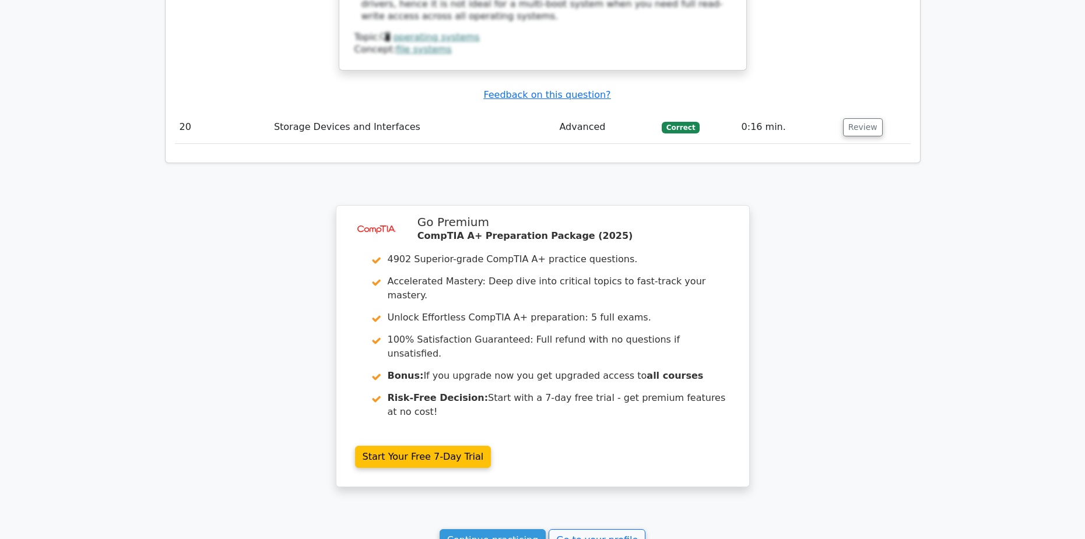
scroll to position [5357, 0]
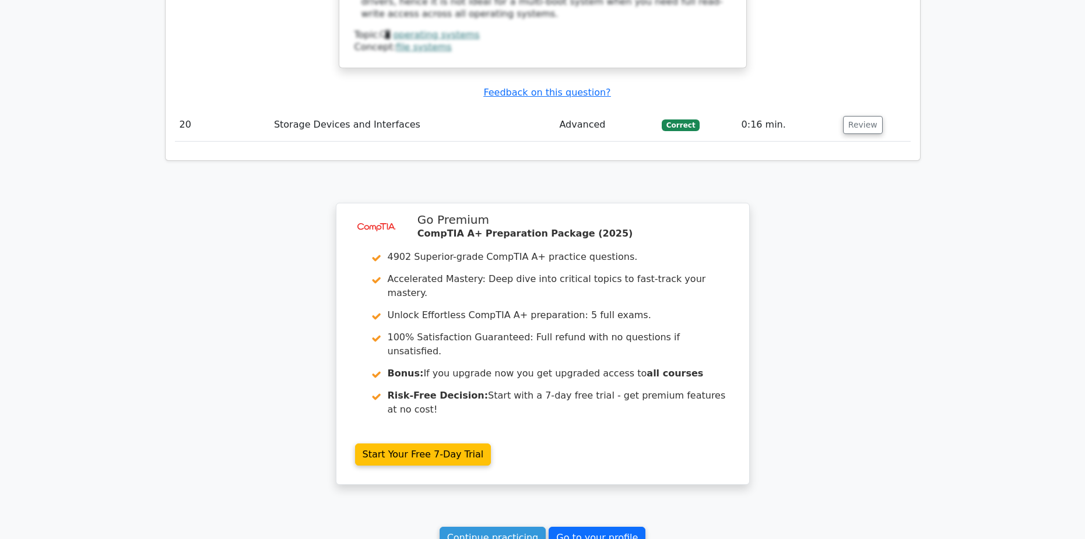
click at [587, 527] on link "Go to your profile" at bounding box center [597, 538] width 97 height 22
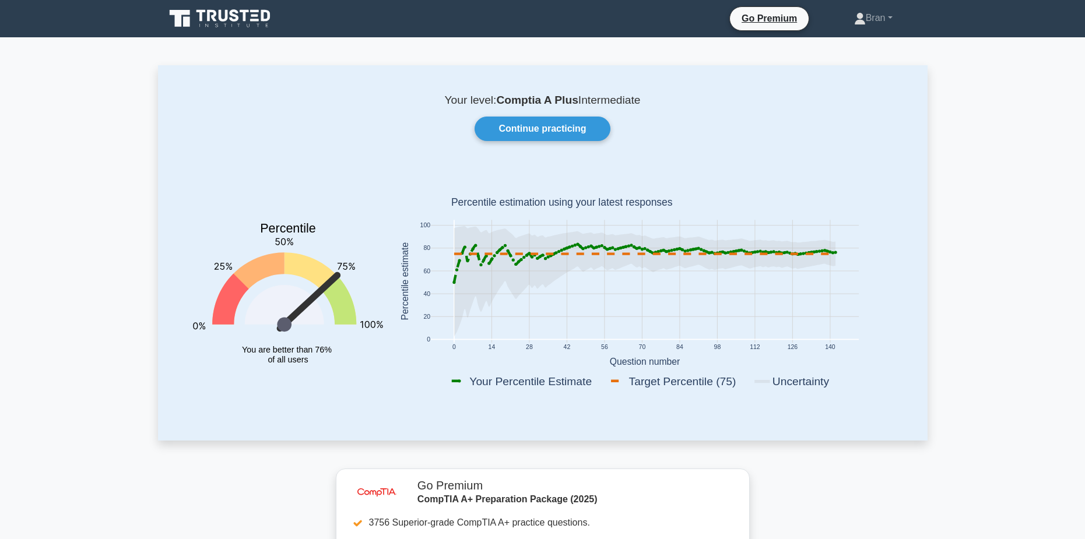
click at [832, 251] on icon at bounding box center [644, 281] width 381 height 111
